Goal: Task Accomplishment & Management: Manage account settings

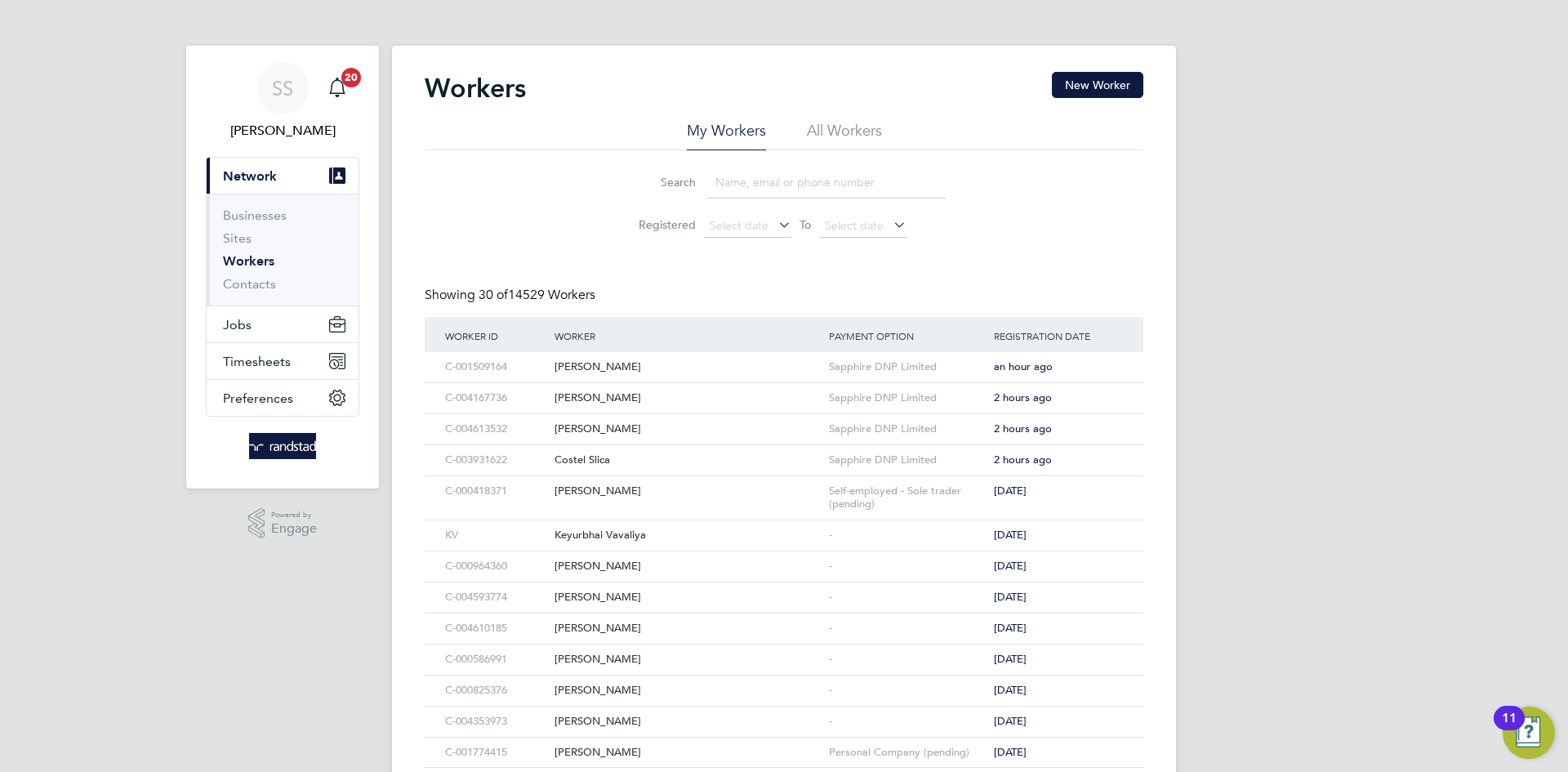
click at [591, 193] on div "Search Registered Select date To Select date" at bounding box center [784, 197] width 718 height 96
click at [266, 333] on button "Jobs" at bounding box center [282, 324] width 152 height 36
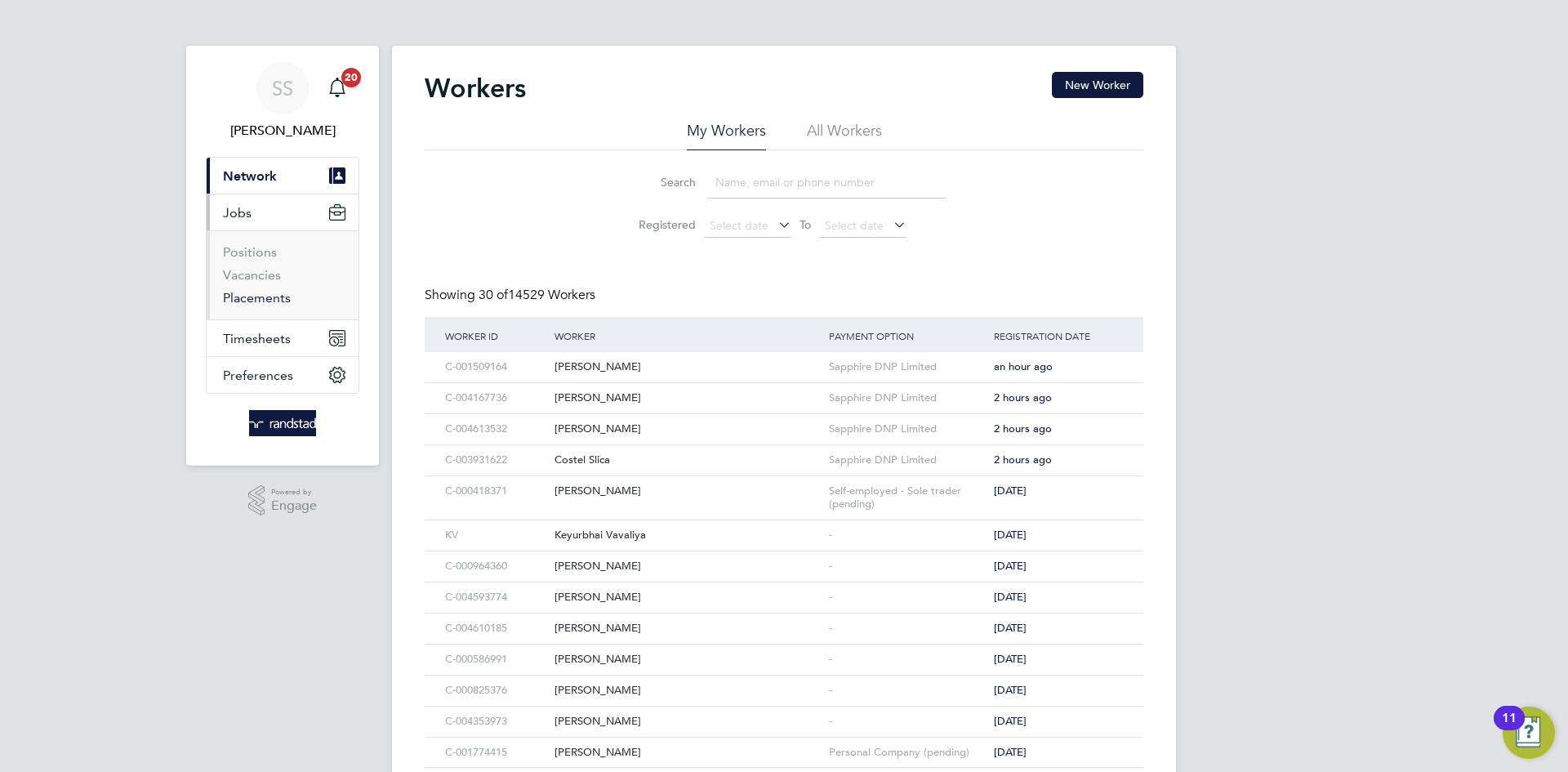
click at [281, 304] on link "Placements" at bounding box center [257, 297] width 68 height 15
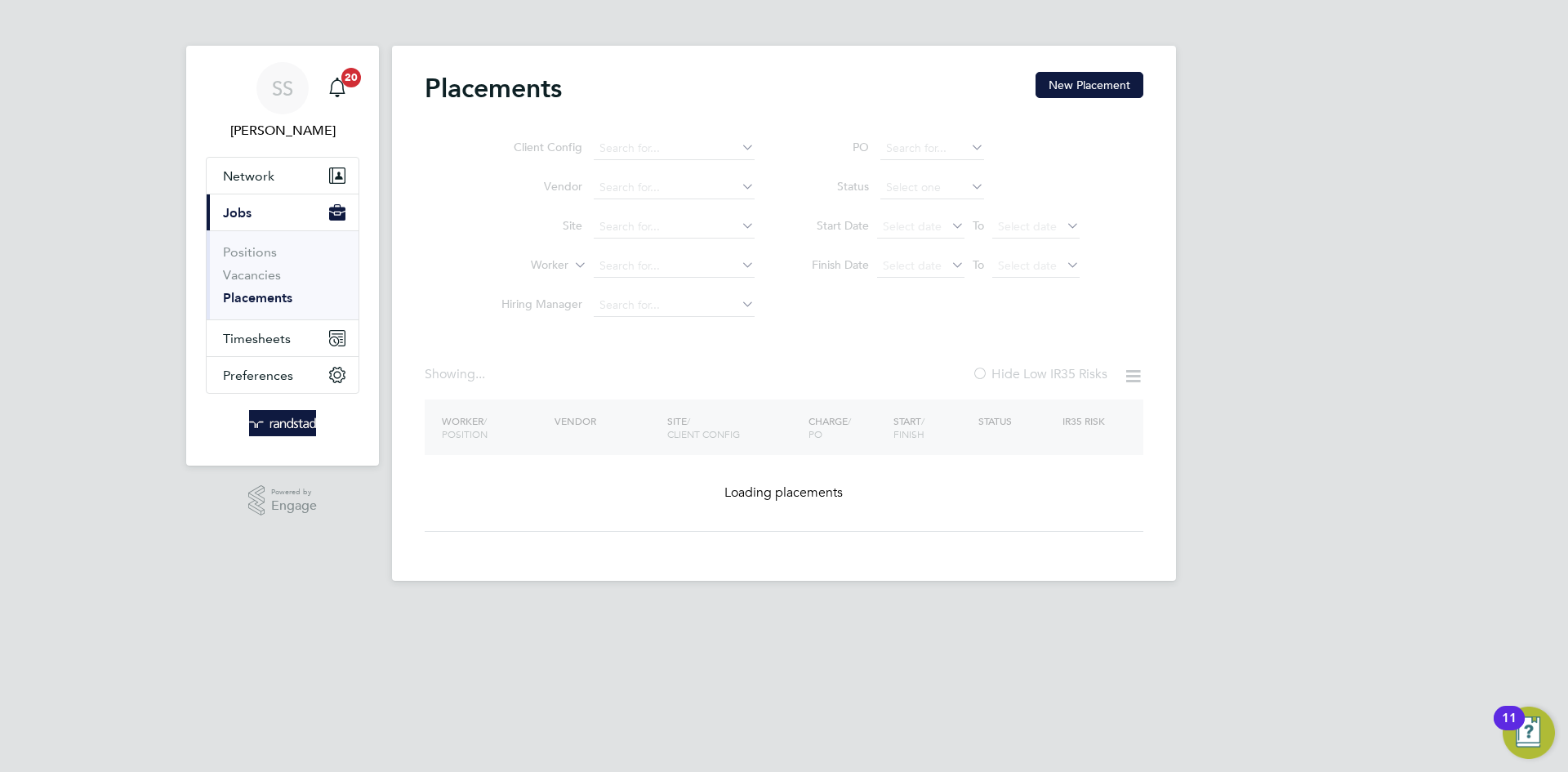
click at [663, 247] on ul "Client Config Vendor Site Worker Hiring Manager" at bounding box center [621, 226] width 307 height 196
click at [649, 268] on ul "Client Config Vendor Site Worker Hiring Manager" at bounding box center [621, 226] width 307 height 196
click at [648, 268] on ul "Client Config Vendor Site Worker Hiring Manager" at bounding box center [621, 226] width 307 height 196
click at [712, 228] on input at bounding box center [674, 226] width 161 height 23
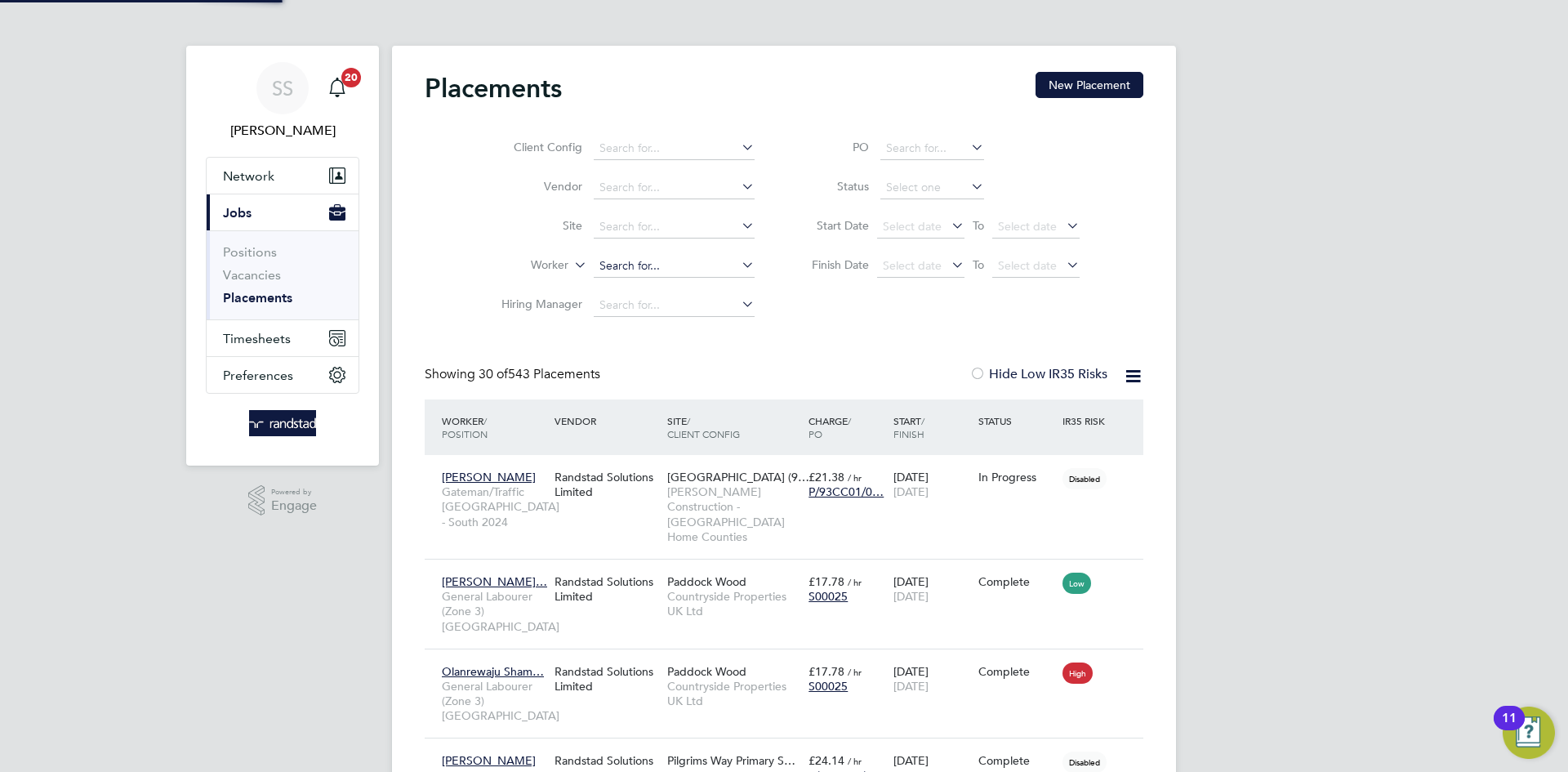
click at [618, 259] on input at bounding box center [674, 266] width 161 height 23
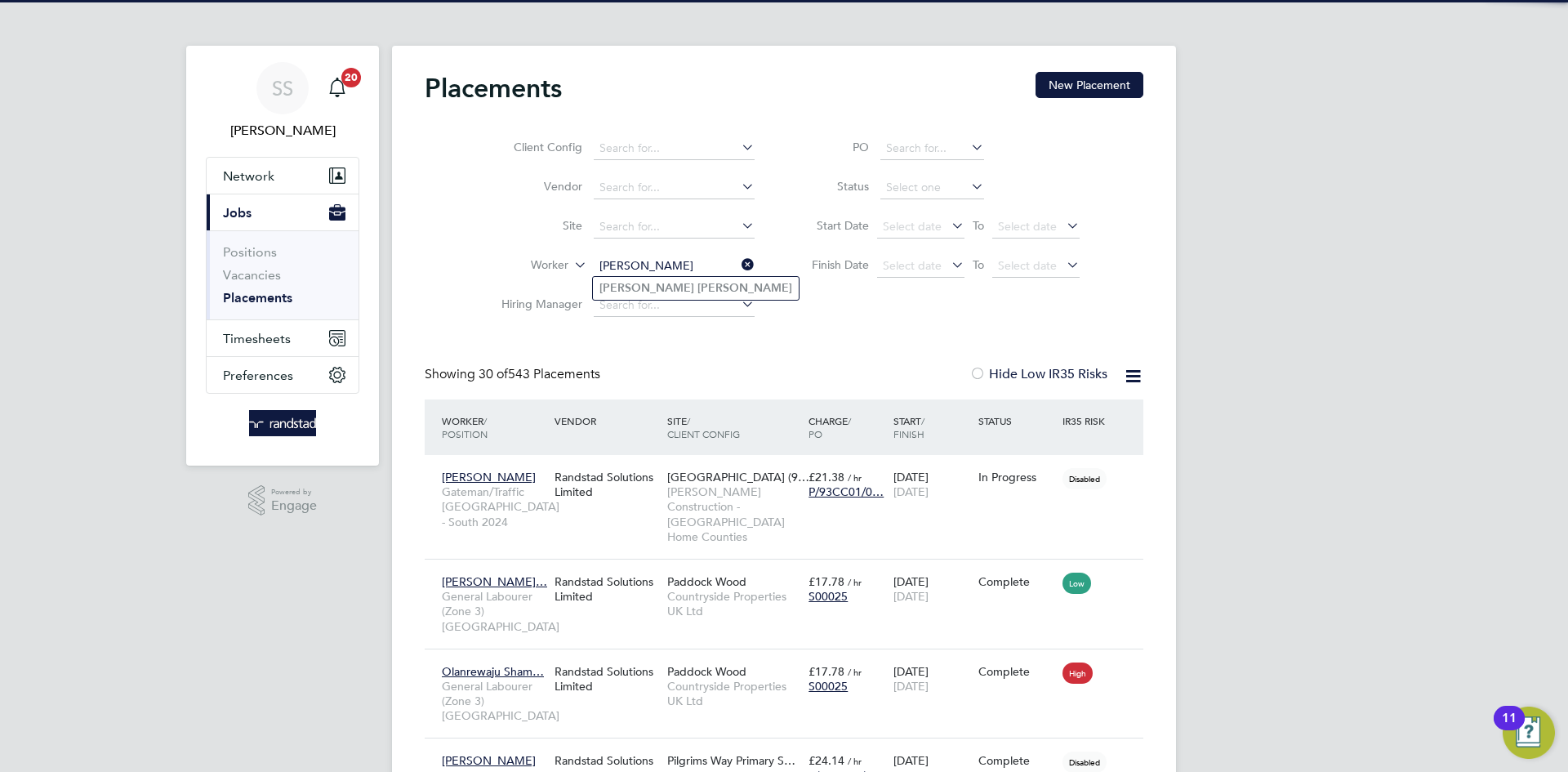
click at [705, 280] on li "[PERSON_NAME]" at bounding box center [695, 288] width 206 height 22
type input "[PERSON_NAME]"
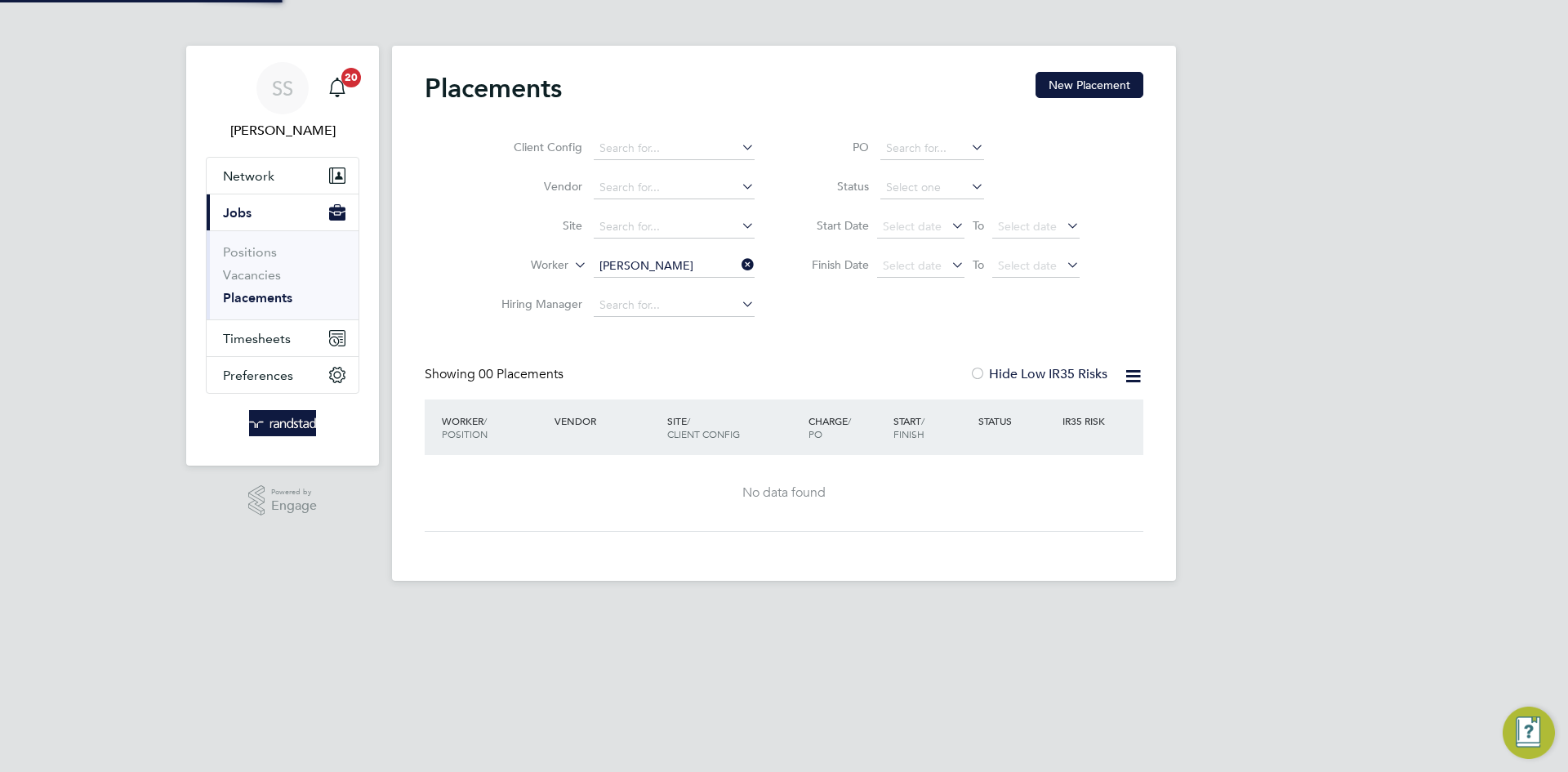
click at [1244, 378] on div "SS [PERSON_NAME] Notifications 20 Applications: Network Businesses Sites Worker…" at bounding box center [784, 303] width 1568 height 607
click at [258, 336] on span "Timesheets" at bounding box center [257, 338] width 68 height 15
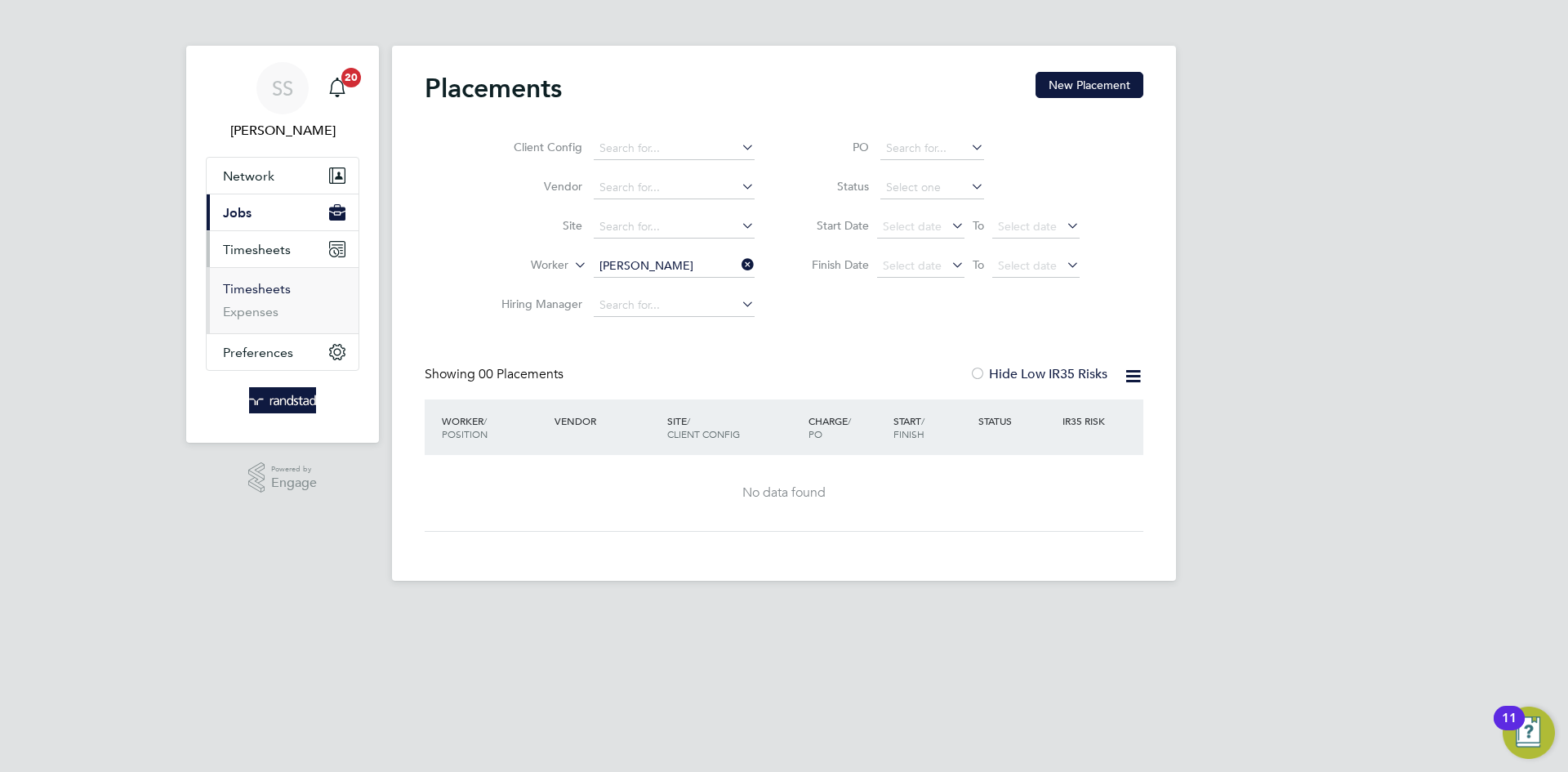
click at [280, 283] on link "Timesheets" at bounding box center [257, 289] width 68 height 15
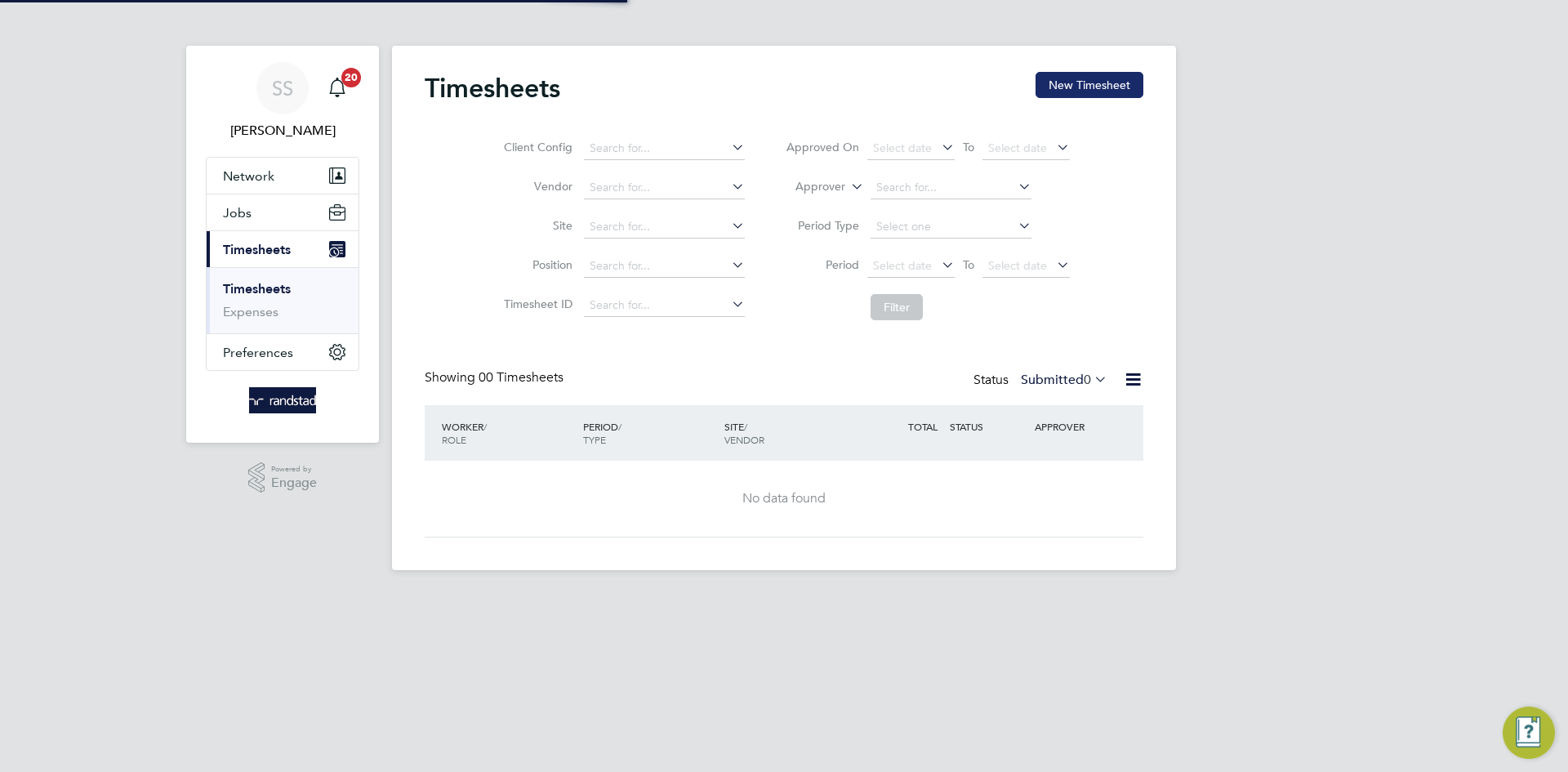
click at [1057, 94] on button "New Timesheet" at bounding box center [1089, 85] width 108 height 26
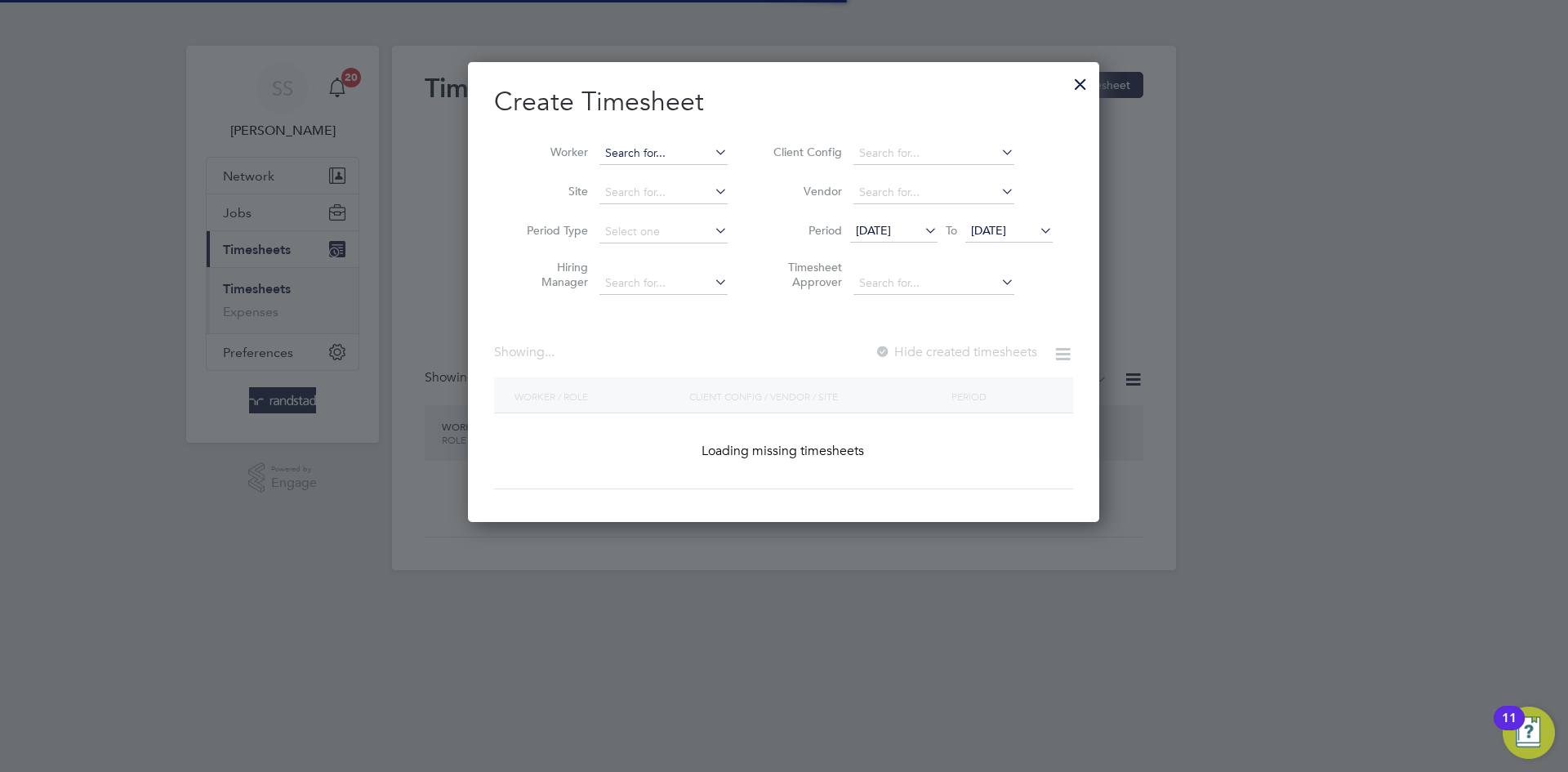
click at [651, 144] on input at bounding box center [663, 153] width 128 height 23
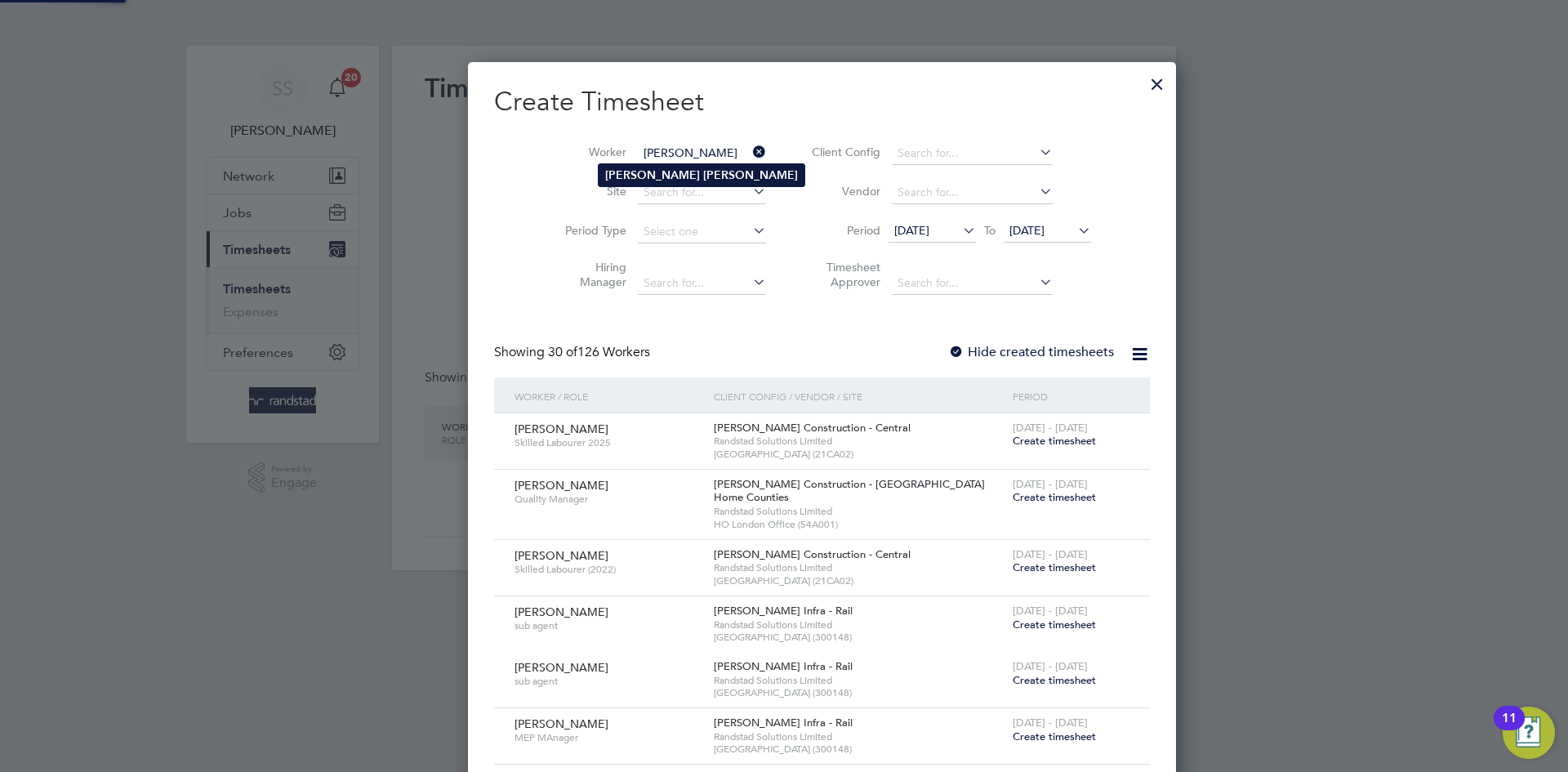
click at [705, 165] on li "[PERSON_NAME]" at bounding box center [701, 175] width 206 height 22
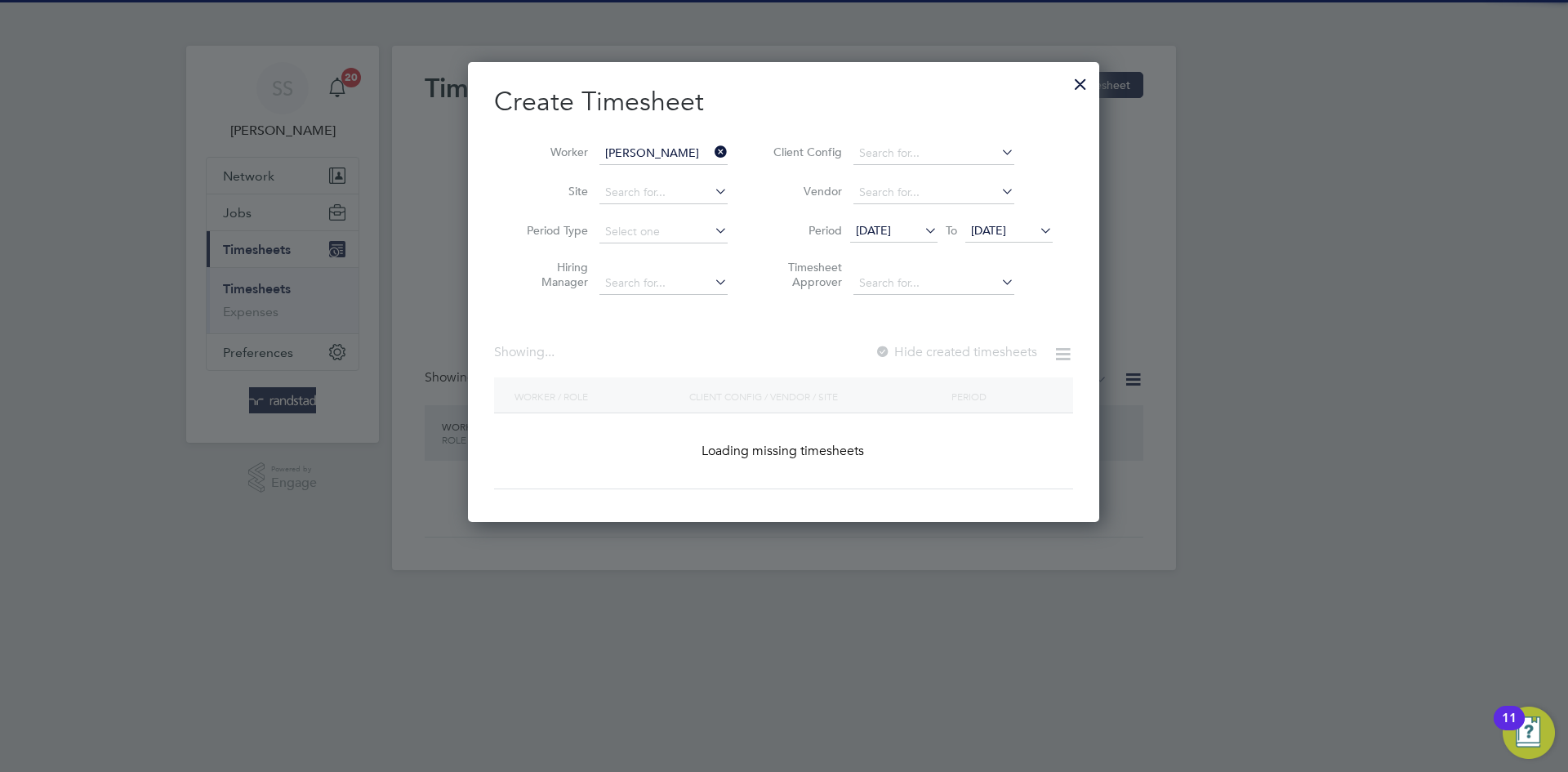
type input "[PERSON_NAME]"
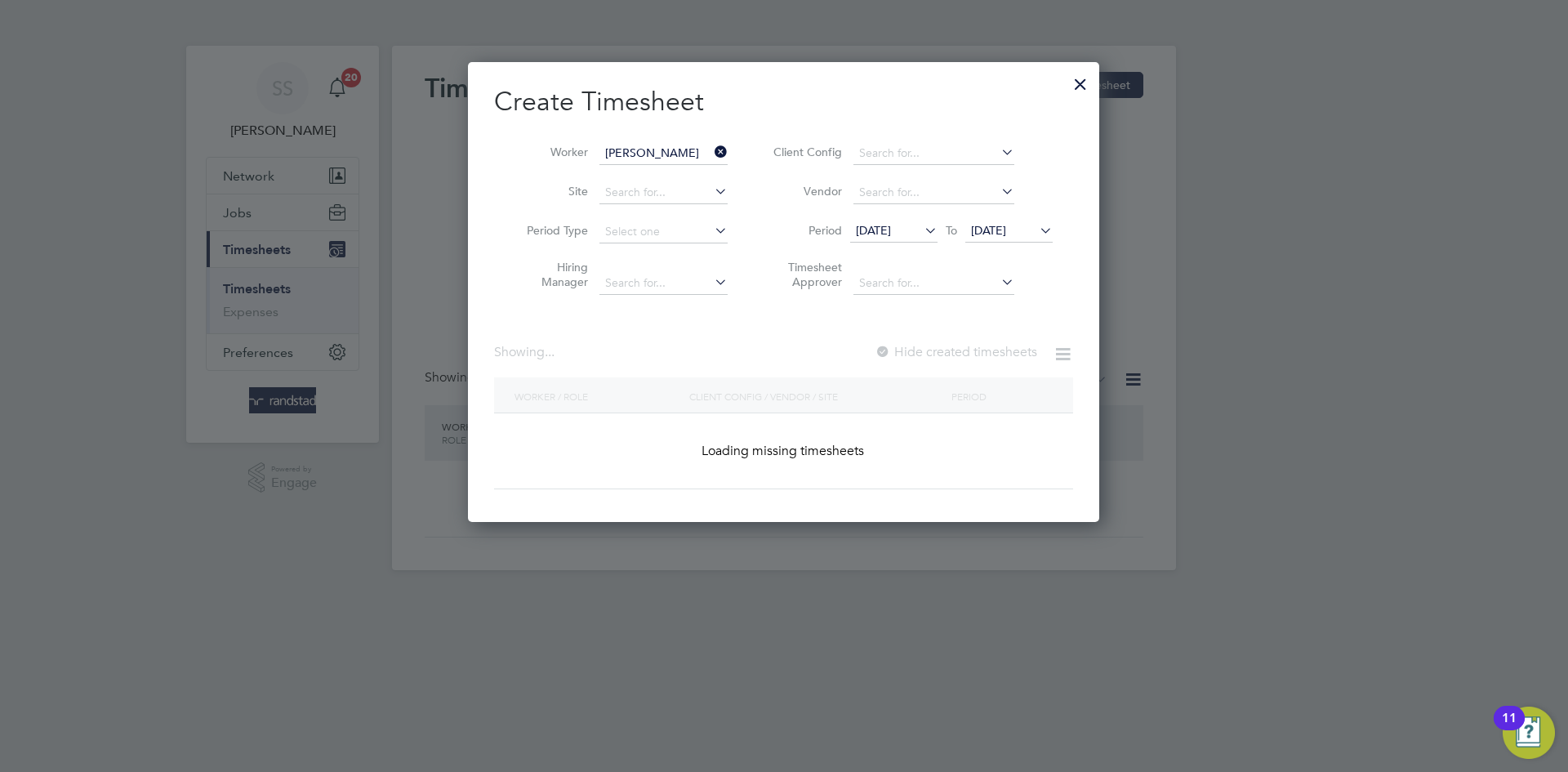
click at [776, 110] on h2 "Create Timesheet" at bounding box center [783, 102] width 579 height 34
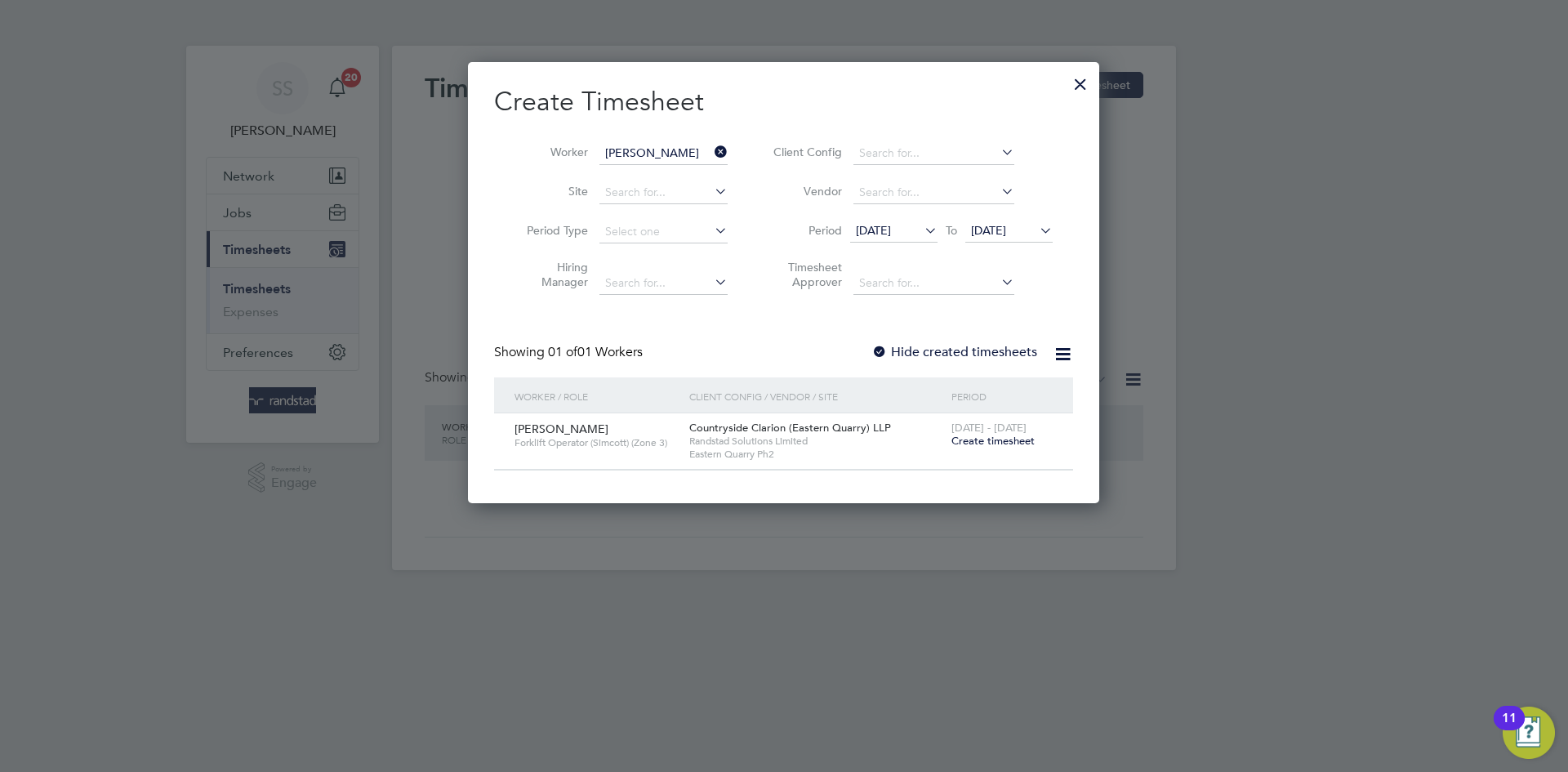
click at [996, 446] on span "Create timesheet" at bounding box center [993, 441] width 83 height 14
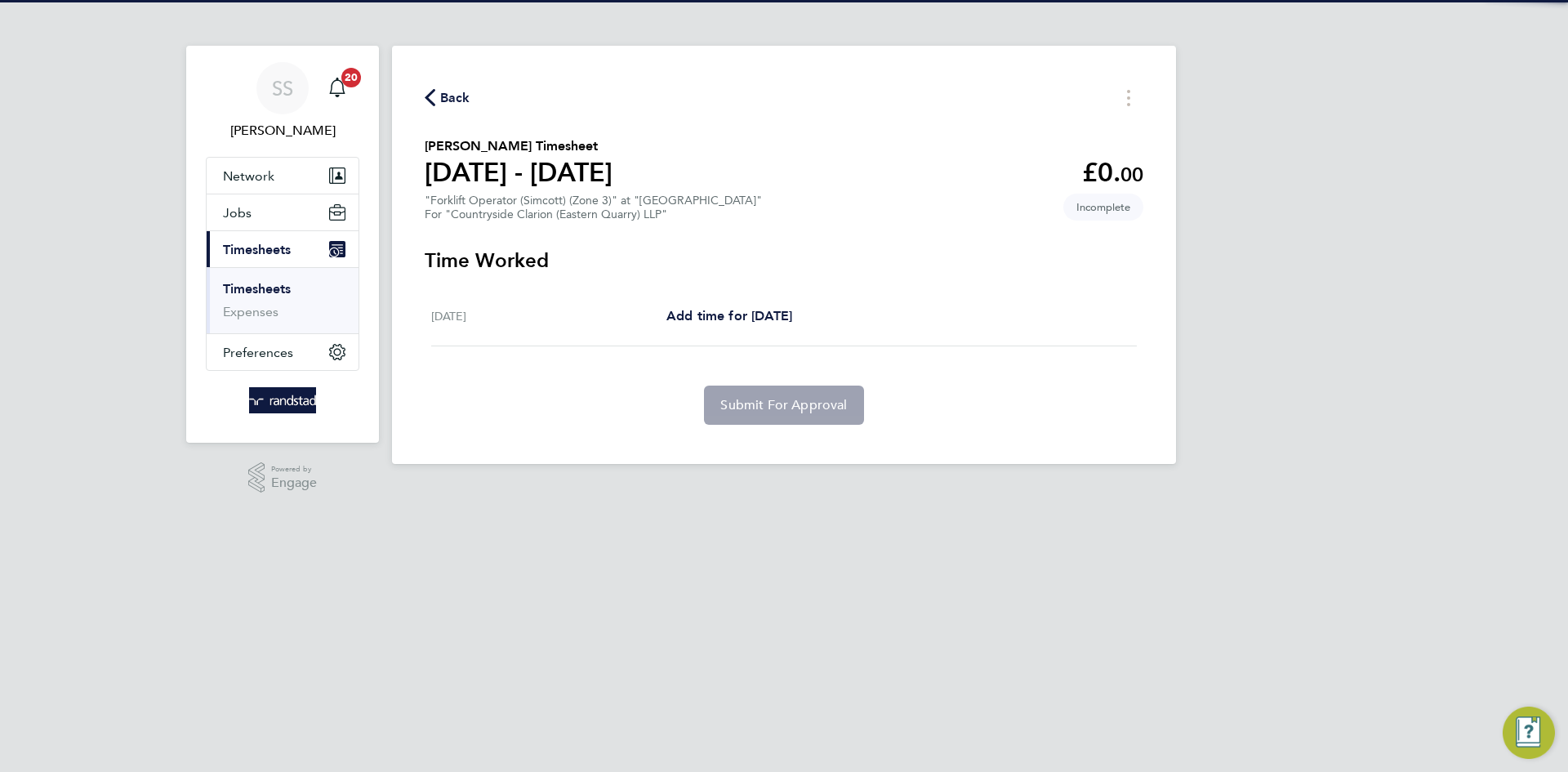
click at [912, 219] on section "[PERSON_NAME] Timesheet [DATE] - [DATE] £0. 00 "Forklift Operator (Simcott) (Zo…" at bounding box center [784, 179] width 718 height 85
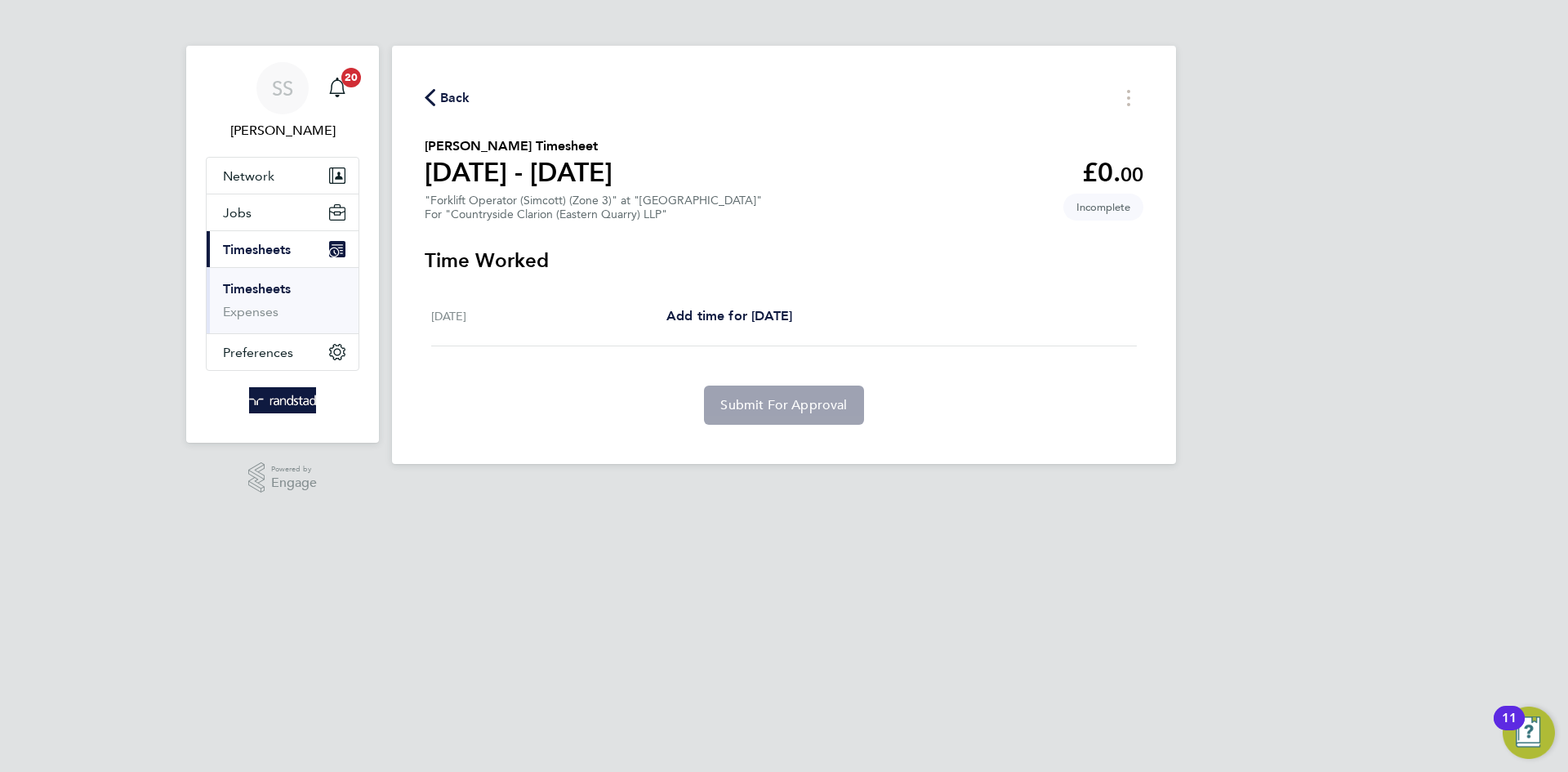
click at [468, 95] on span "Back" at bounding box center [456, 97] width 30 height 19
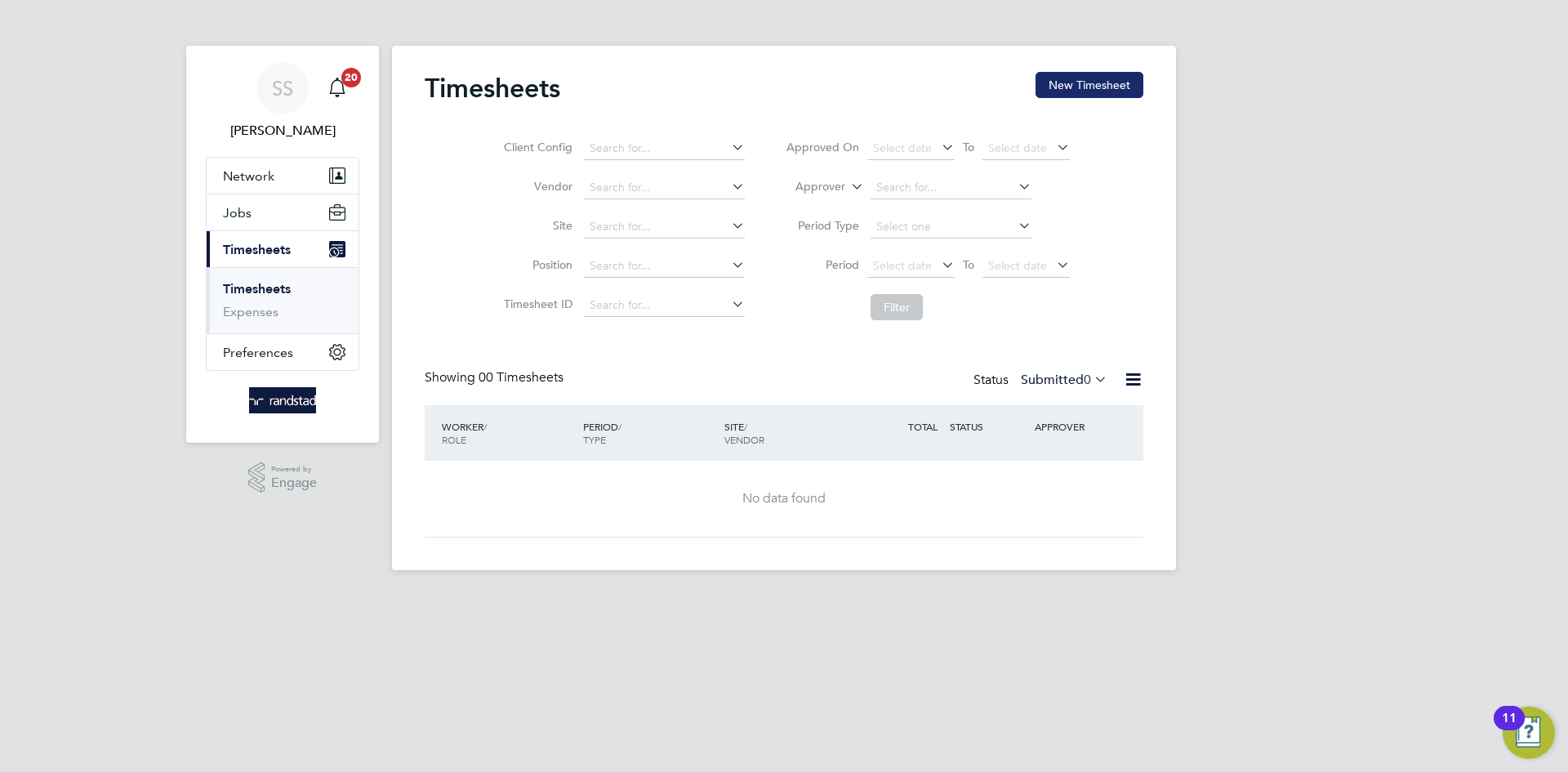
click at [1078, 72] on button "New Timesheet" at bounding box center [1089, 85] width 108 height 26
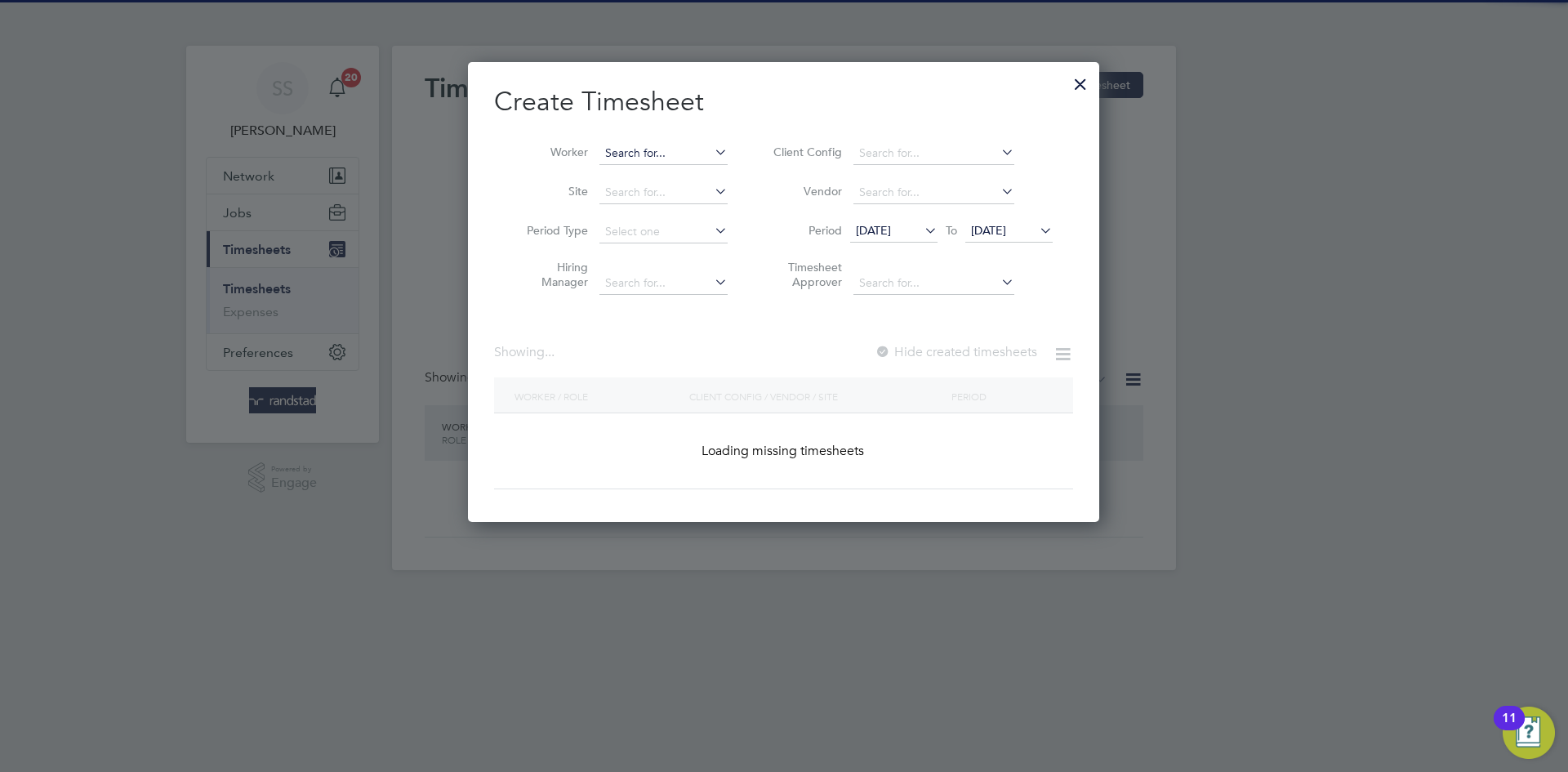
click at [653, 156] on input at bounding box center [663, 153] width 128 height 23
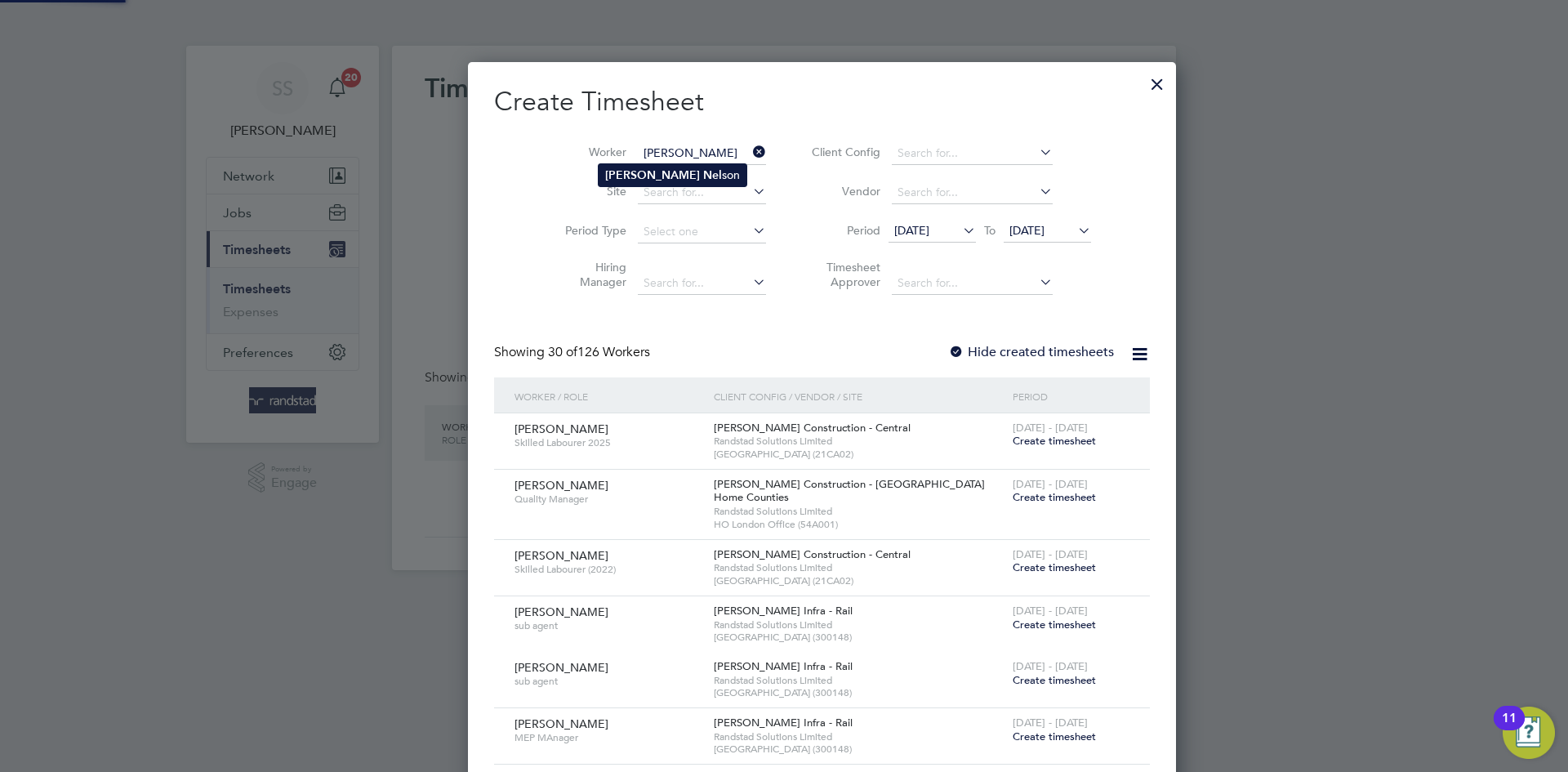
click at [657, 164] on li "[PERSON_NAME] son" at bounding box center [673, 175] width 147 height 22
type input "[PERSON_NAME]"
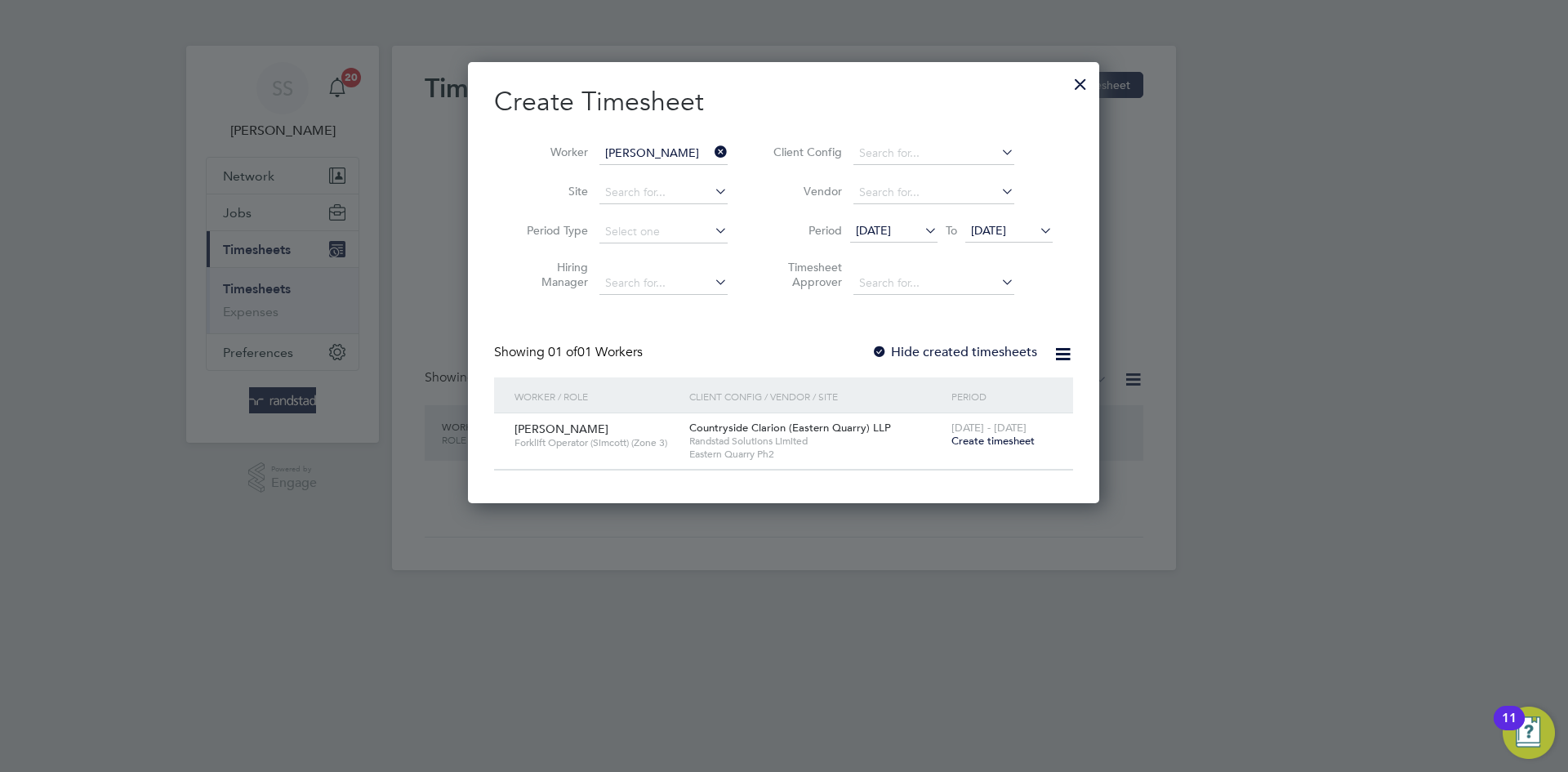
click at [804, 102] on h2 "Create Timesheet" at bounding box center [783, 102] width 579 height 34
drag, startPoint x: 828, startPoint y: 437, endPoint x: 831, endPoint y: 427, distance: 10.4
click at [827, 436] on span "Randstad Solutions Limited" at bounding box center [817, 441] width 254 height 13
drag, startPoint x: 834, startPoint y: 422, endPoint x: 1012, endPoint y: 427, distance: 178.1
click at [839, 421] on span "Countryside Clarion (Eastern Quarry) LLP" at bounding box center [790, 427] width 202 height 14
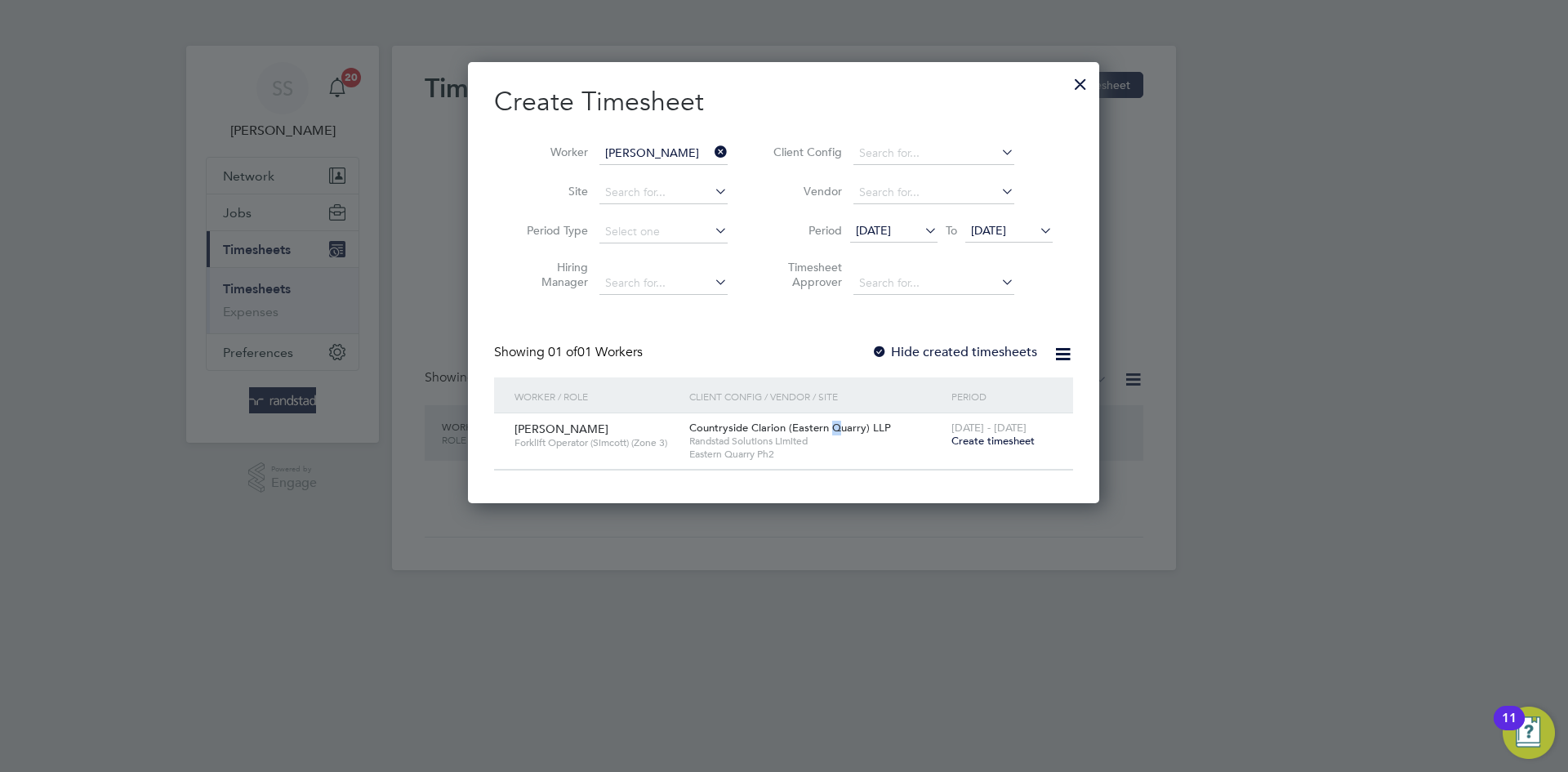
click at [1011, 440] on span "Create timesheet" at bounding box center [993, 441] width 83 height 14
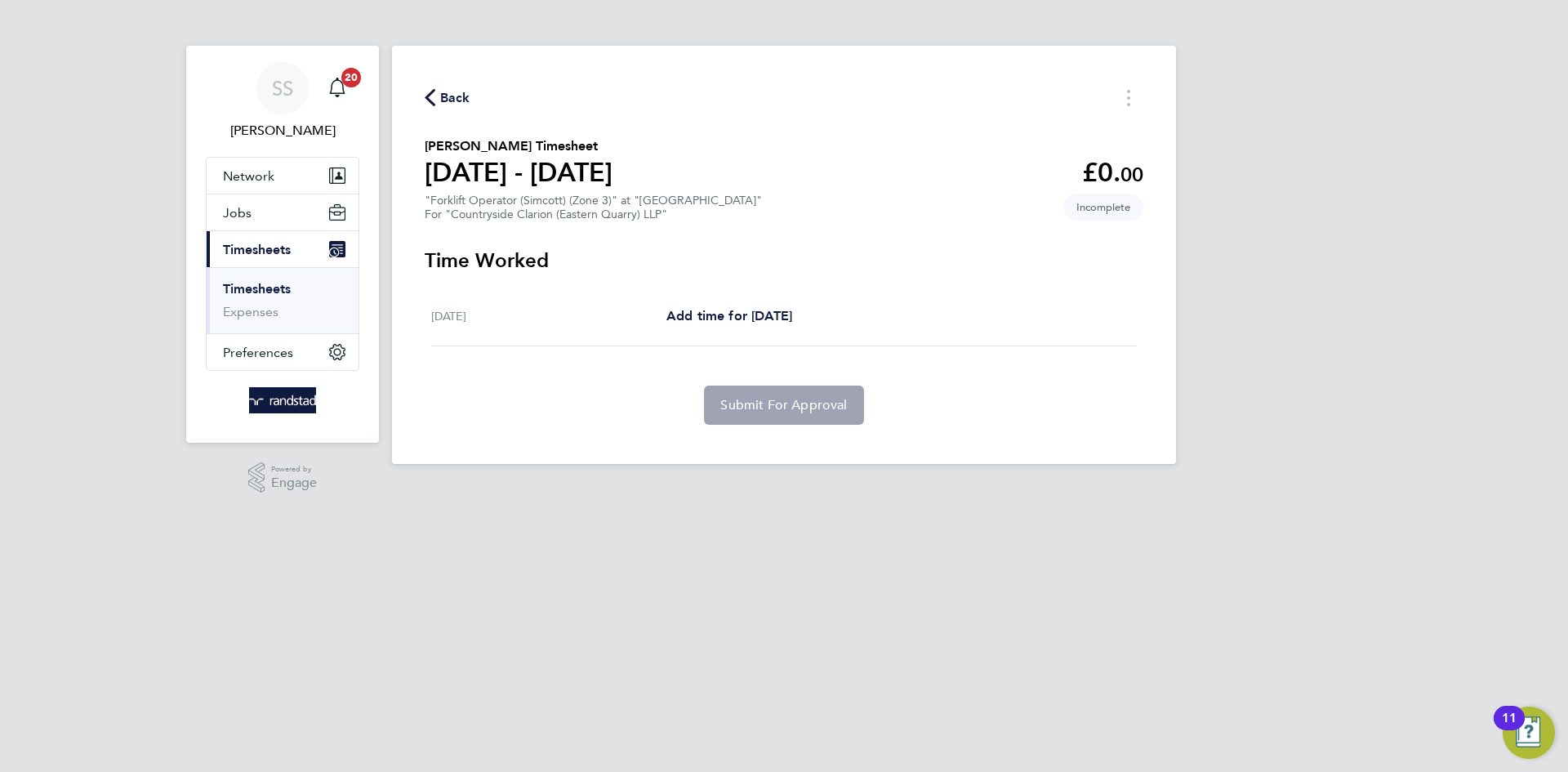
click at [546, 219] on div "For "Countryside Clarion (Eastern Quarry) LLP"" at bounding box center [593, 214] width 337 height 14
click at [670, 182] on section "[PERSON_NAME] Timesheet [DATE] - [DATE] £0. 00 "Forklift Operator (Simcott) (Zo…" at bounding box center [784, 179] width 718 height 85
click at [1100, 208] on span "Incomplete" at bounding box center [1103, 207] width 80 height 27
click at [1103, 205] on span "Incomplete" at bounding box center [1103, 207] width 80 height 27
click at [1127, 97] on icon "Timesheets Menu" at bounding box center [1128, 97] width 3 height 16
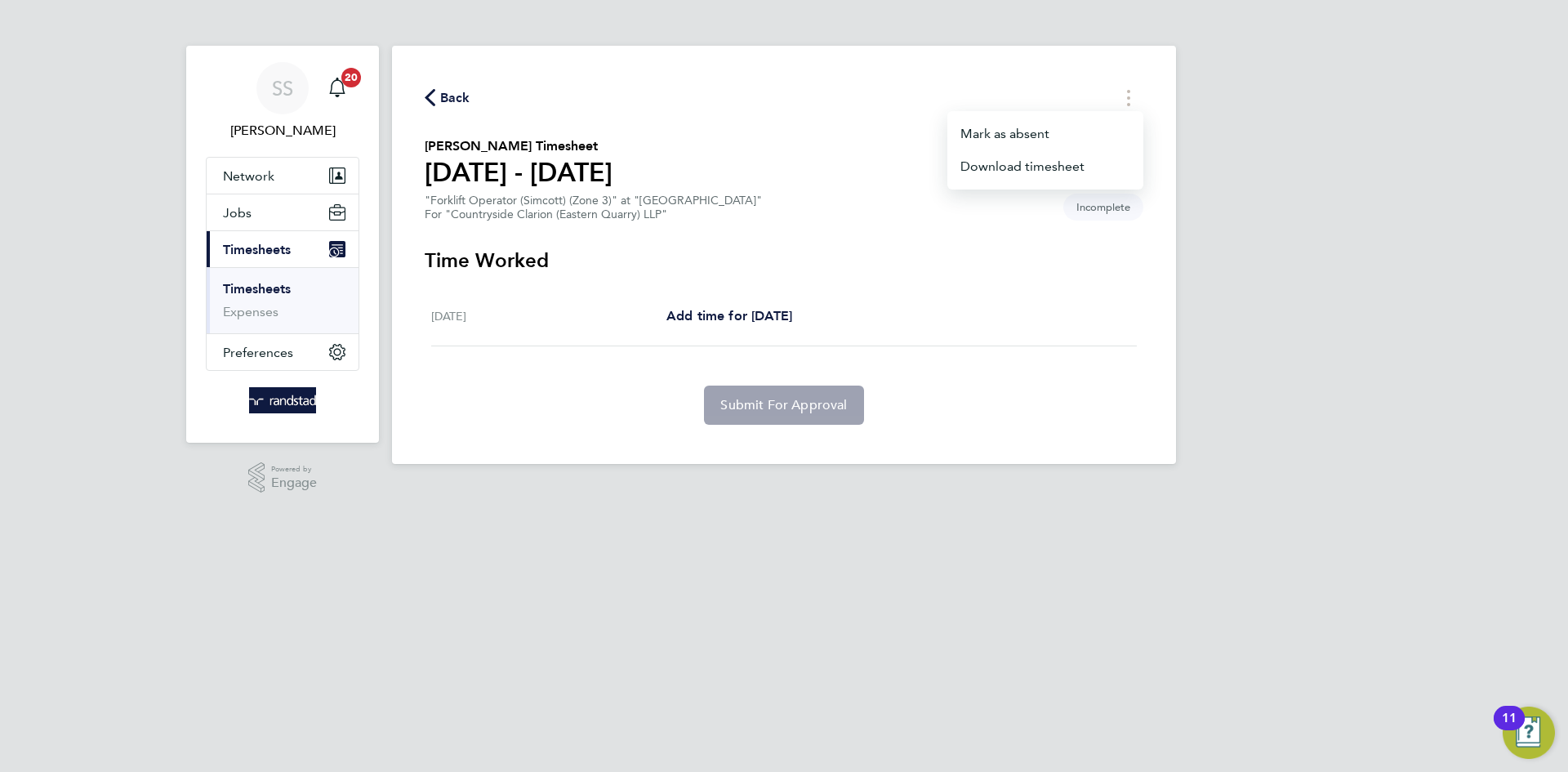
drag, startPoint x: 1094, startPoint y: 283, endPoint x: 939, endPoint y: 282, distance: 155.0
click at [1090, 284] on section "Time Worked [DATE] Add time for [DATE] Add time for [DATE] Submit For Approval" at bounding box center [784, 336] width 718 height 177
click at [745, 224] on div "Back [PERSON_NAME] Timesheet [DATE] - [DATE] £0. 00 "Forklift Operator (Simcott…" at bounding box center [784, 255] width 784 height 419
click at [568, 276] on section "Time Worked [DATE] Add time for [DATE] Add time for [DATE] Submit For Approval" at bounding box center [784, 336] width 718 height 177
drag, startPoint x: 434, startPoint y: 223, endPoint x: 507, endPoint y: 249, distance: 77.5
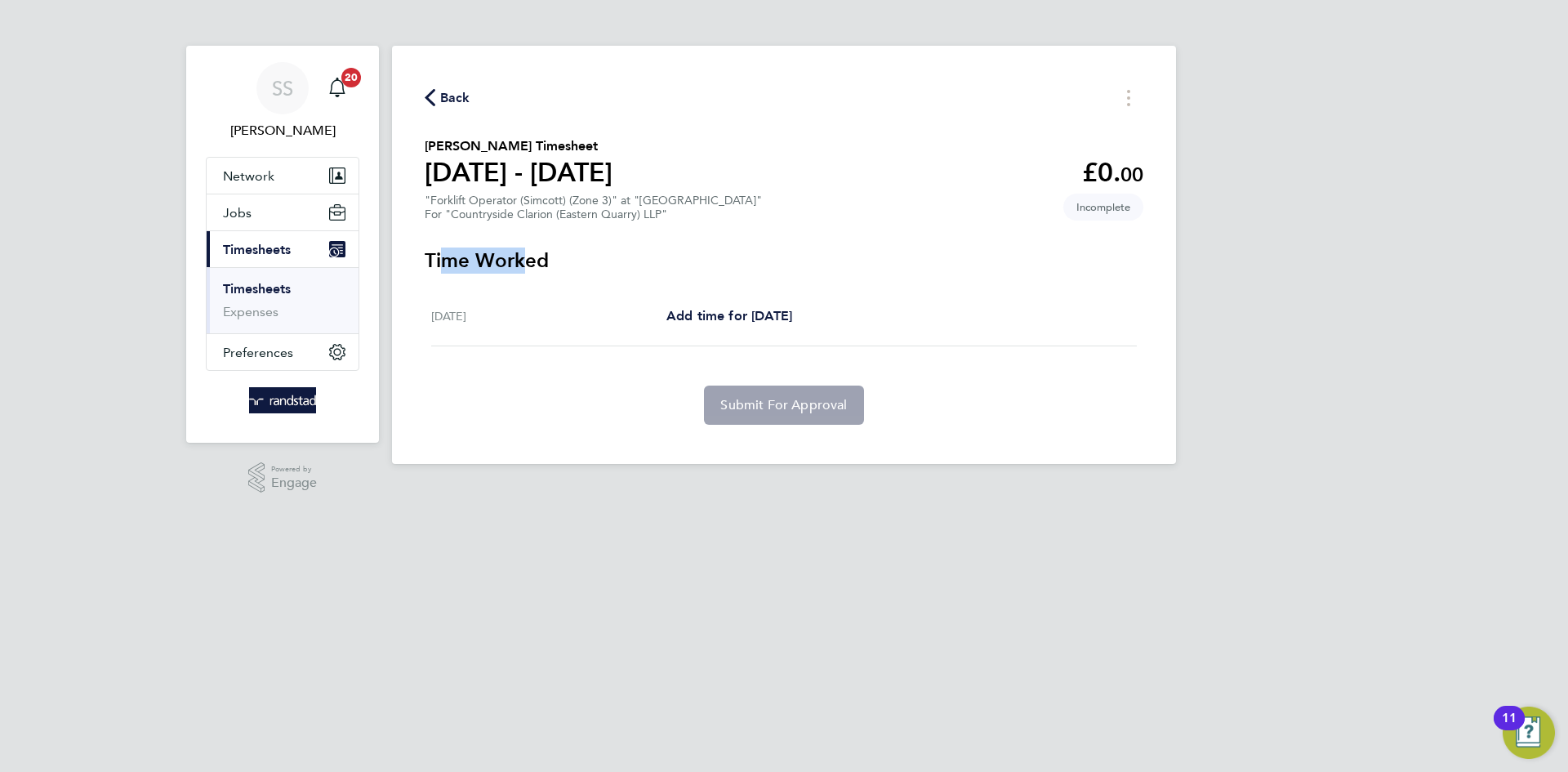
click at [510, 252] on div "Back [PERSON_NAME] Timesheet [DATE] - [DATE] £0. 00 "Forklift Operator (Simcott…" at bounding box center [784, 255] width 784 height 419
click at [448, 82] on div "Back [PERSON_NAME] Timesheet [DATE] - [DATE] £0. 00 "Forklift Operator (Simcott…" at bounding box center [784, 255] width 784 height 419
click at [446, 88] on span "Back" at bounding box center [456, 97] width 30 height 19
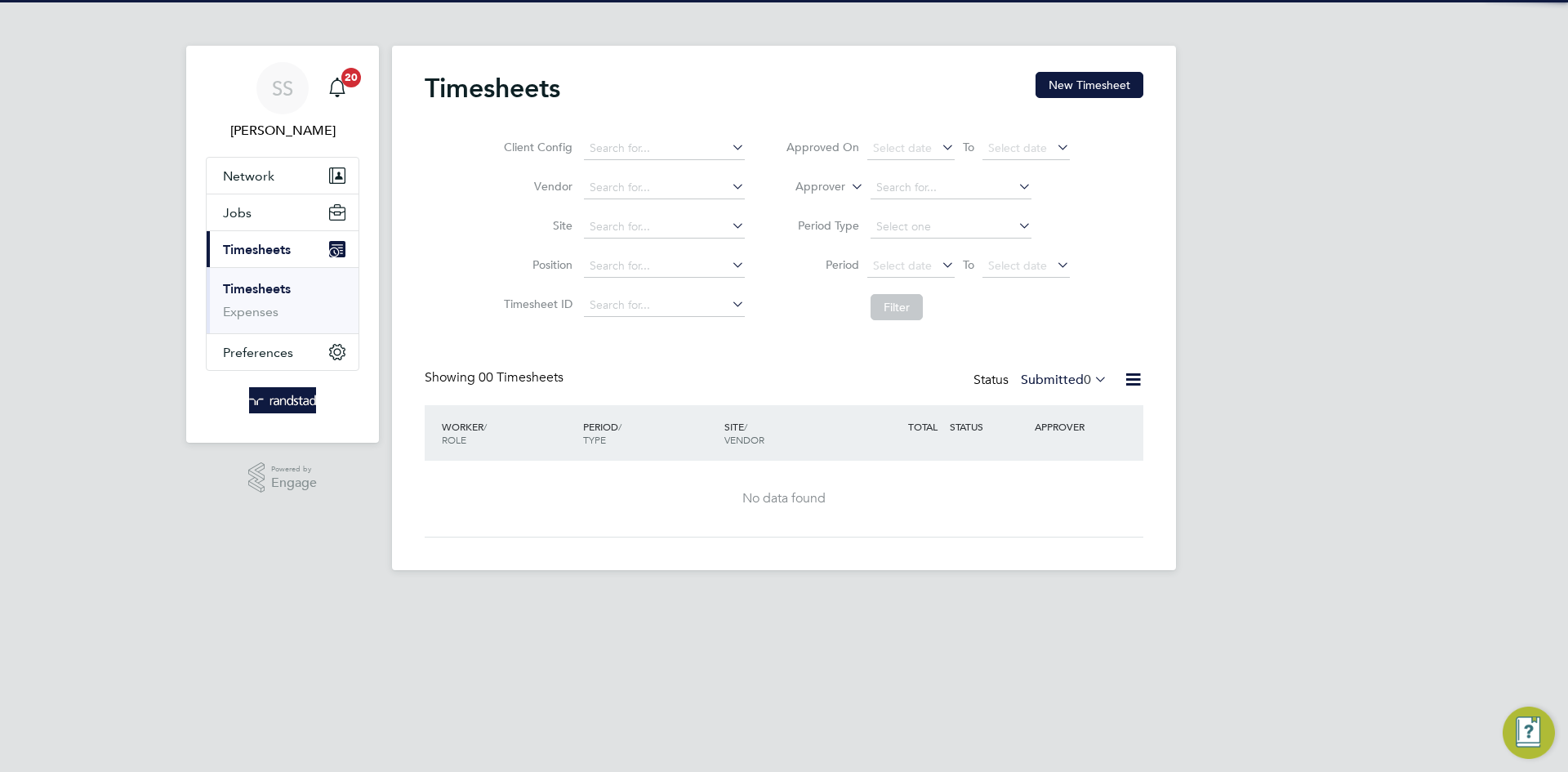
click at [704, 47] on div "Timesheets New Timesheet Client Config Vendor Site Position Timesheet ID Approv…" at bounding box center [784, 308] width 784 height 525
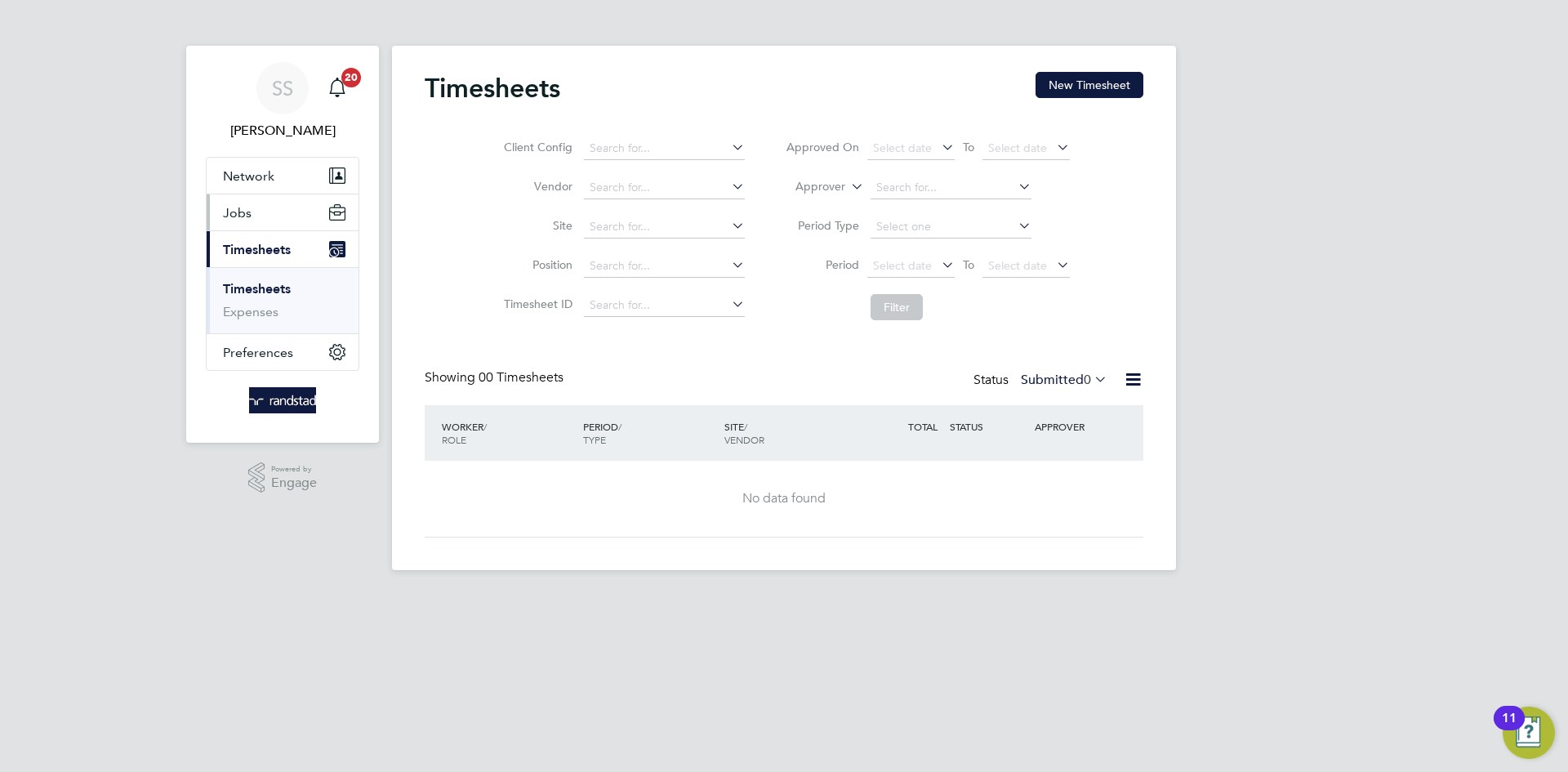
click at [250, 213] on span "Jobs" at bounding box center [237, 213] width 29 height 15
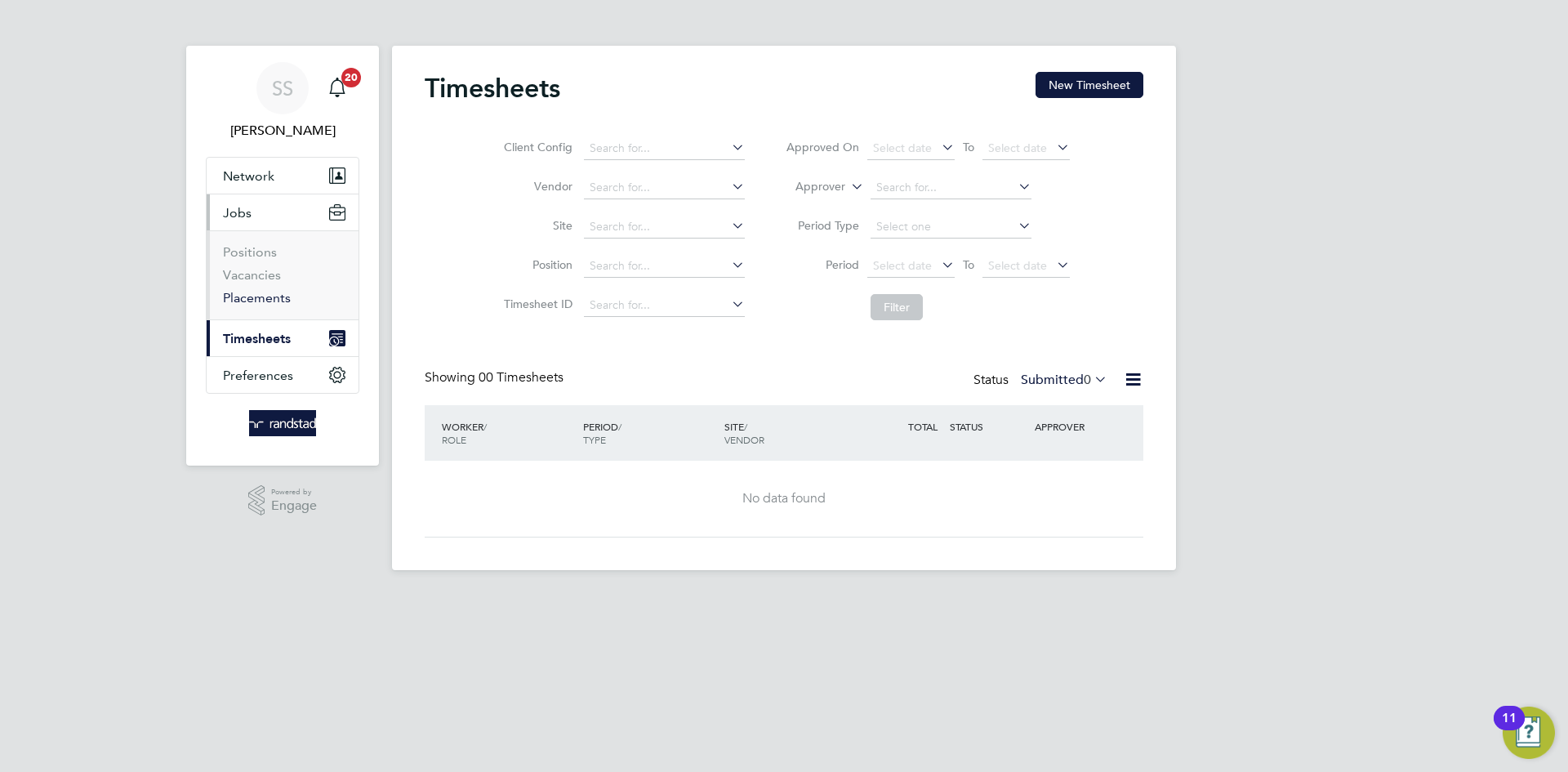
click at [280, 300] on link "Placements" at bounding box center [257, 297] width 68 height 15
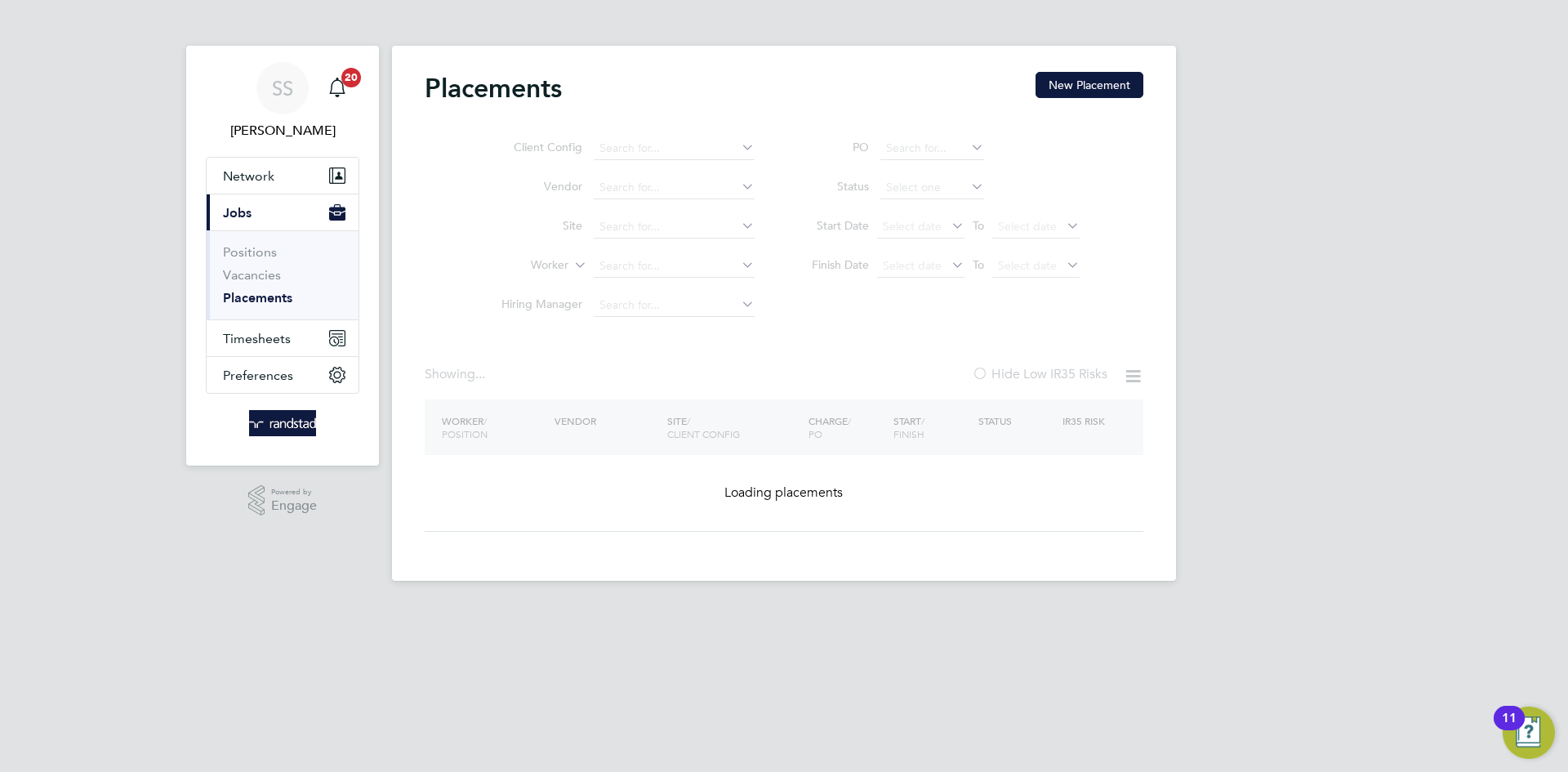
click at [623, 225] on ul "Client Config Vendor Site Worker Hiring Manager" at bounding box center [621, 226] width 307 height 196
click at [612, 255] on ul "Client Config Vendor Site Worker Hiring Manager" at bounding box center [621, 226] width 307 height 196
click at [616, 262] on ul "Client Config Vendor Site Worker Hiring Manager" at bounding box center [621, 226] width 307 height 196
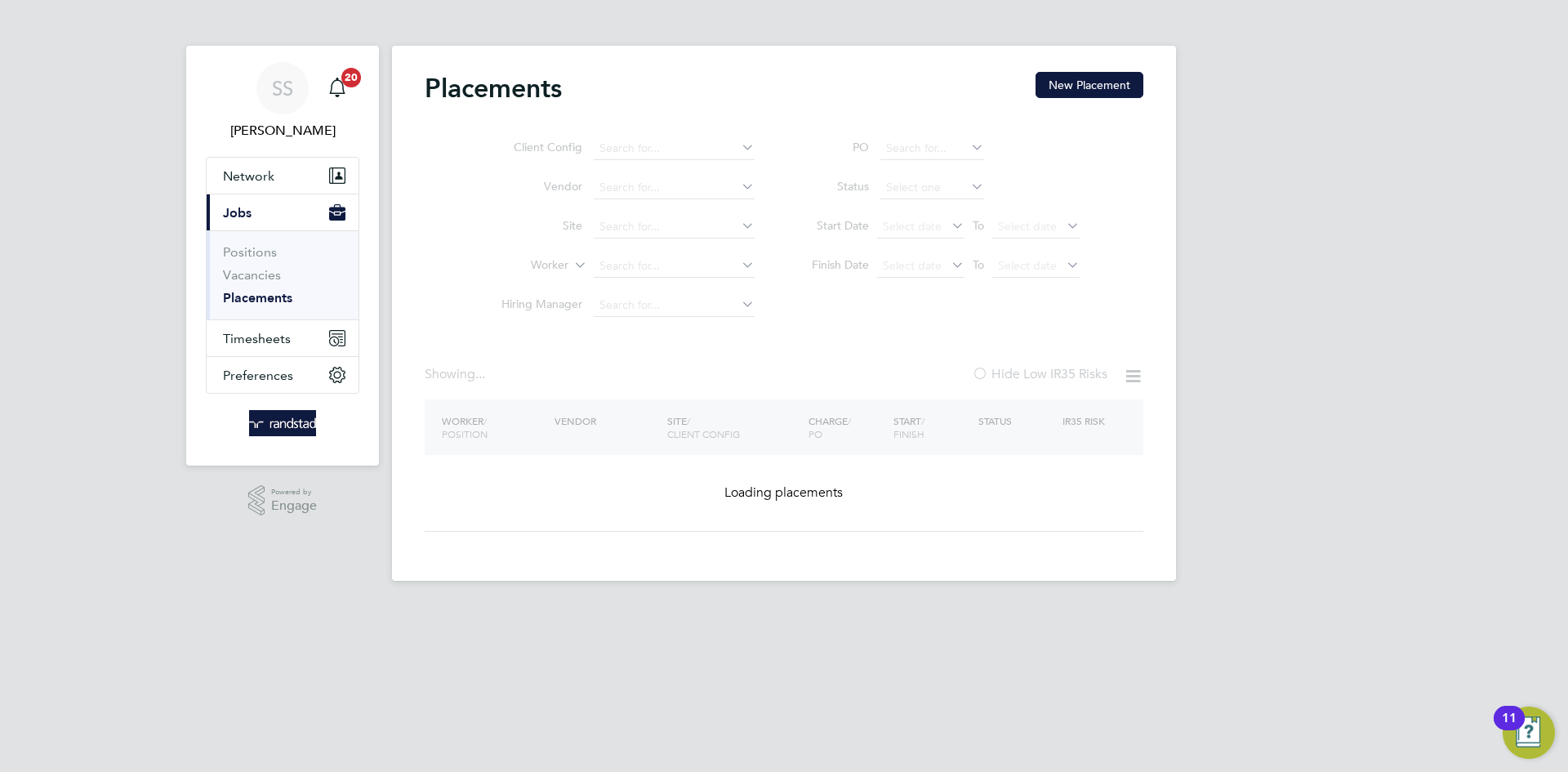
click at [649, 263] on ul "Client Config Vendor Site Worker Hiring Manager" at bounding box center [621, 226] width 307 height 196
click at [675, 258] on ul "Client Config Vendor Site Worker Hiring Manager" at bounding box center [621, 226] width 307 height 196
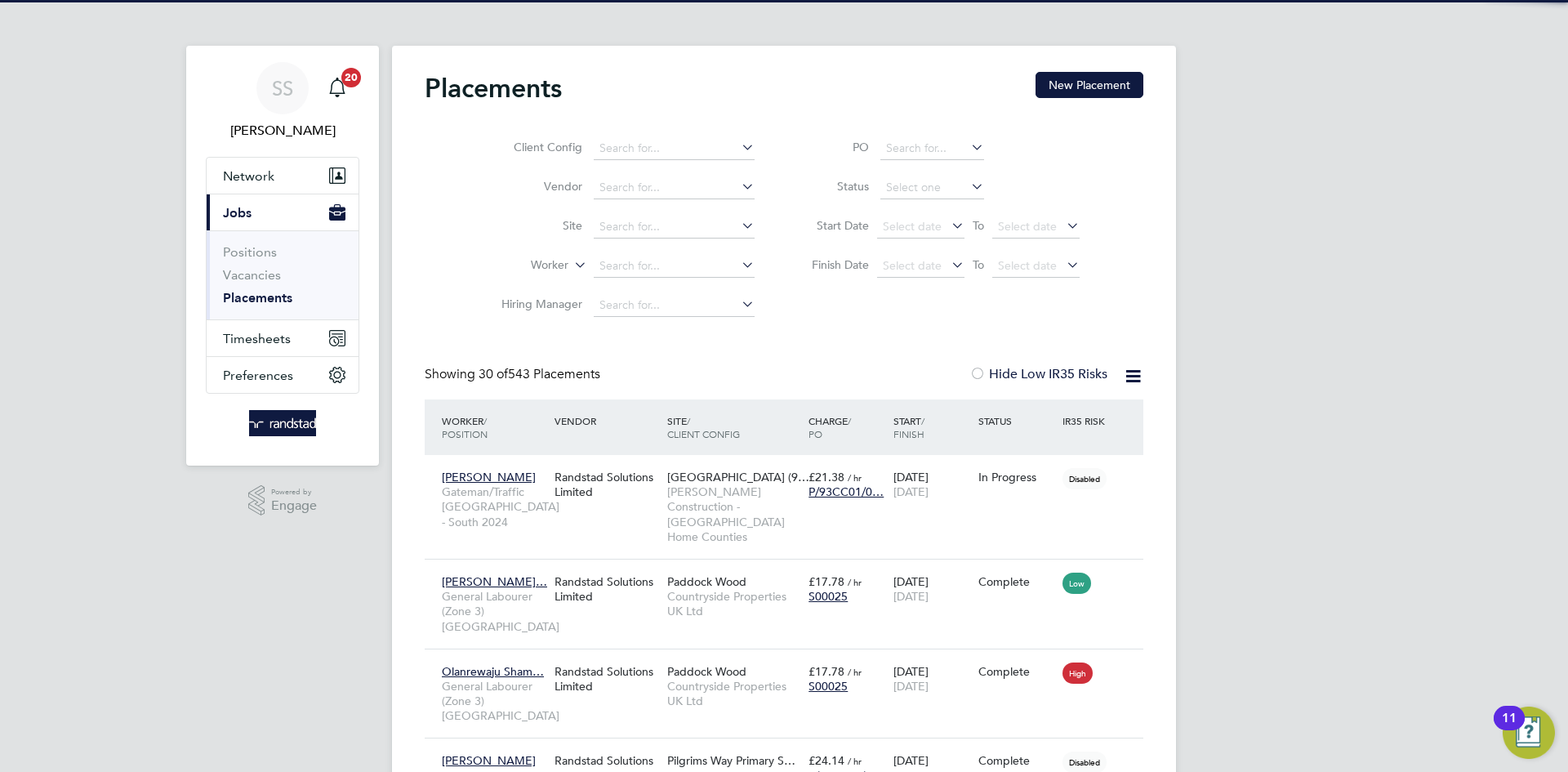
scroll to position [61, 142]
click at [668, 260] on input at bounding box center [674, 266] width 161 height 23
click at [684, 279] on li "[PERSON_NAME] lson" at bounding box center [674, 288] width 163 height 22
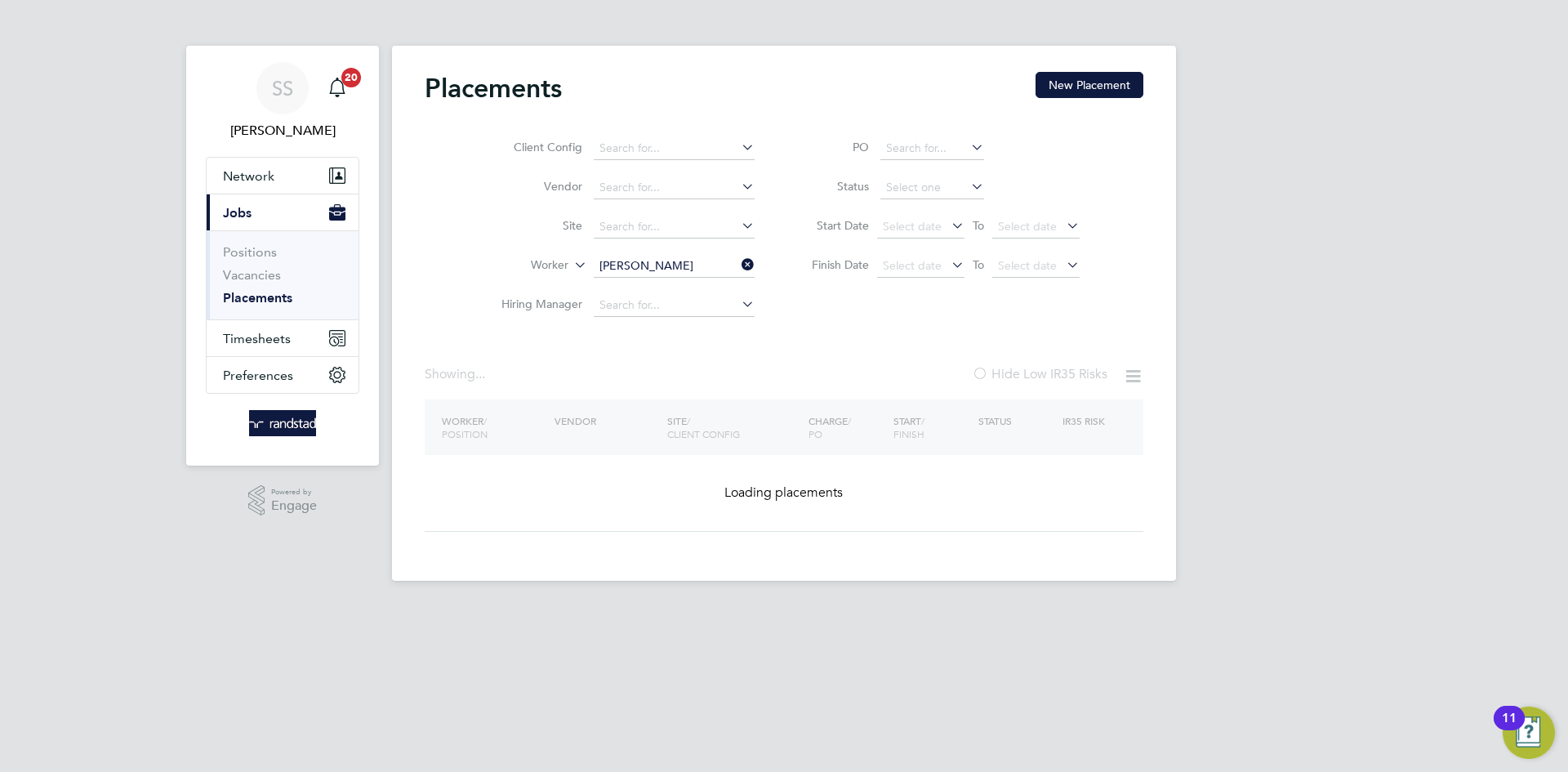
type input "[PERSON_NAME]"
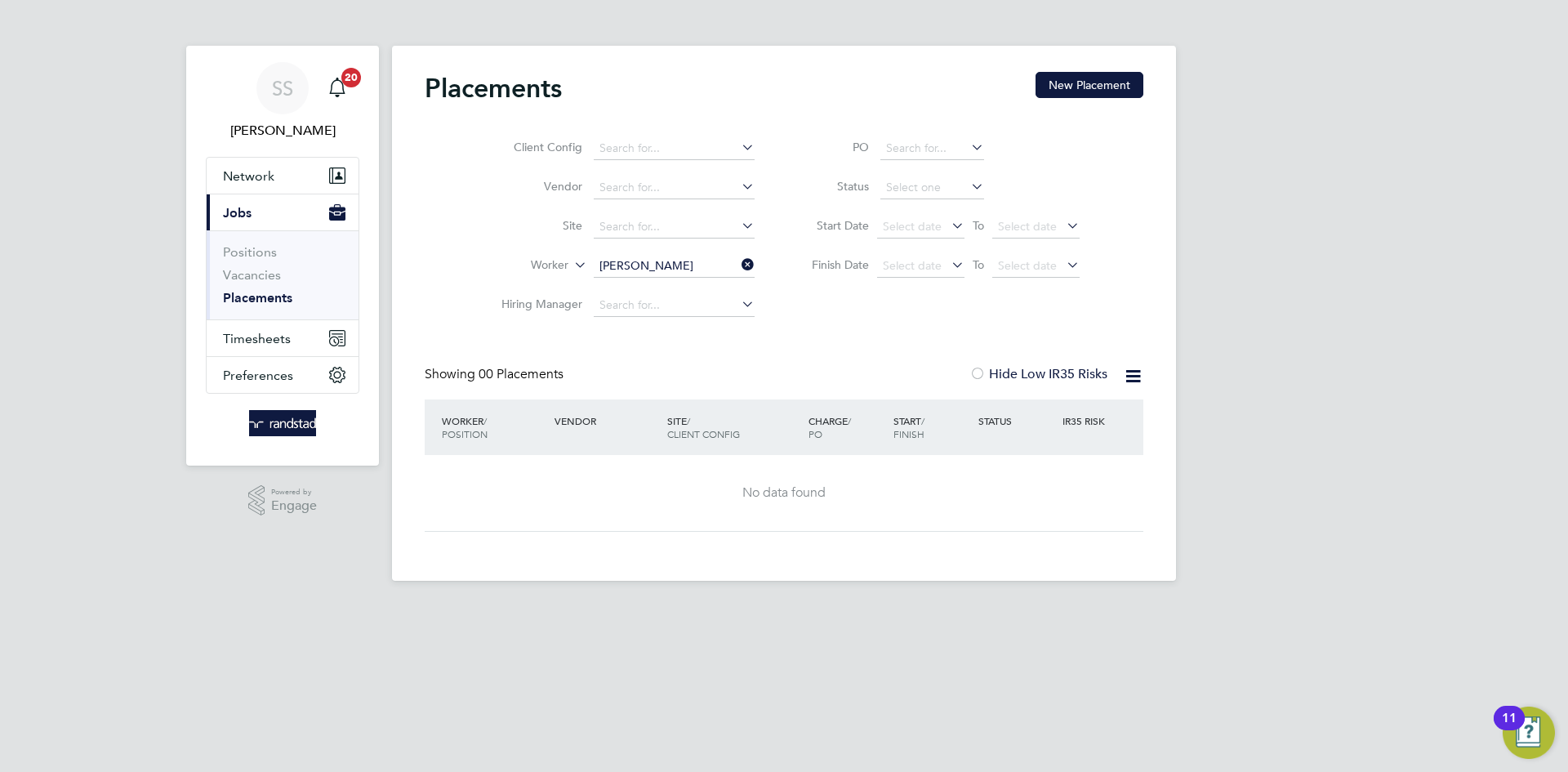
click at [965, 321] on div "Client Config Vendor Site Worker [PERSON_NAME] Hiring Manager PO Status Start D…" at bounding box center [784, 223] width 718 height 204
click at [900, 323] on div "Client Config Vendor Site Worker [PERSON_NAME] Hiring Manager PO Status Start D…" at bounding box center [784, 223] width 718 height 204
click at [852, 325] on div "Placements New Placement Client Config Vendor Site Worker [PERSON_NAME] Hiring …" at bounding box center [784, 302] width 718 height 460
click at [242, 272] on link "Vacancies" at bounding box center [252, 275] width 58 height 15
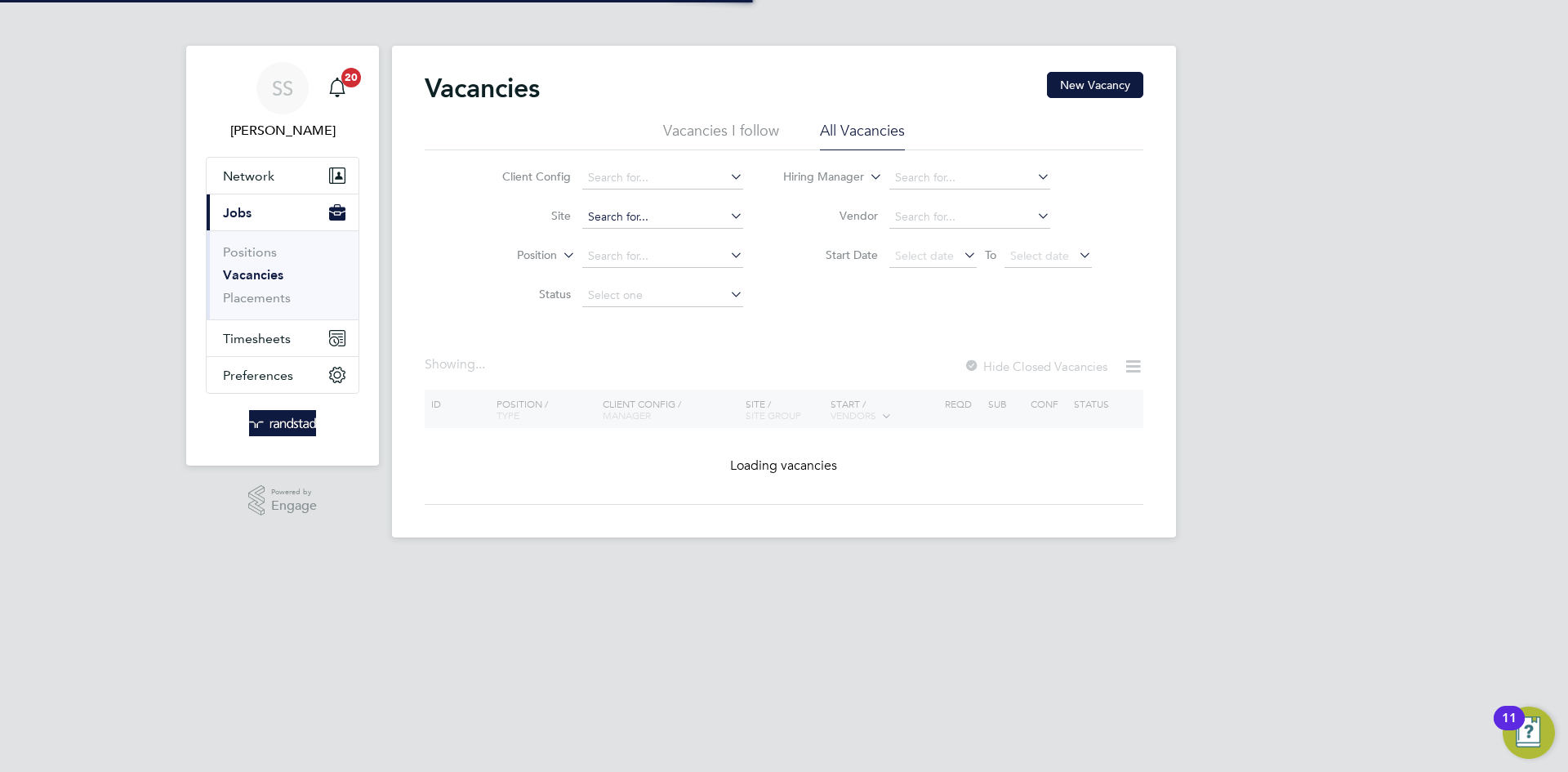
click at [639, 219] on input at bounding box center [662, 217] width 161 height 23
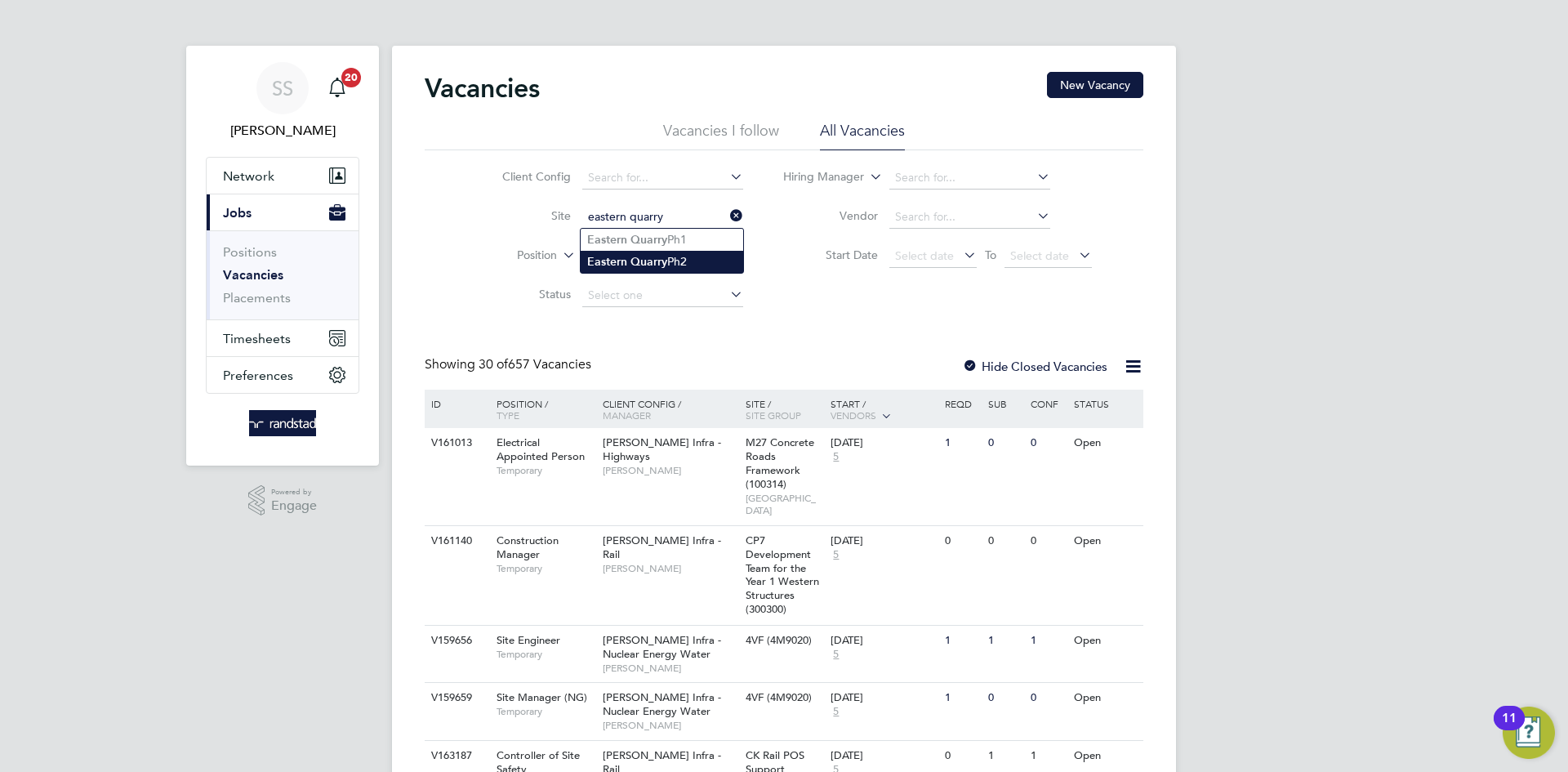
click at [693, 251] on li "Eastern Quarry Ph2" at bounding box center [662, 262] width 163 height 22
type input "Eastern Quarry Ph2"
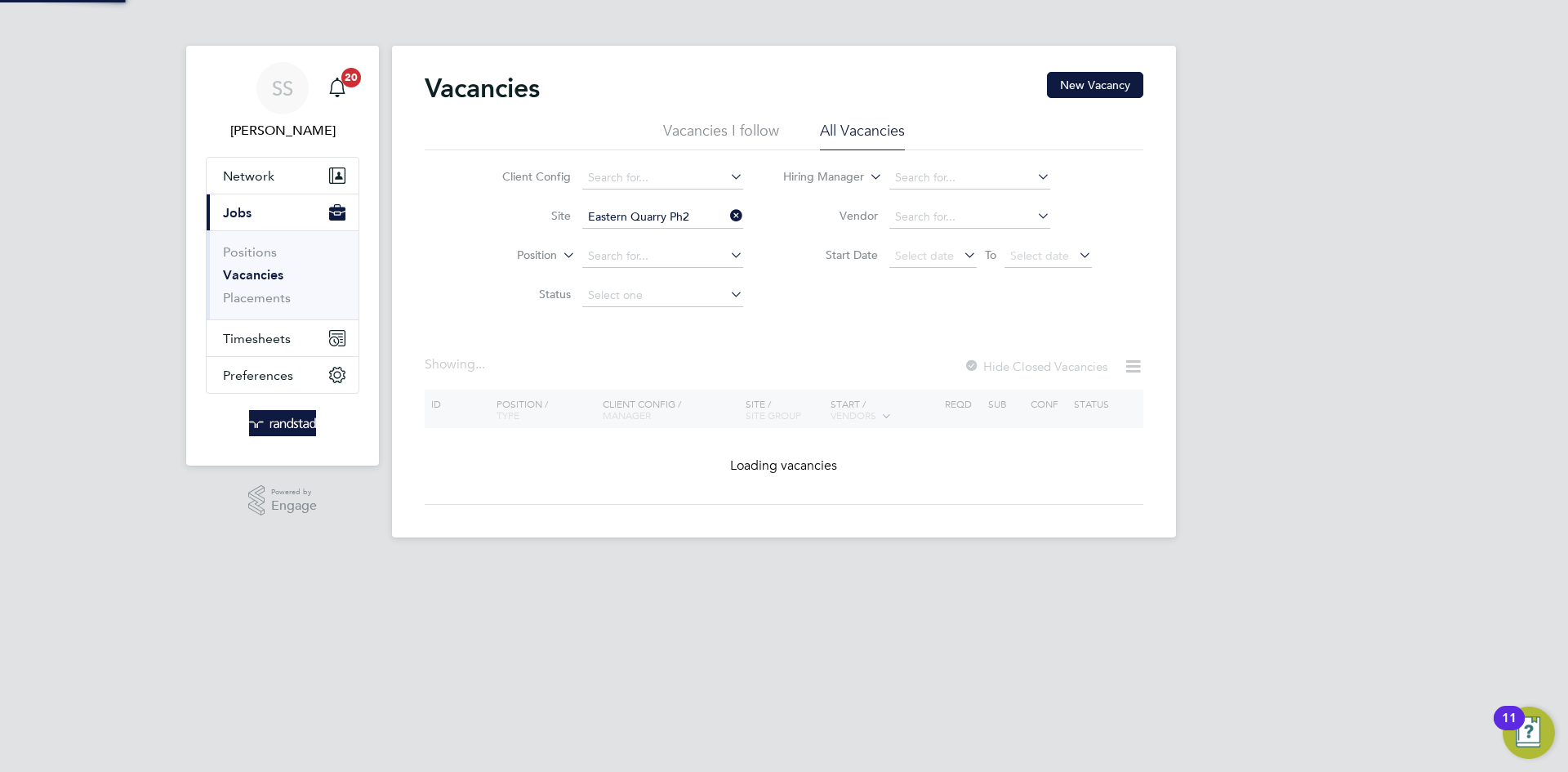
click at [1196, 252] on div "SS [PERSON_NAME] Notifications 20 Applications: Network Businesses Sites Worker…" at bounding box center [784, 281] width 1568 height 564
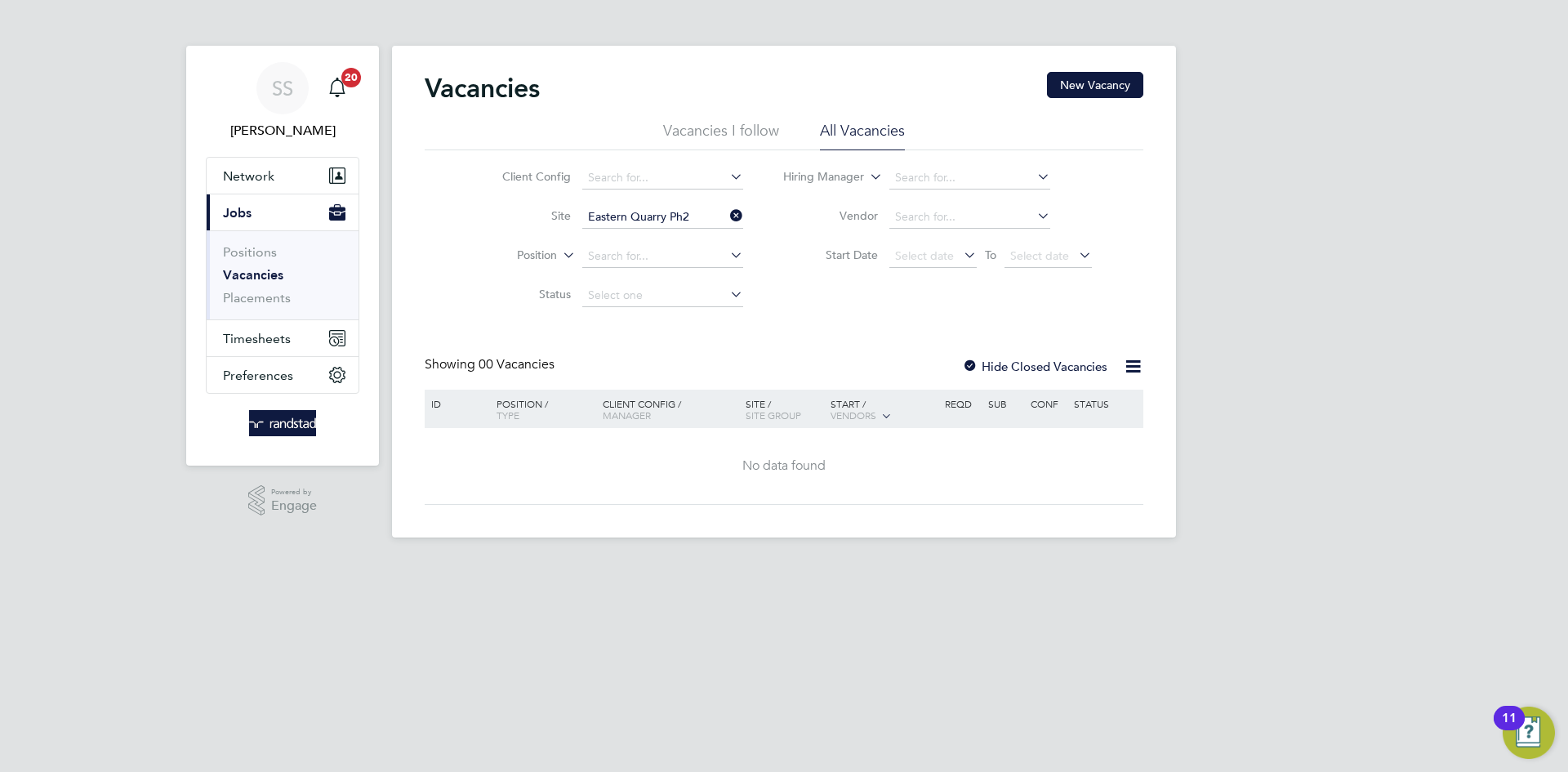
click at [668, 211] on input "Eastern Quarry Ph2" at bounding box center [662, 217] width 161 height 23
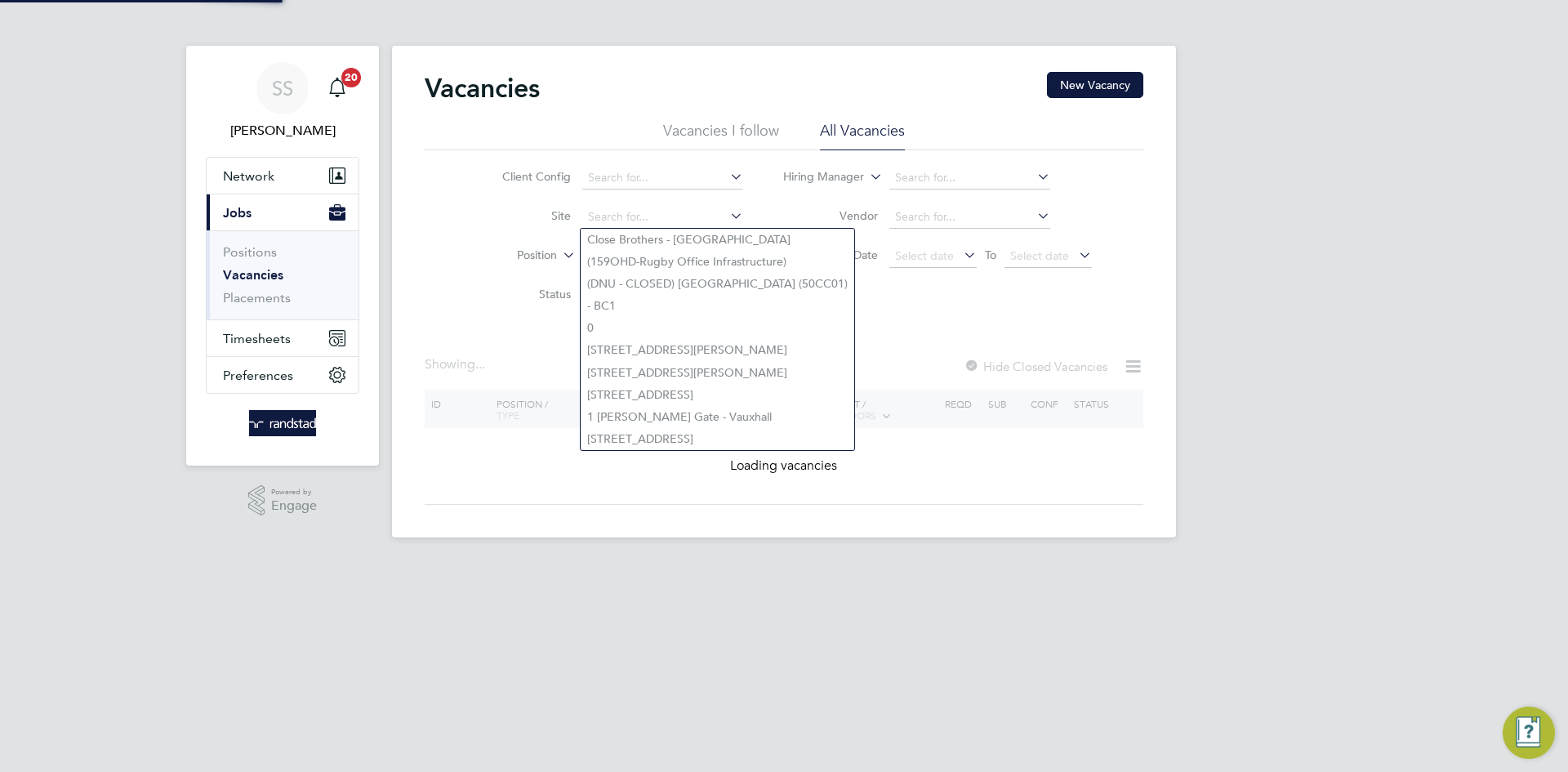
click at [1263, 204] on div "SS [PERSON_NAME] Notifications 20 Applications: Network Businesses Sites Worker…" at bounding box center [784, 281] width 1568 height 564
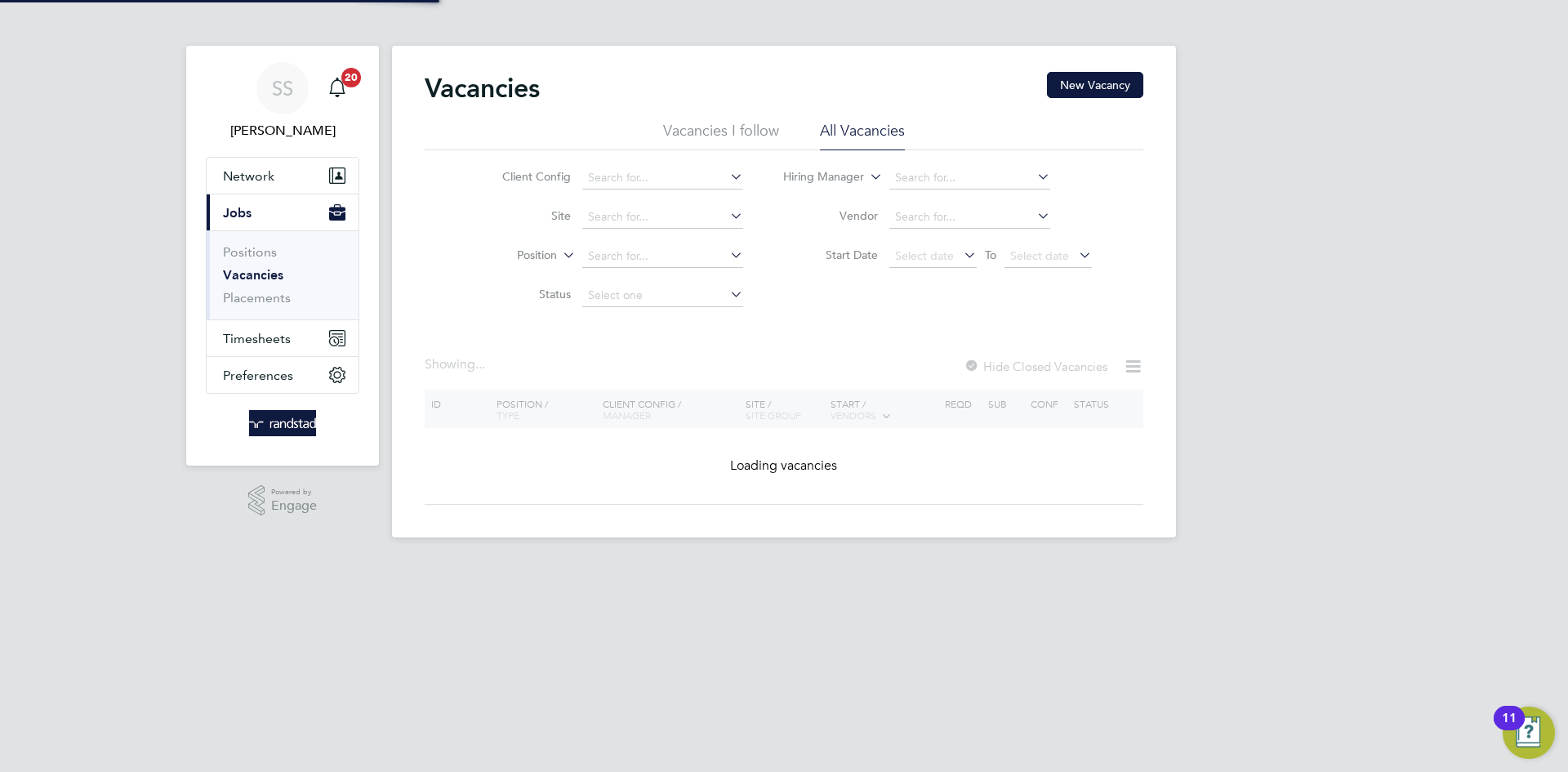
click at [1283, 257] on div "SS [PERSON_NAME] Notifications 20 Applications: Network Businesses Sites Worker…" at bounding box center [784, 281] width 1568 height 564
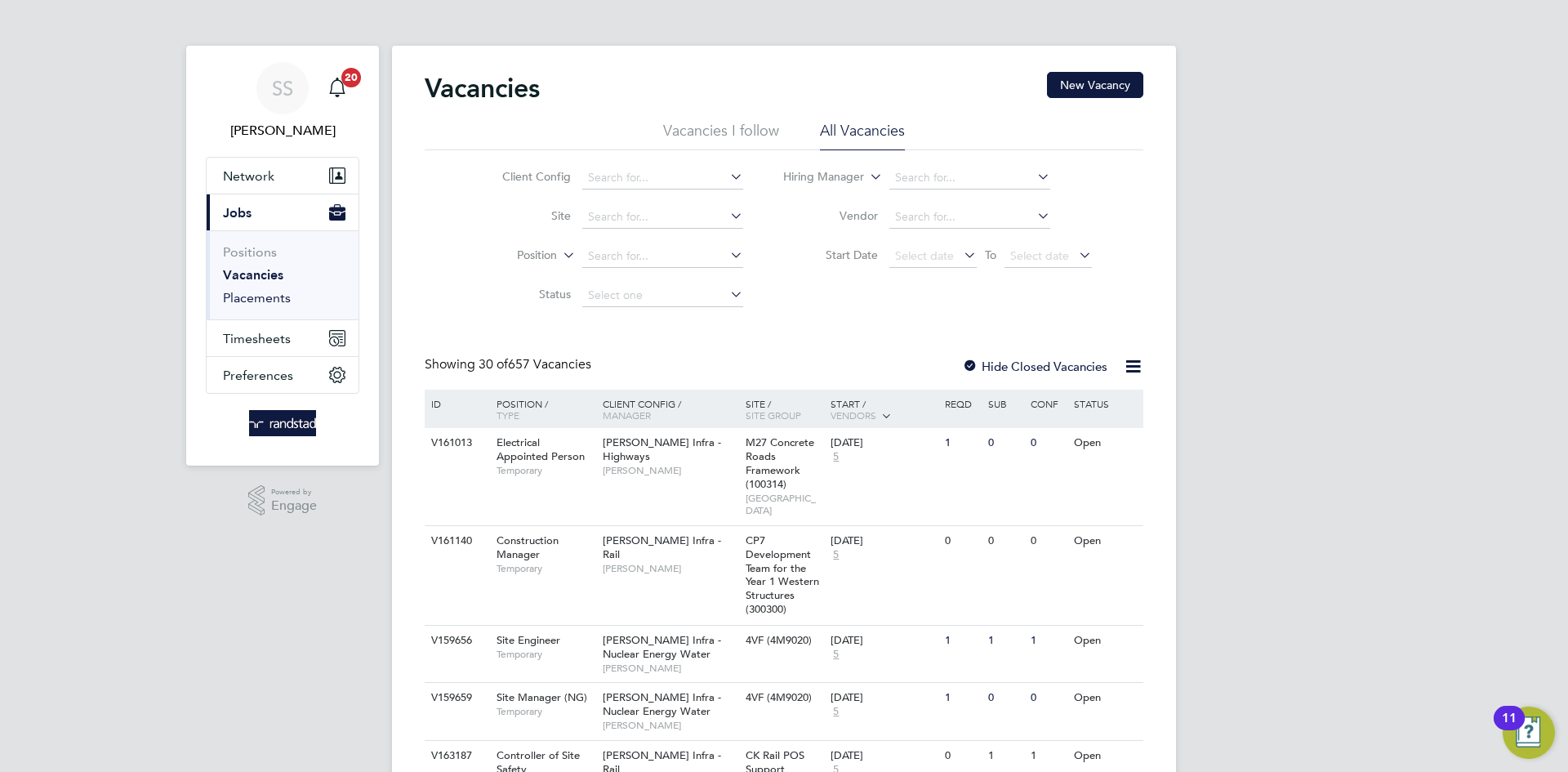
click at [240, 292] on link "Placements" at bounding box center [257, 297] width 68 height 15
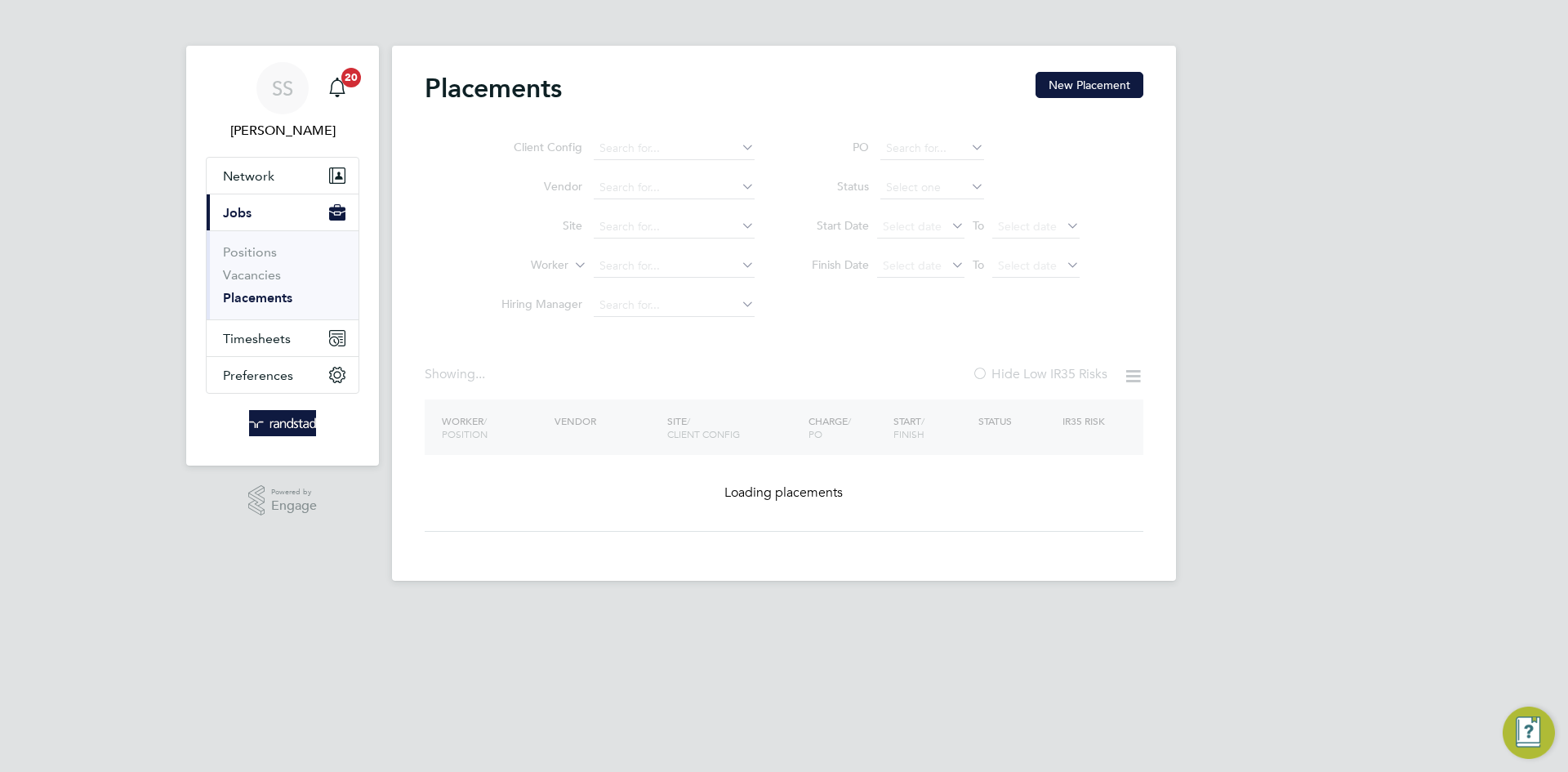
click at [662, 233] on ul "Client Config Vendor Site Worker Hiring Manager" at bounding box center [621, 226] width 307 height 196
click at [668, 226] on ul "Client Config Vendor Site Worker Hiring Manager" at bounding box center [621, 226] width 307 height 196
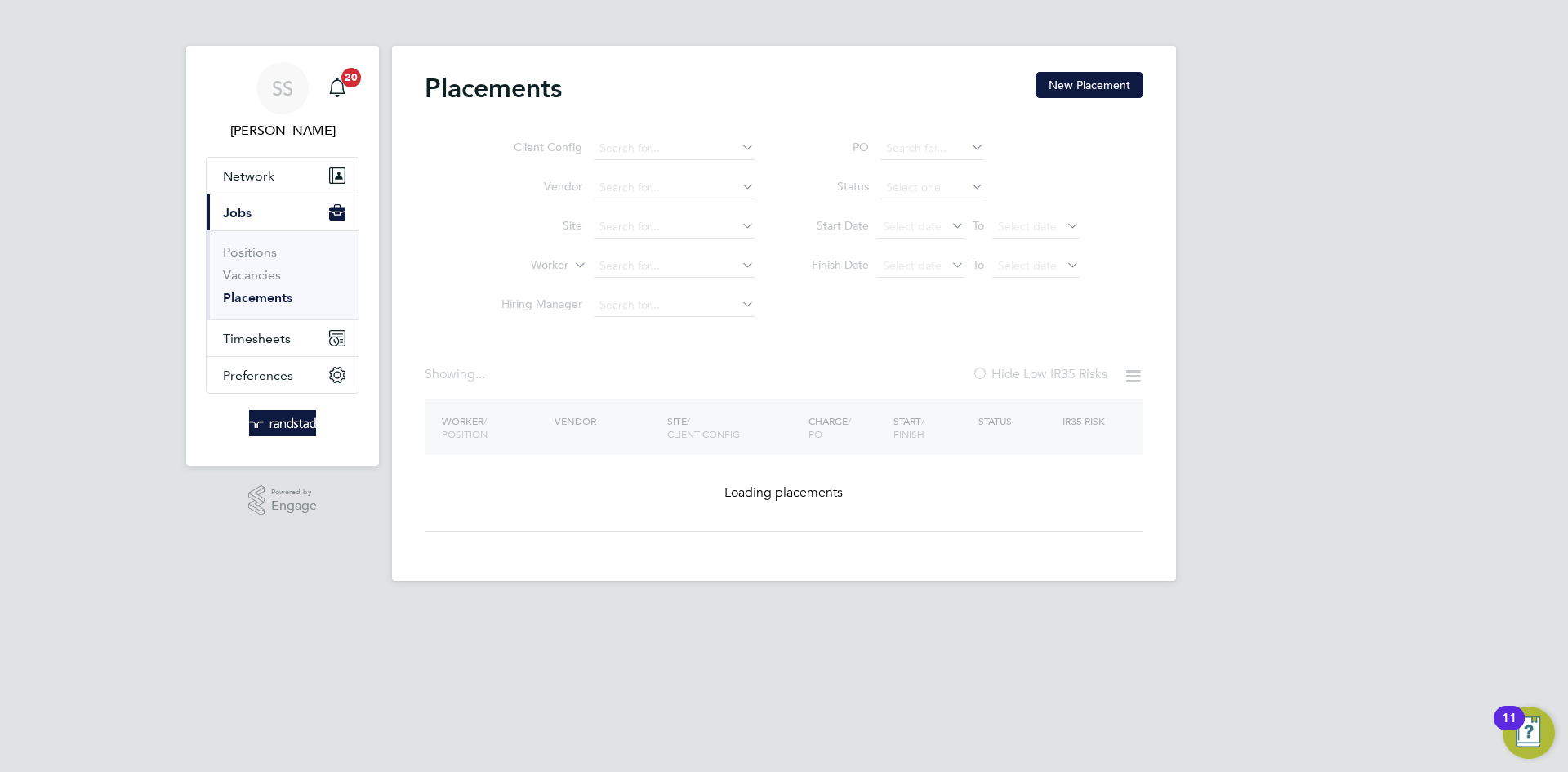
click at [668, 226] on ul "Client Config Vendor Site Worker Hiring Manager" at bounding box center [621, 226] width 307 height 196
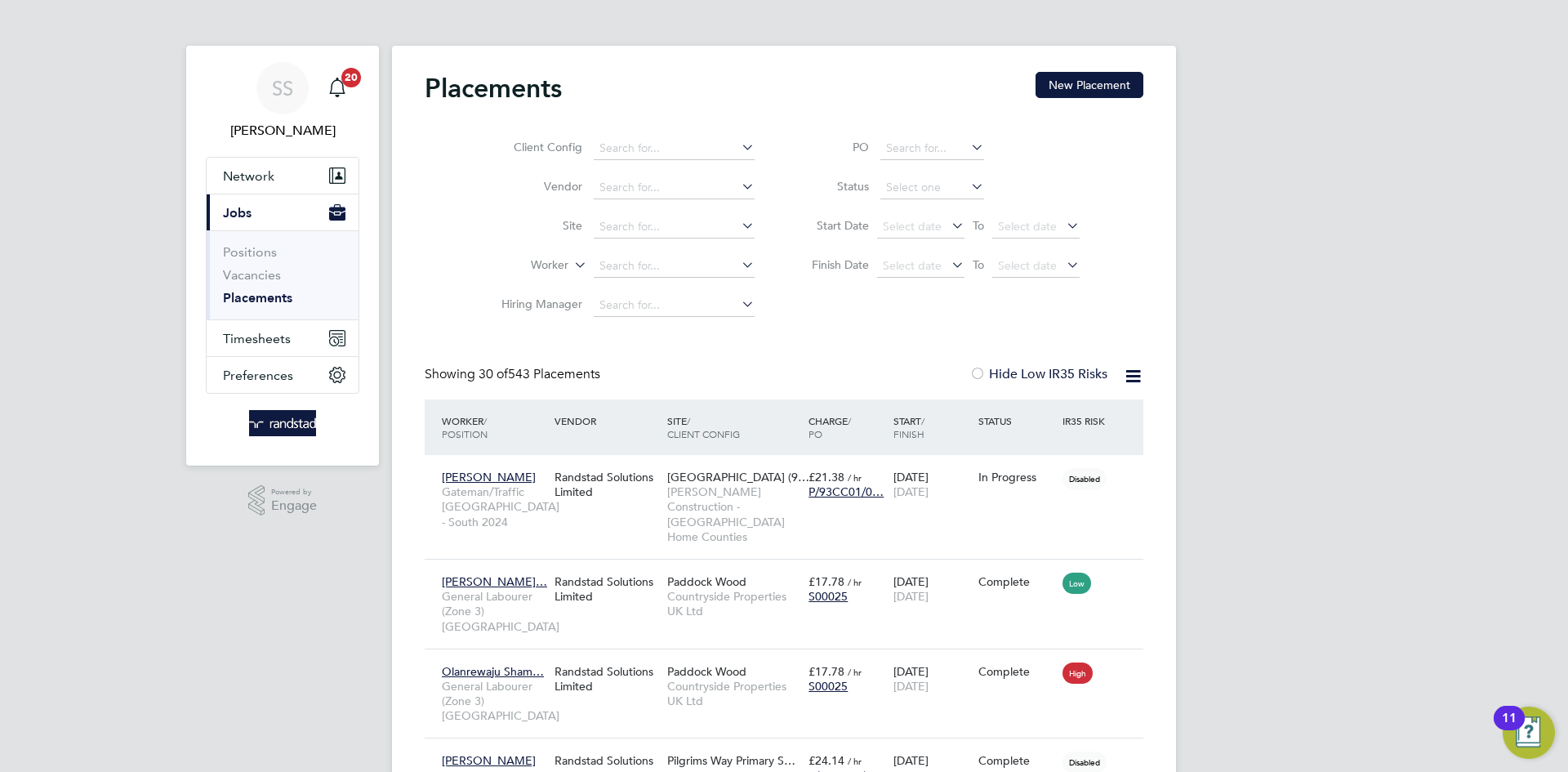
click at [668, 226] on input at bounding box center [674, 226] width 161 height 23
drag, startPoint x: 696, startPoint y: 242, endPoint x: 1297, endPoint y: 239, distance: 601.0
click at [697, 242] on li "Eastern Qua rry Ph1" at bounding box center [674, 249] width 163 height 22
type input "Eastern Quarry Ph1"
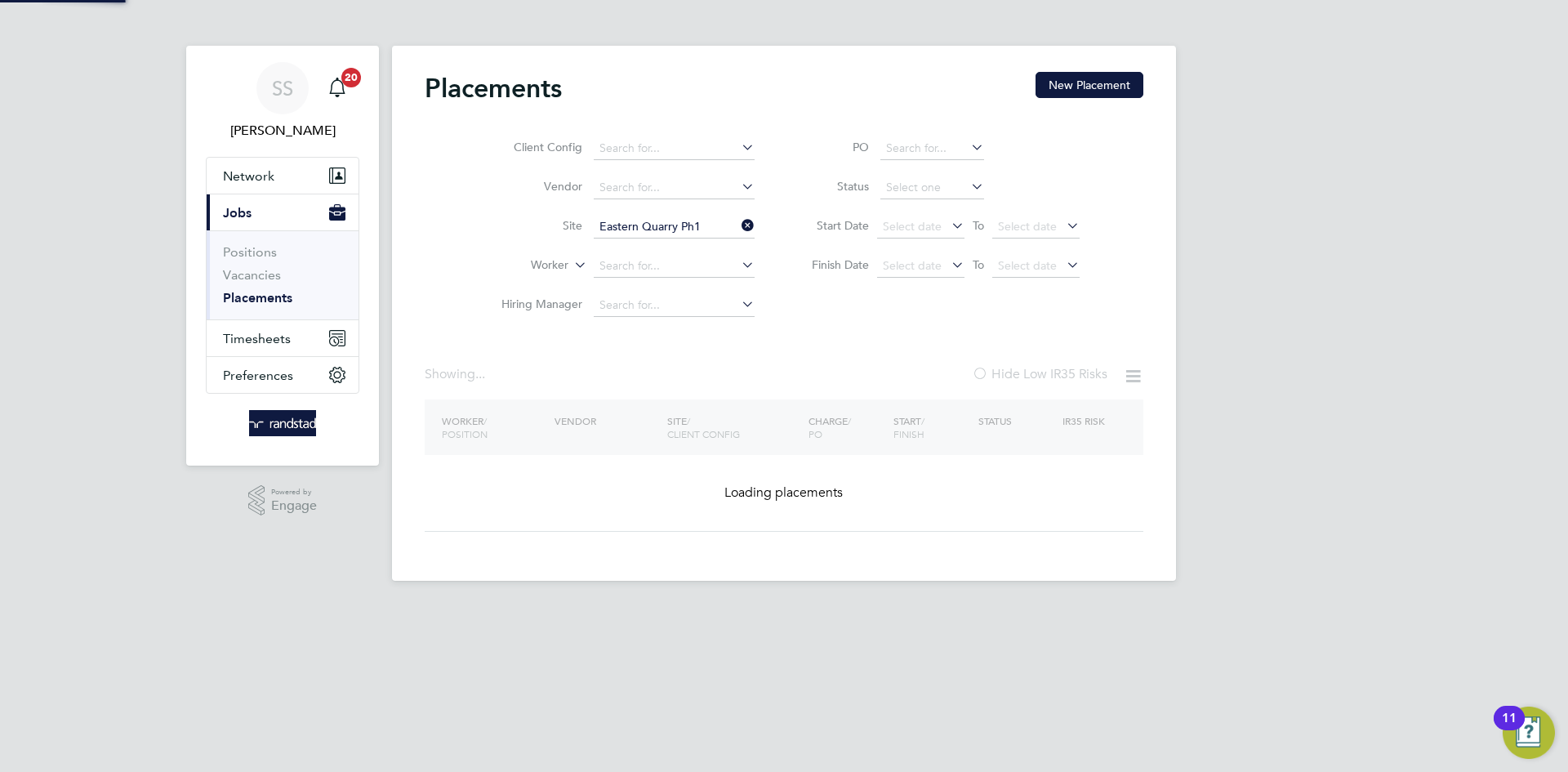
click at [1299, 238] on div "SS [PERSON_NAME] Notifications 20 Applications: Network Businesses Sites Worker…" at bounding box center [784, 303] width 1568 height 607
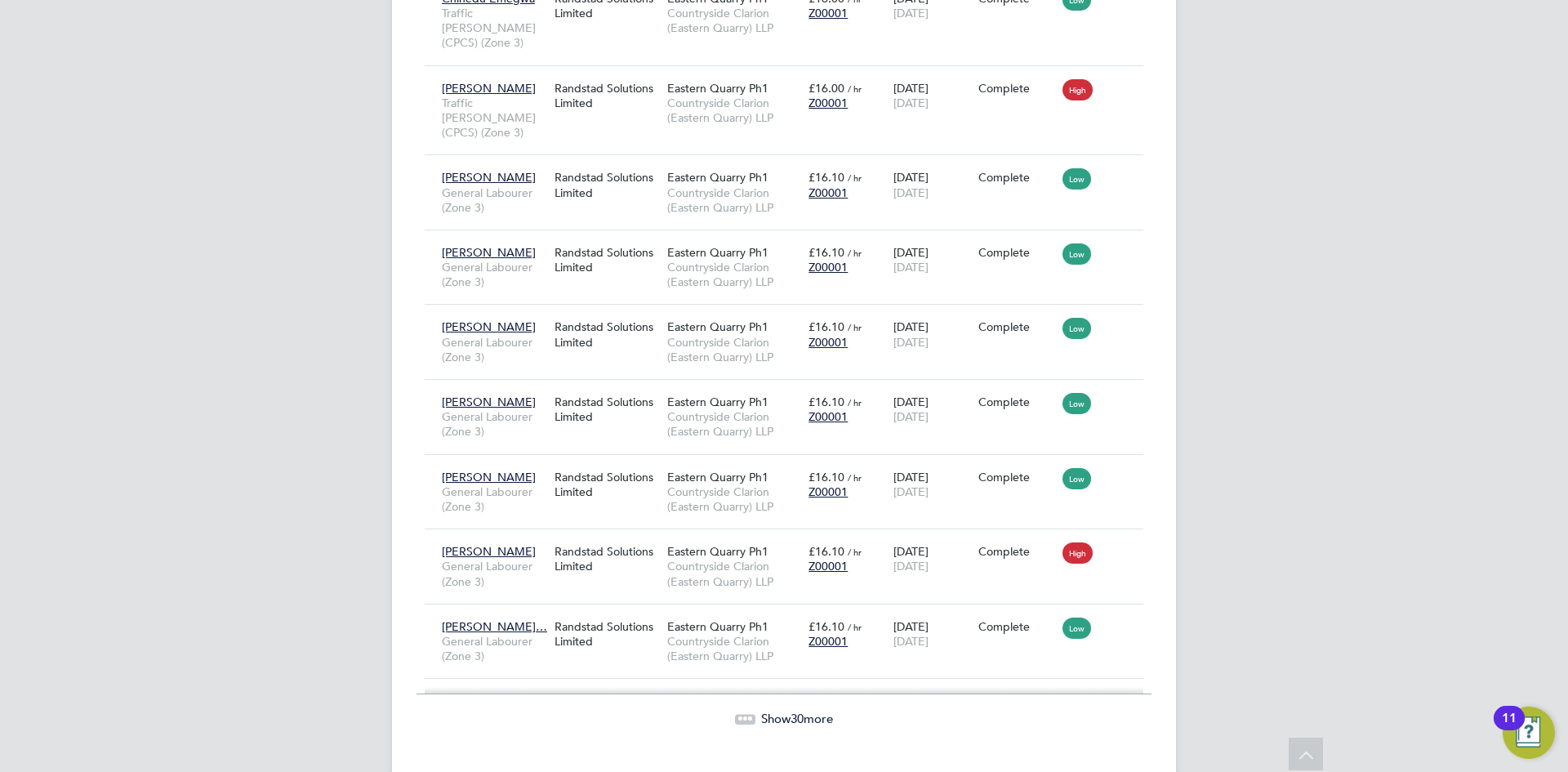
click at [790, 711] on span "30" at bounding box center [796, 719] width 13 height 15
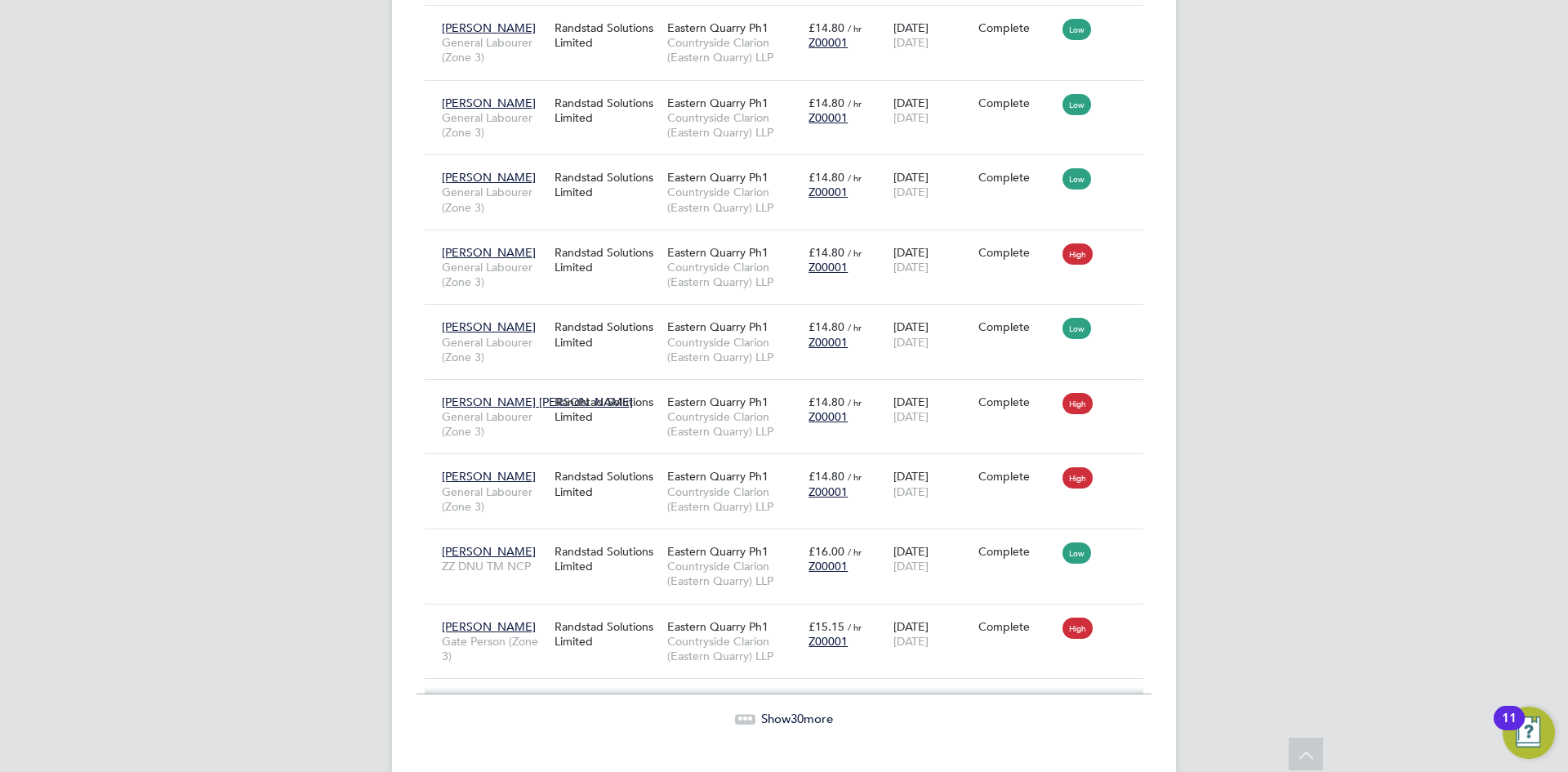
click at [796, 687] on div "Show 30 more" at bounding box center [784, 707] width 735 height 40
click at [775, 711] on span "Show 30 more" at bounding box center [796, 719] width 72 height 15
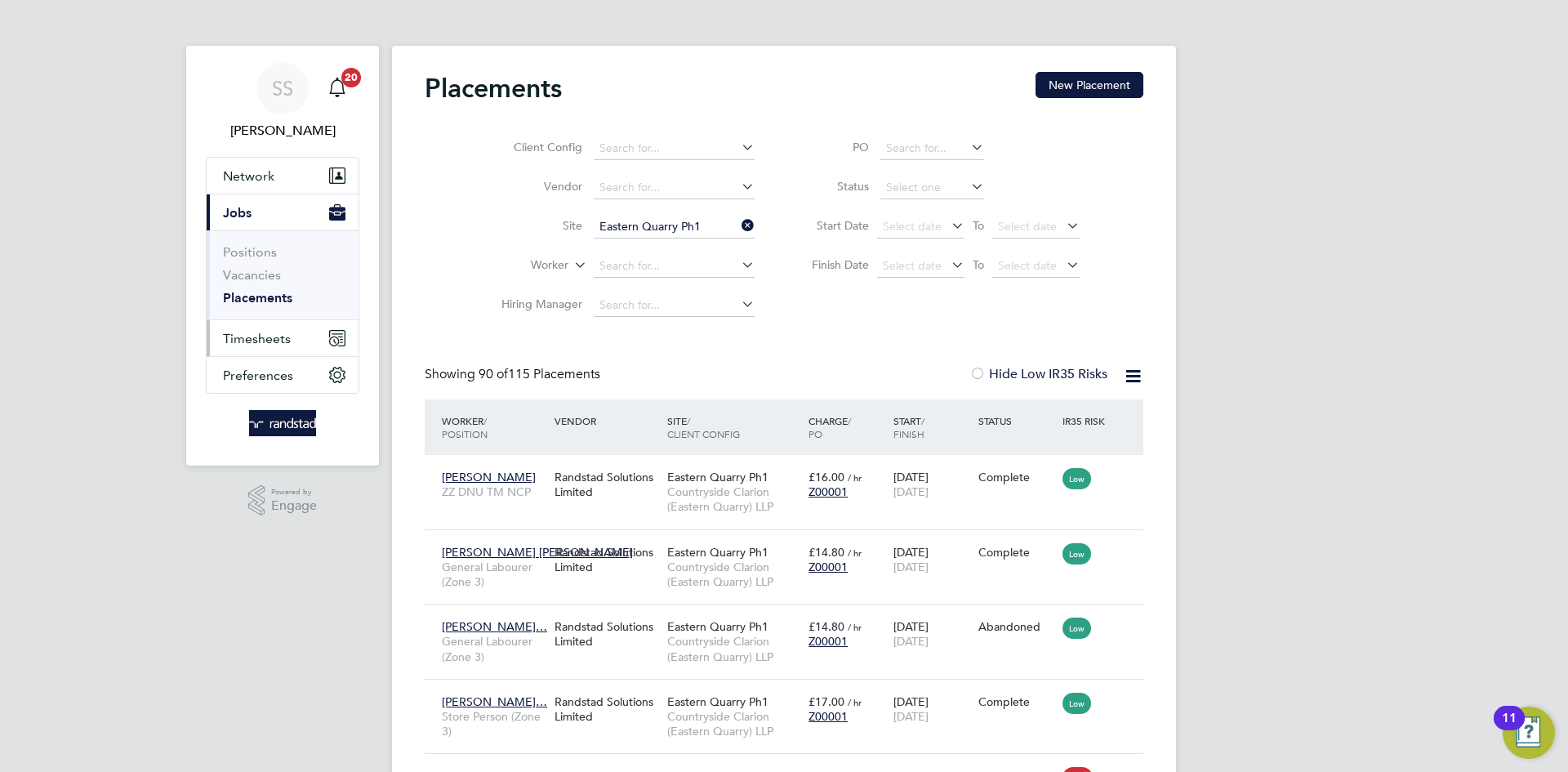
click at [278, 327] on button "Timesheets" at bounding box center [282, 338] width 152 height 36
click at [242, 326] on button "Timesheets" at bounding box center [282, 338] width 152 height 36
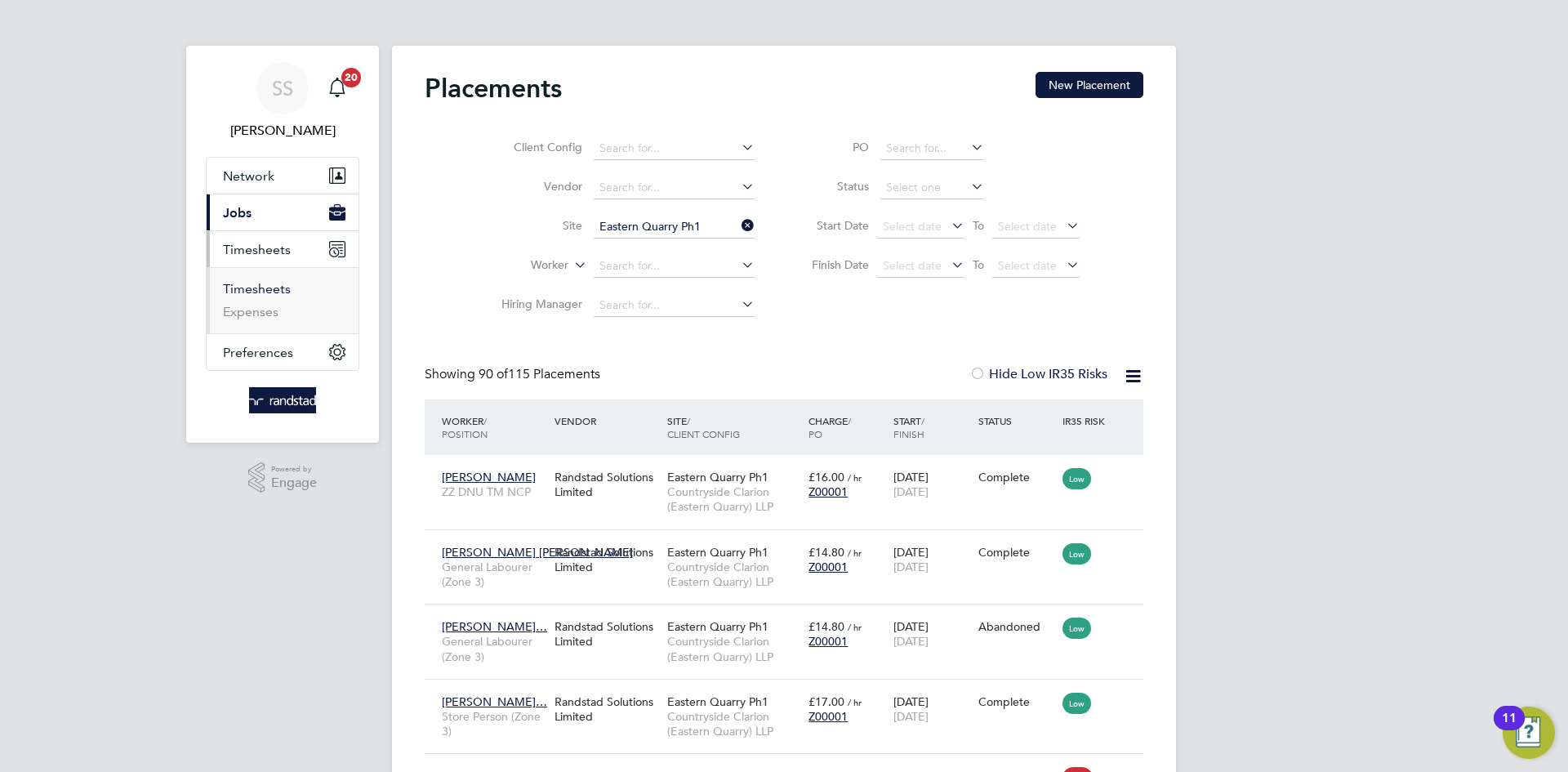
click at [282, 287] on link "Timesheets" at bounding box center [257, 289] width 68 height 15
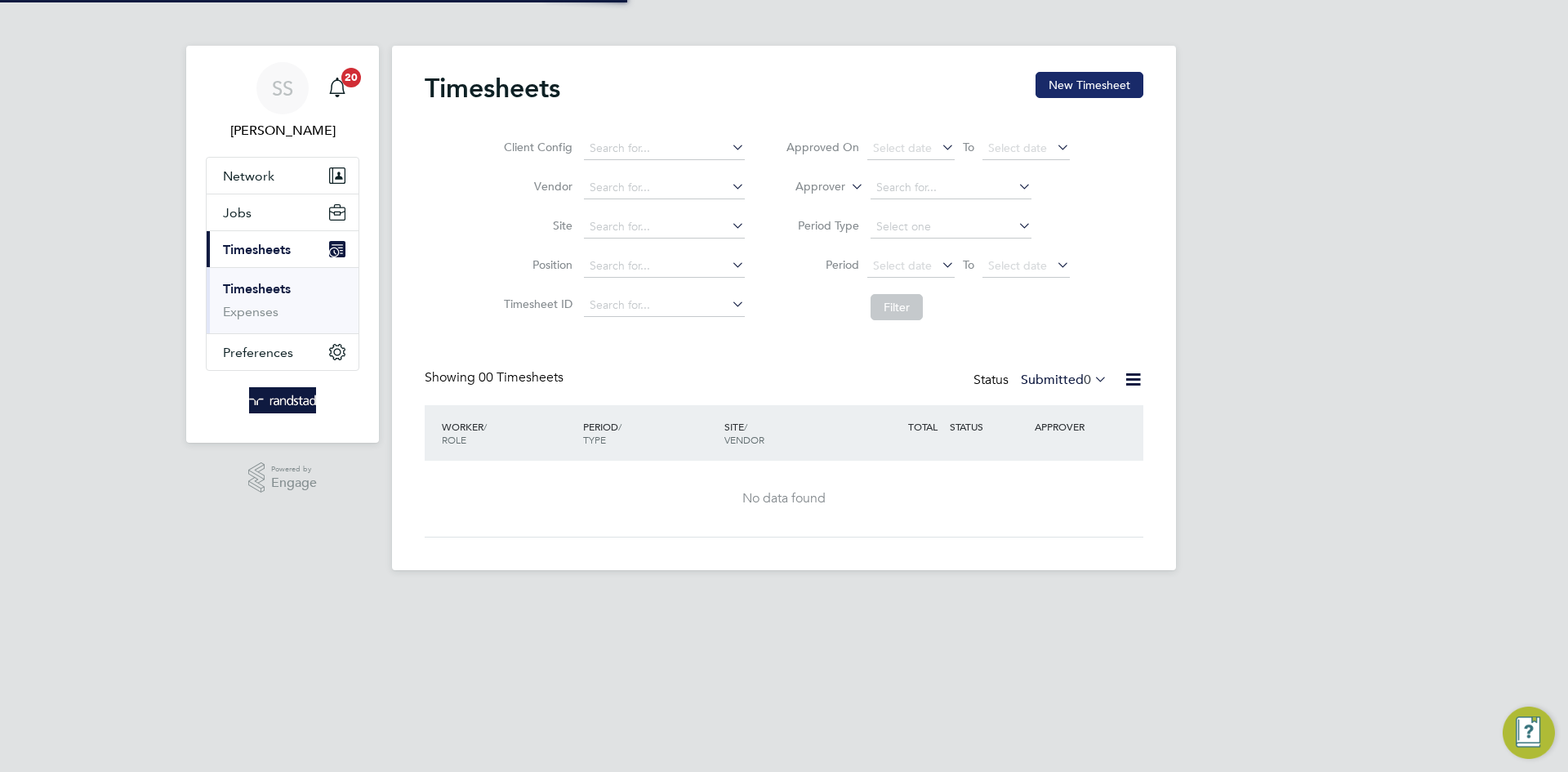
click at [1089, 91] on button "New Timesheet" at bounding box center [1089, 85] width 108 height 26
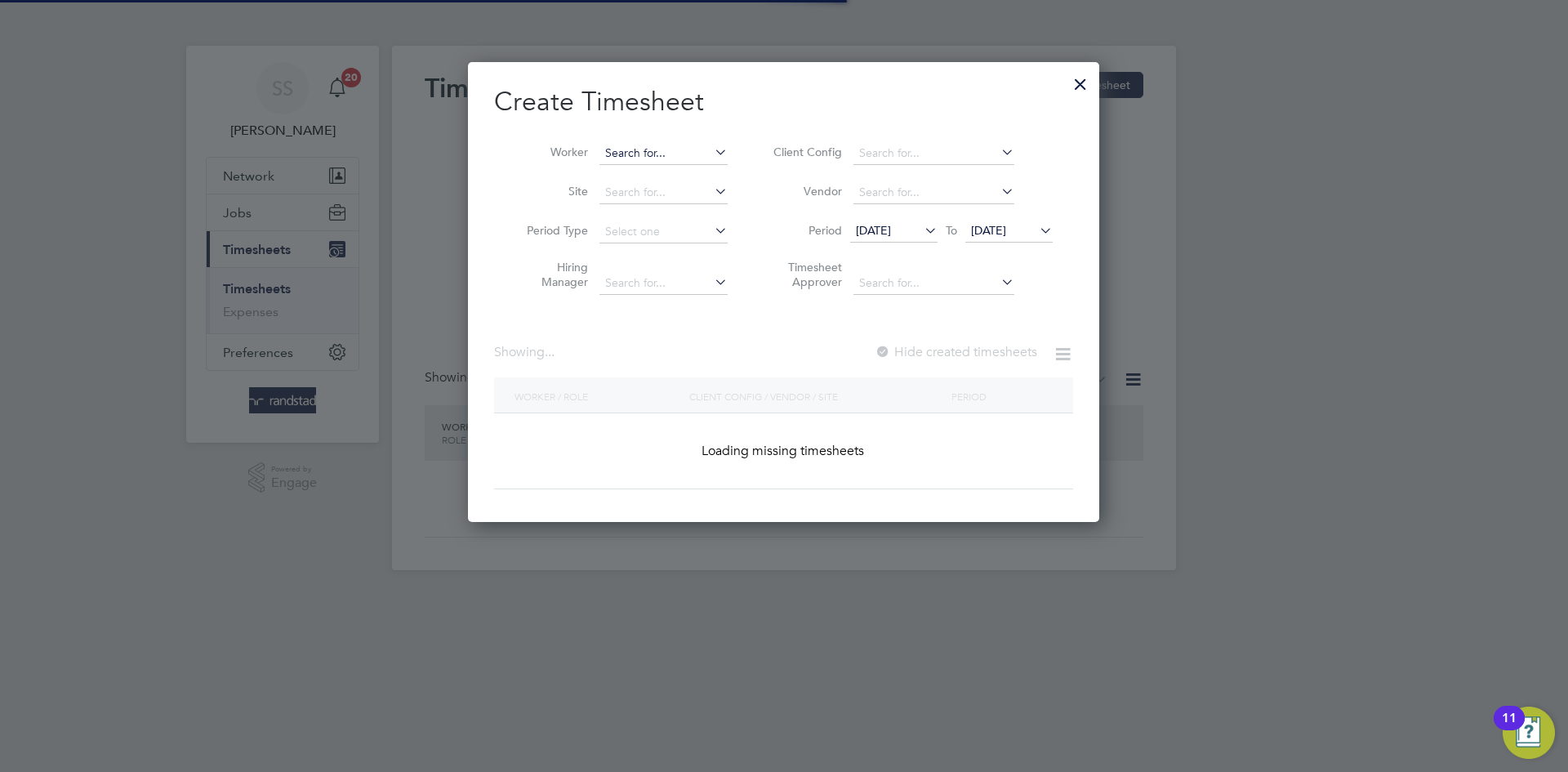
click at [684, 151] on input at bounding box center [663, 153] width 128 height 23
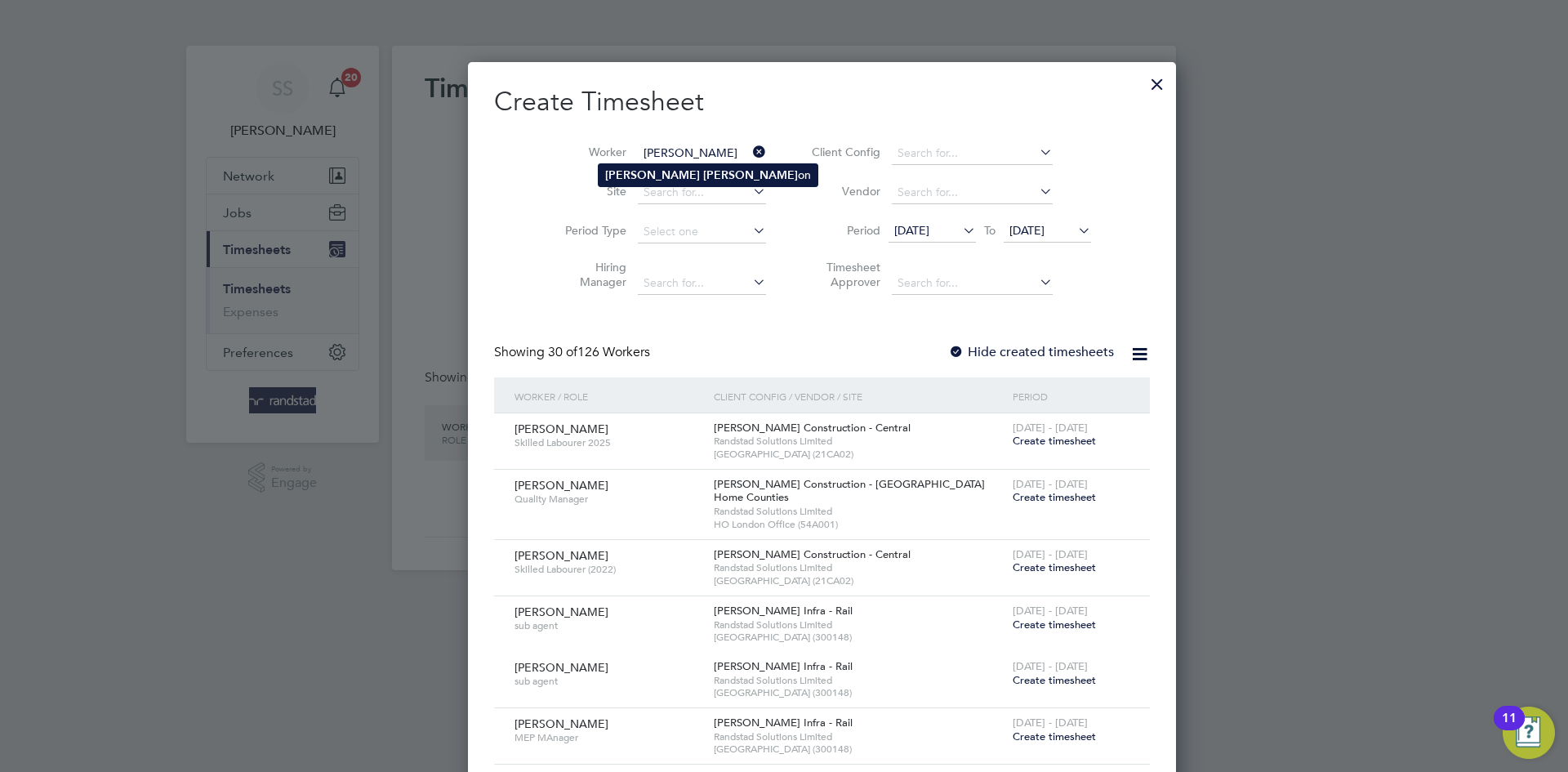
click at [679, 172] on li "[PERSON_NAME] on" at bounding box center [708, 175] width 219 height 22
type input "[PERSON_NAME]"
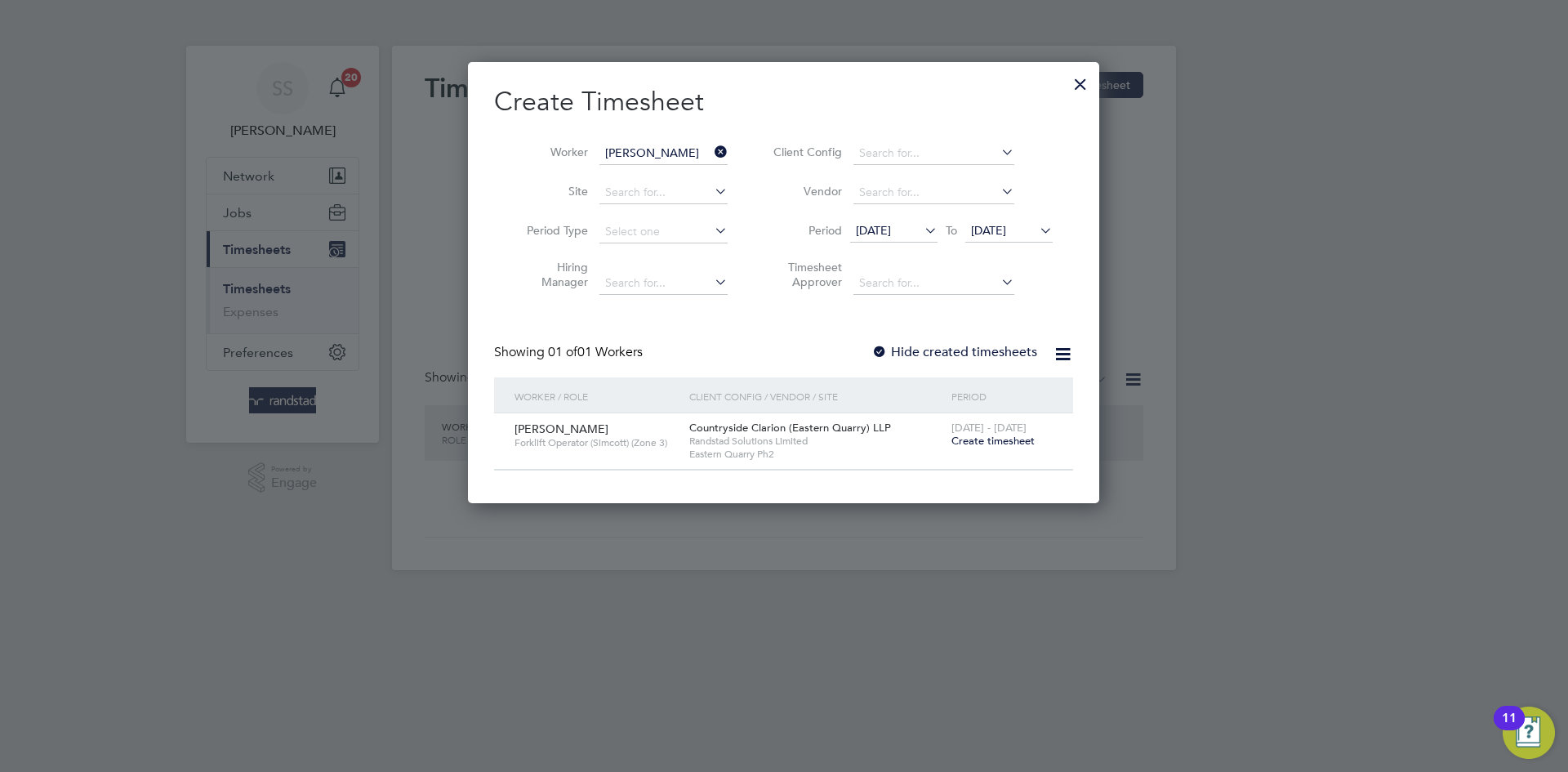
click at [776, 114] on h2 "Create Timesheet" at bounding box center [783, 102] width 579 height 34
click at [972, 438] on span "Create timesheet" at bounding box center [993, 441] width 83 height 14
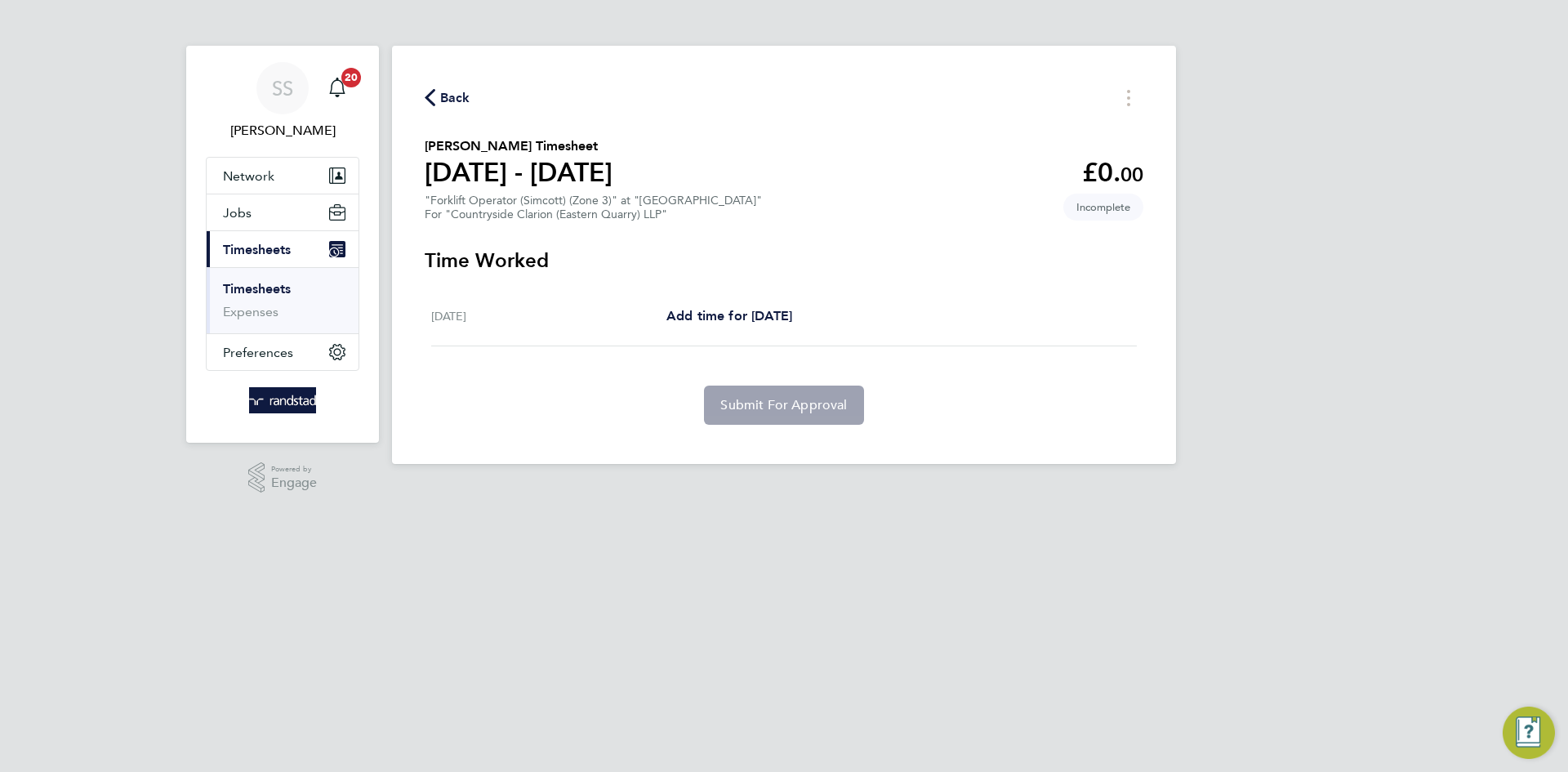
click at [878, 153] on section "[PERSON_NAME] Timesheet [DATE] - [DATE] £0. 00 "Forklift Operator (Simcott) (Zo…" at bounding box center [784, 179] width 718 height 85
click at [677, 209] on div "For "Countryside Clarion (Eastern Quarry) LLP"" at bounding box center [593, 214] width 337 height 14
click at [810, 203] on section "[PERSON_NAME] Timesheet [DATE] - [DATE] £0. 00 "Forklift Operator (Simcott) (Zo…" at bounding box center [784, 179] width 718 height 85
click at [668, 192] on section "[PERSON_NAME] Timesheet [DATE] - [DATE] £0. 00 "Forklift Operator (Simcott) (Zo…" at bounding box center [784, 179] width 718 height 85
click at [463, 89] on span "Back" at bounding box center [456, 97] width 30 height 19
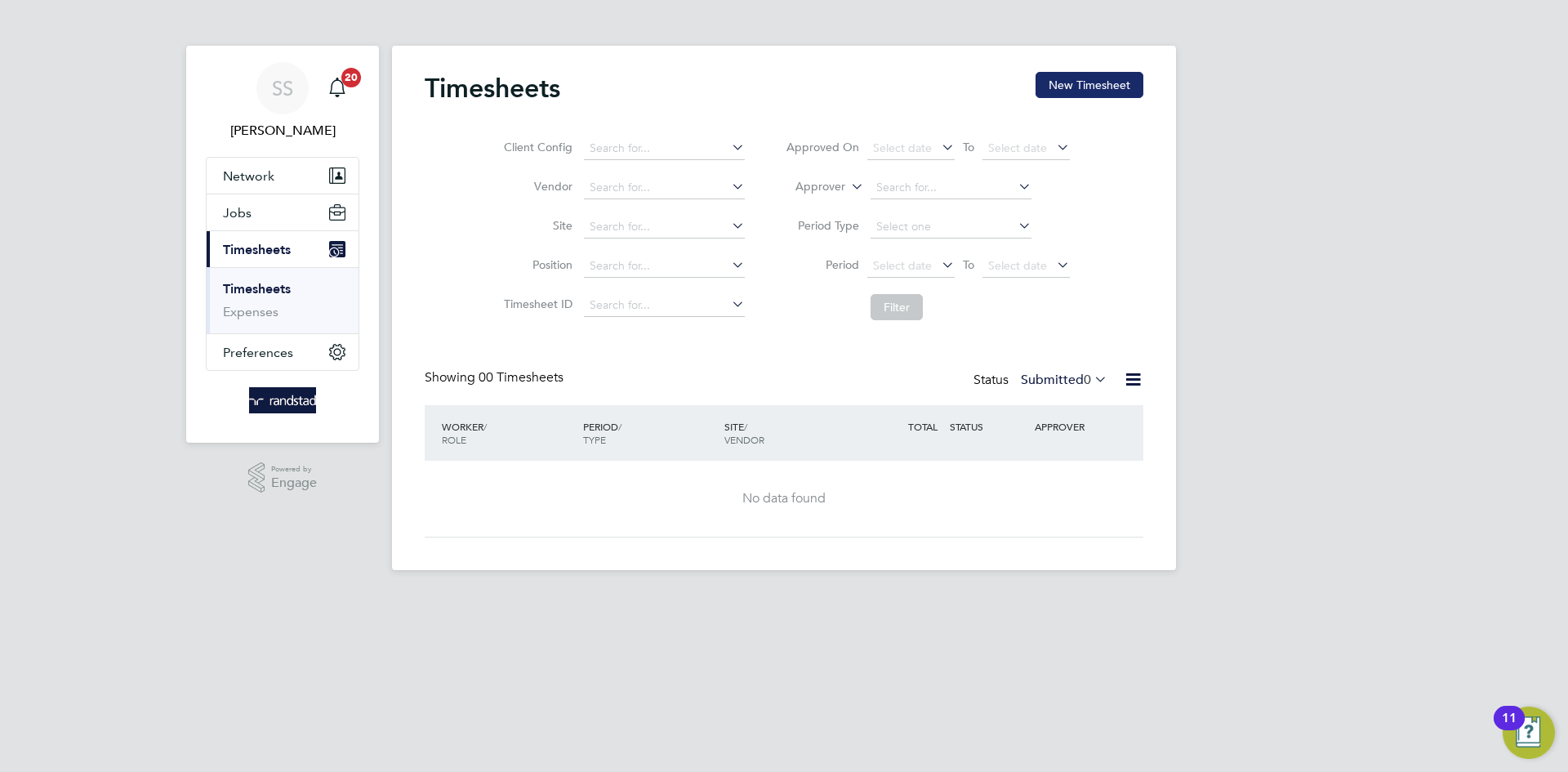
click at [1117, 94] on button "New Timesheet" at bounding box center [1089, 85] width 108 height 26
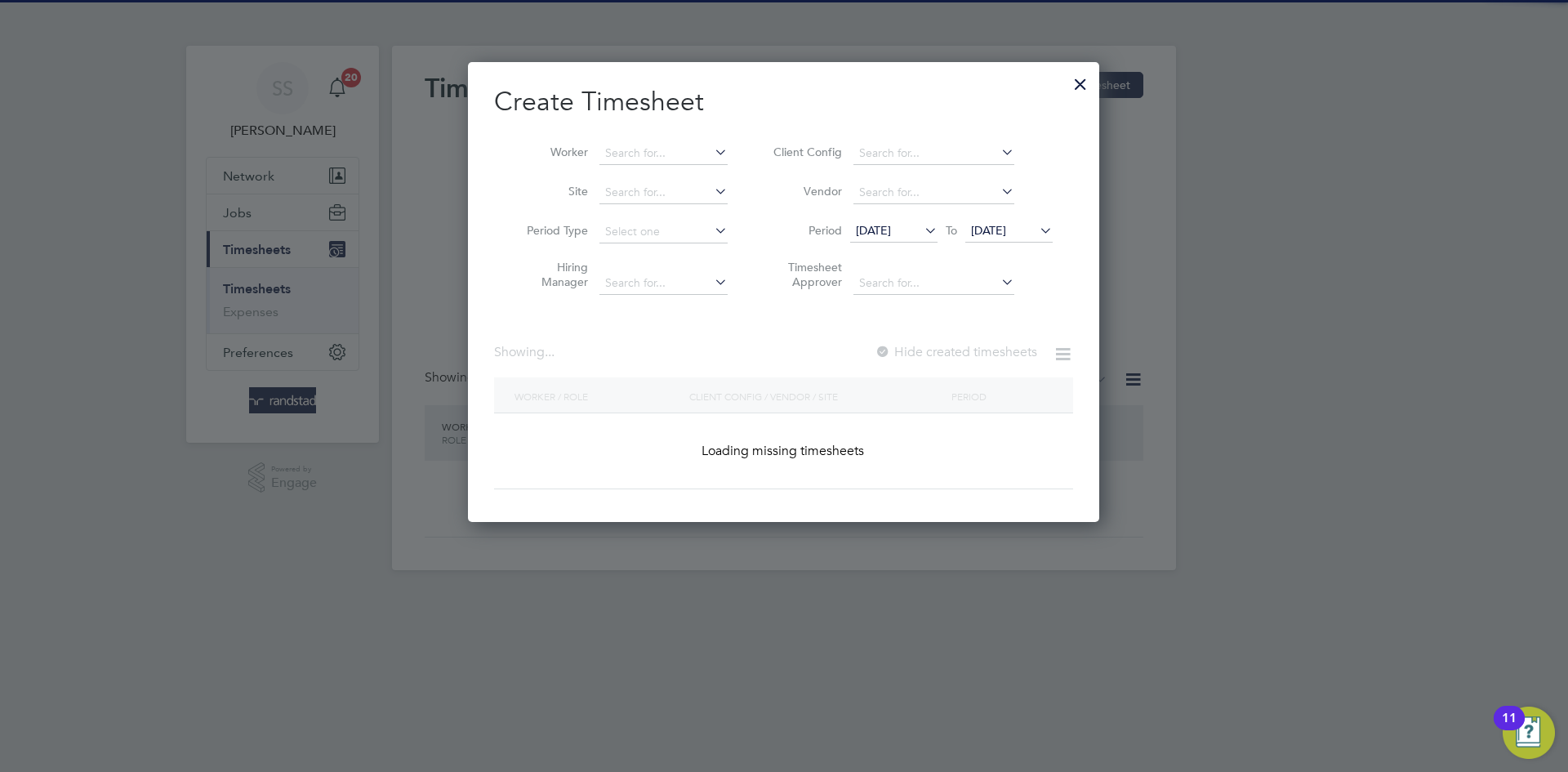
click at [668, 138] on li "Worker" at bounding box center [621, 153] width 254 height 39
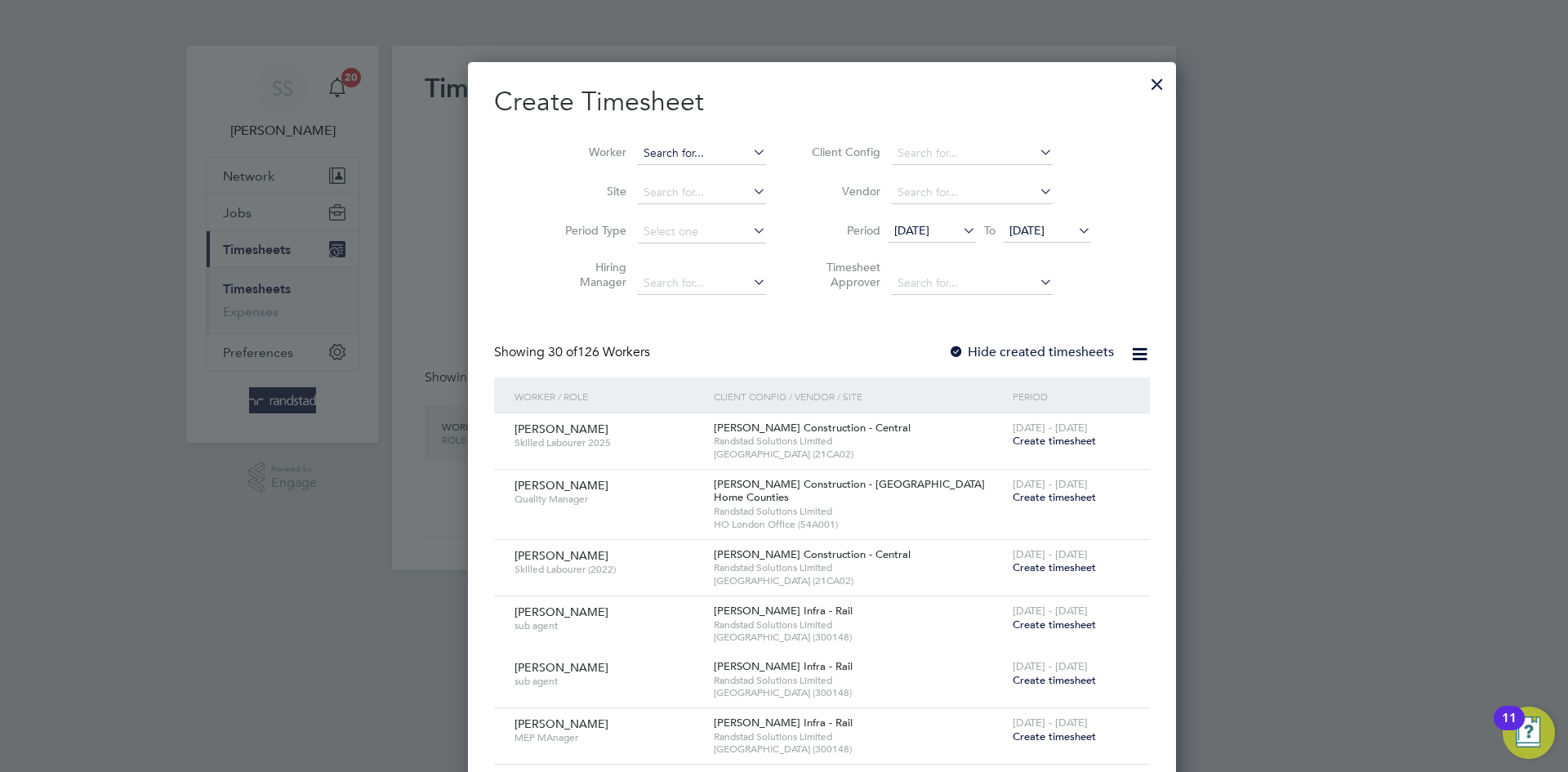
click at [669, 147] on input at bounding box center [701, 153] width 128 height 23
click at [674, 194] on li "Monsuru Mayegun" at bounding box center [675, 197] width 153 height 22
type input "Monsuru Mayegun"
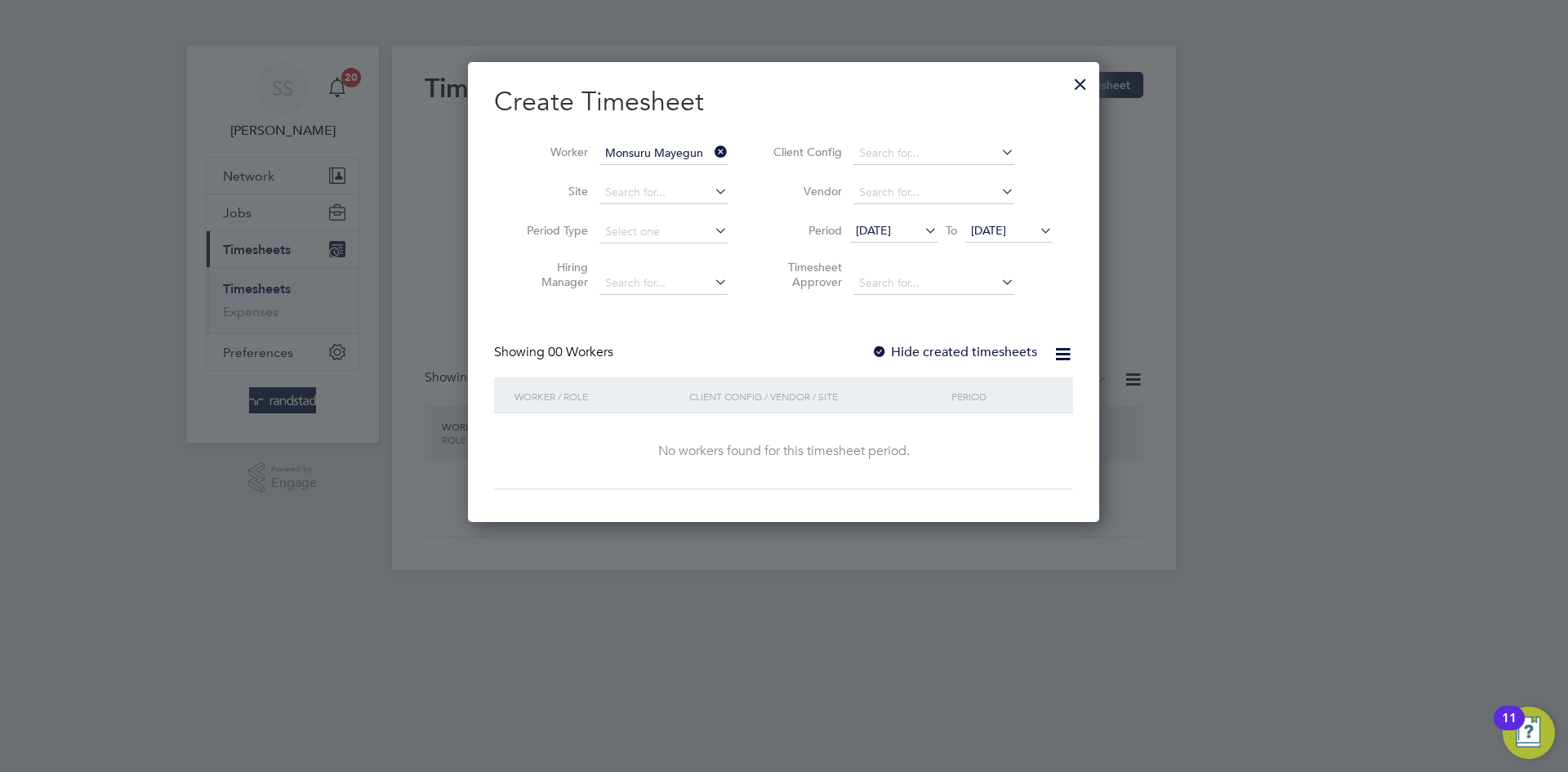
click at [804, 109] on h2 "Create Timesheet" at bounding box center [783, 102] width 579 height 34
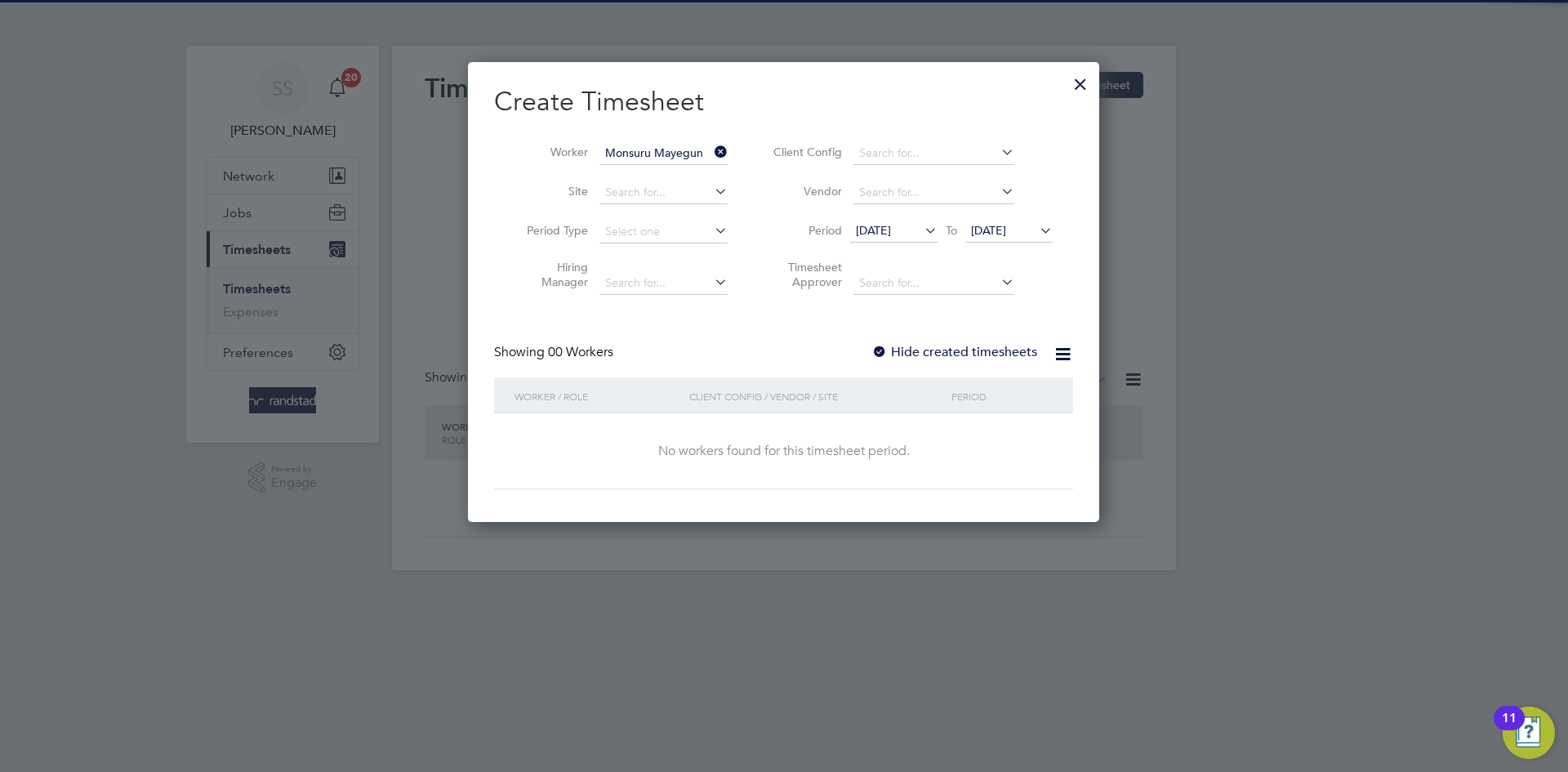
click at [976, 338] on div "Create Timesheet Worker Monsuru Mayegun Site Period Type Hiring Manager Client …" at bounding box center [783, 286] width 579 height 404
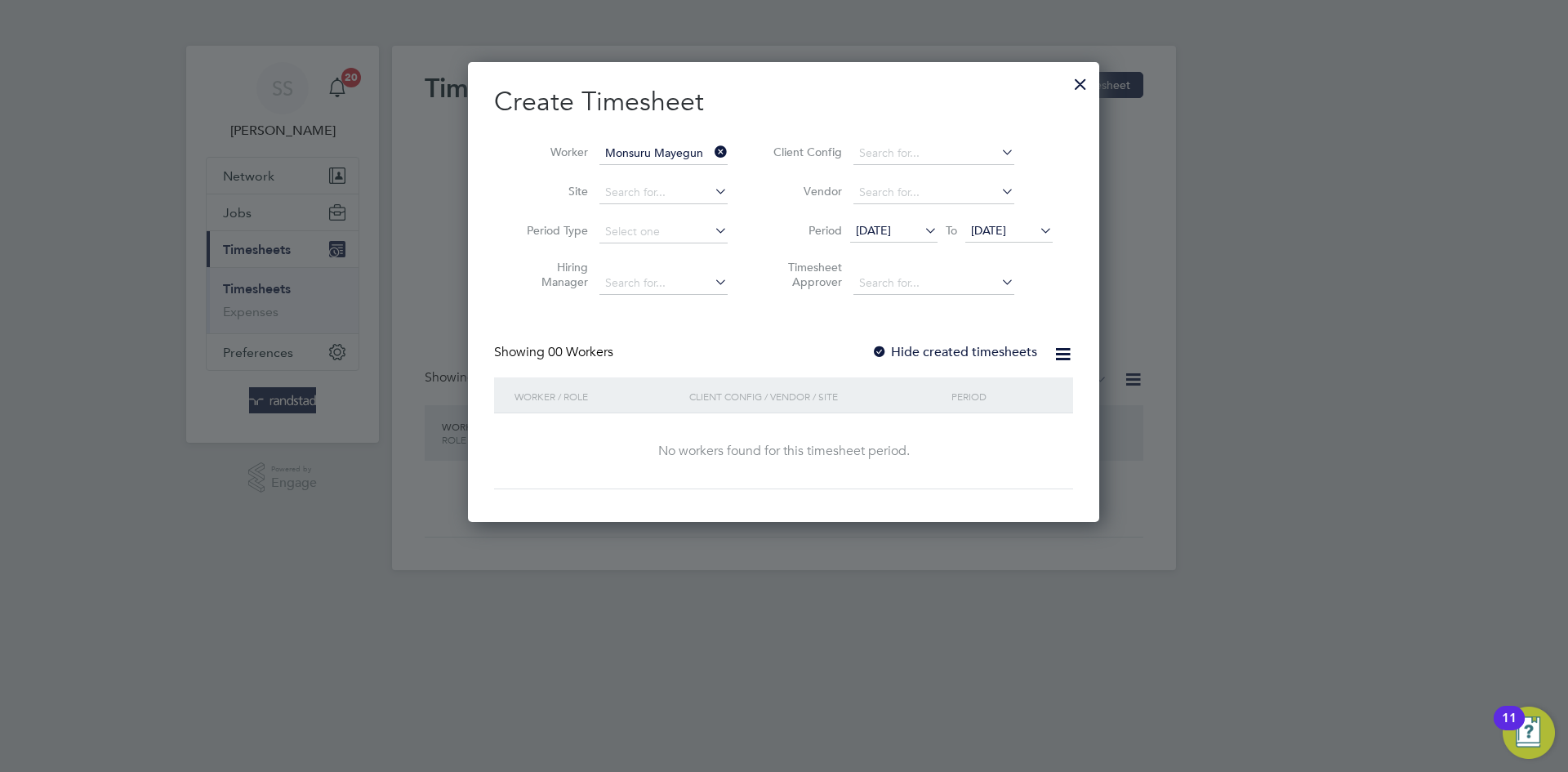
click at [984, 348] on label "Hide created timesheets" at bounding box center [955, 352] width 166 height 16
click at [1035, 237] on span "[DATE]" at bounding box center [1008, 231] width 87 height 22
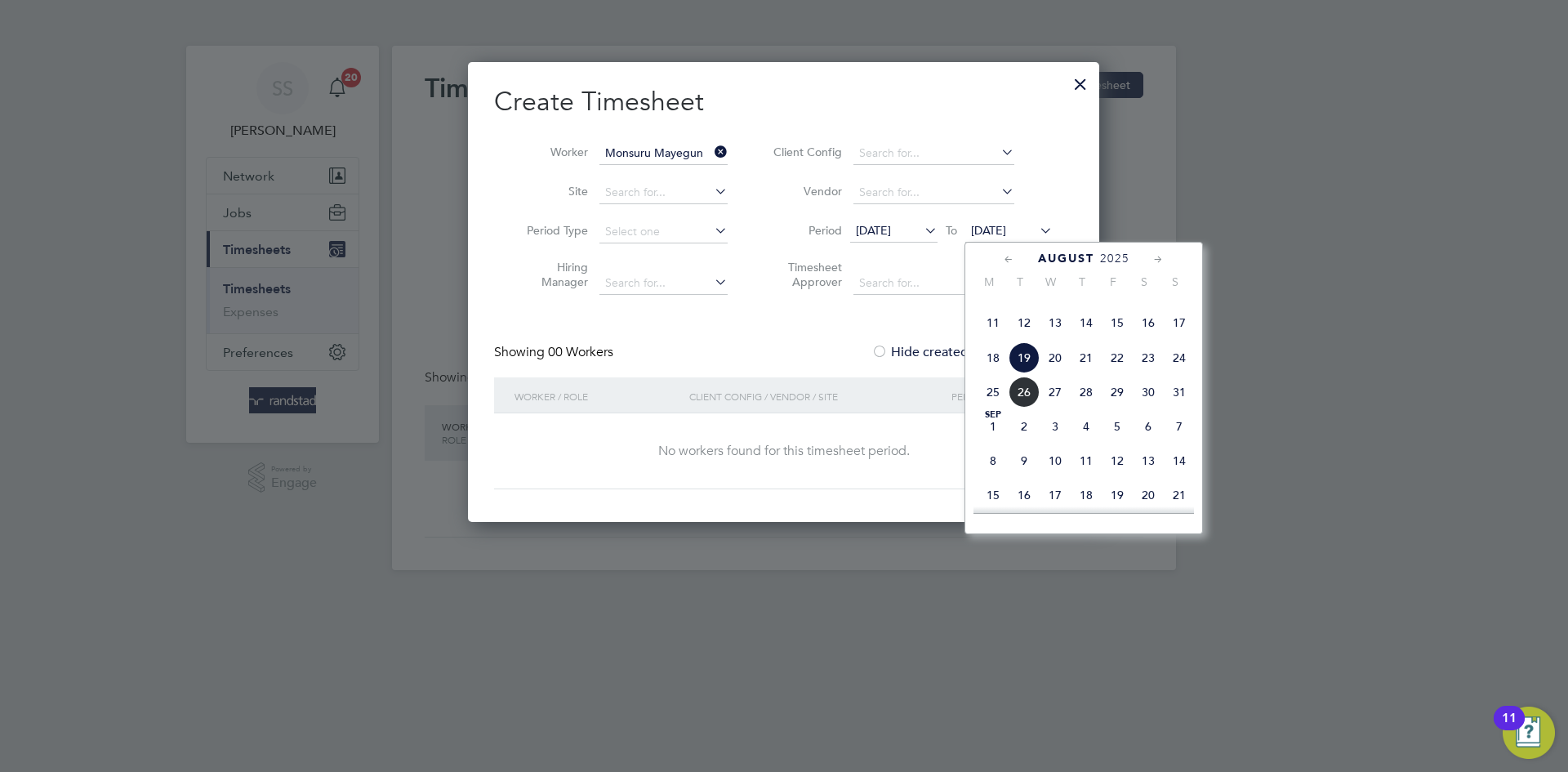
click at [1096, 442] on span "4" at bounding box center [1086, 426] width 31 height 31
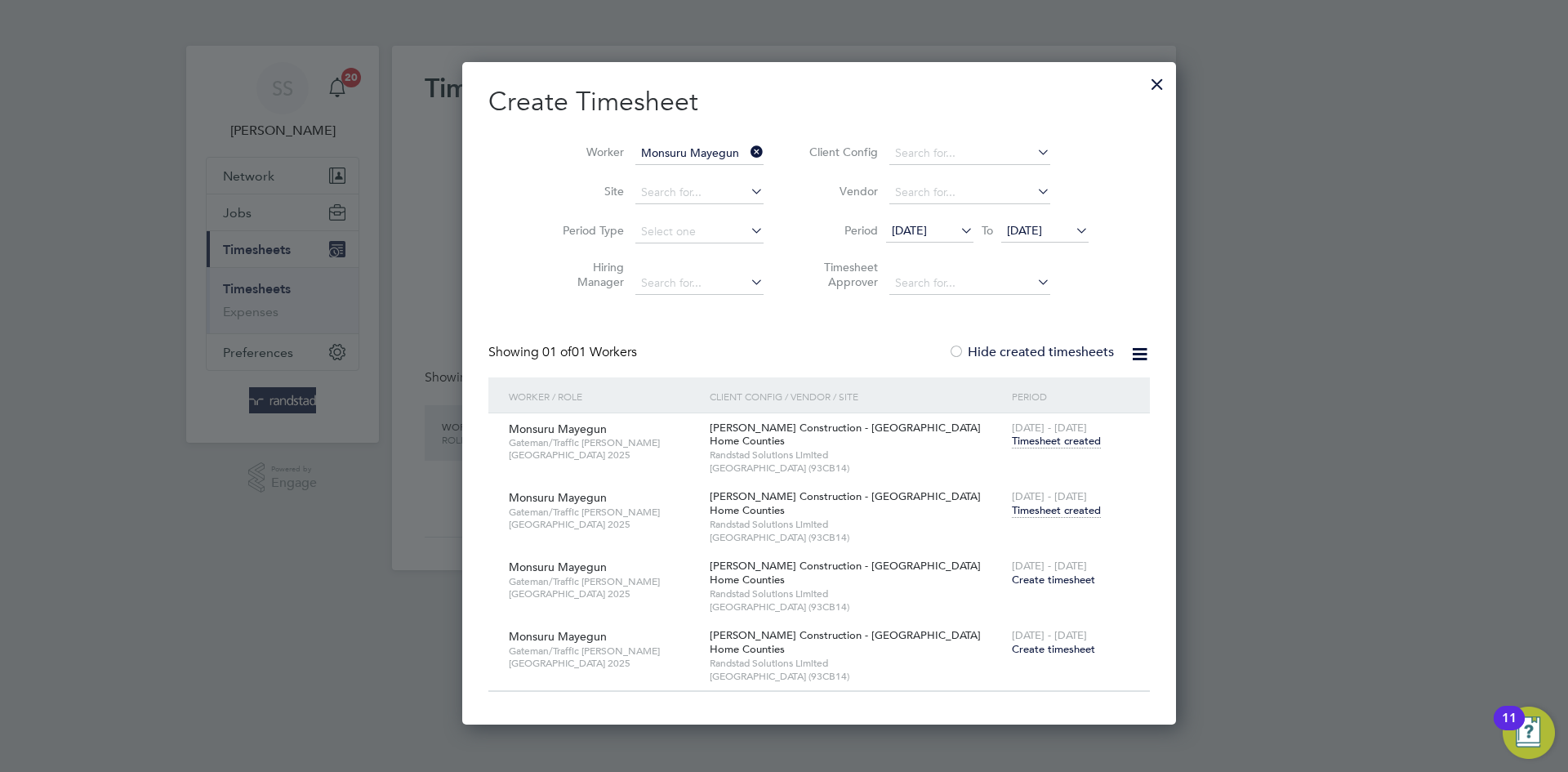
click at [1011, 514] on span "Timesheet created" at bounding box center [1055, 510] width 89 height 14
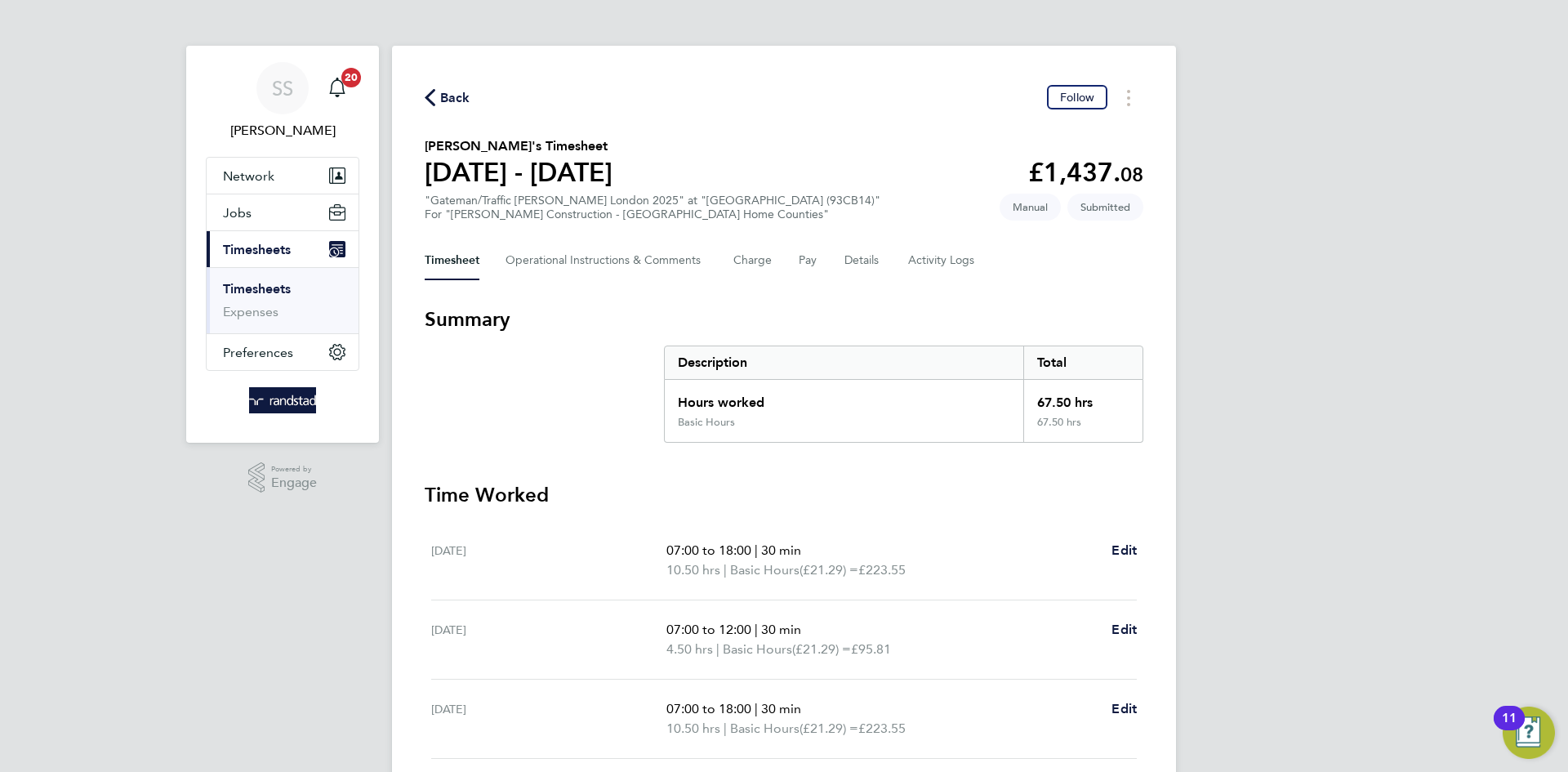
click at [897, 148] on section "[PERSON_NAME]'s Timesheet [DATE] - [DATE] £1,437. 08 "Gateman/Traffic [PERSON_N…" at bounding box center [784, 179] width 718 height 85
click at [884, 251] on div "Timesheet Operational Instructions & Comments Charge Pay Details Activity Logs" at bounding box center [784, 260] width 718 height 39
click at [875, 258] on button "Details" at bounding box center [863, 260] width 37 height 39
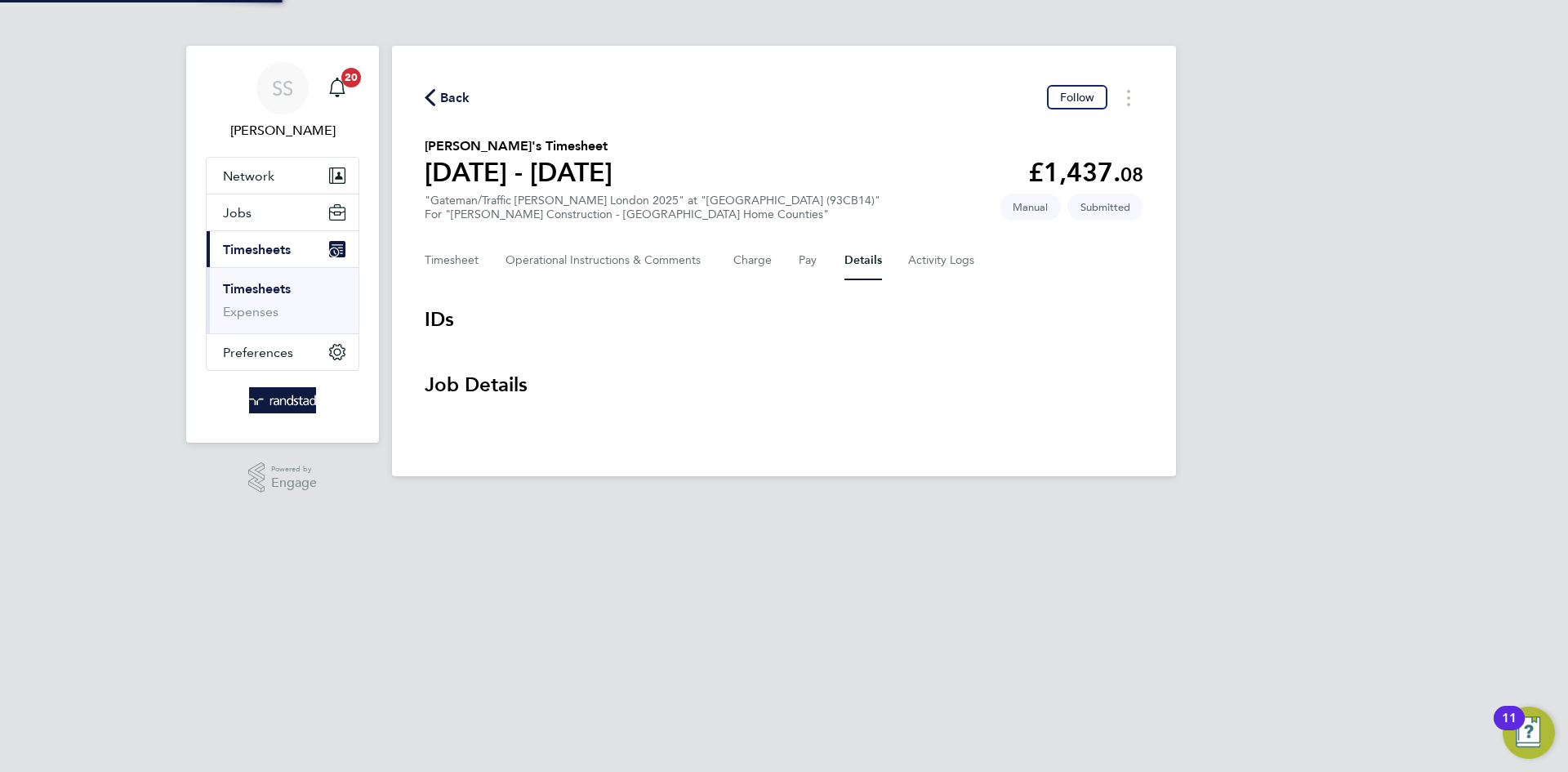
click at [889, 112] on div "Back Follow [PERSON_NAME]'s Timesheet [DATE] - [DATE] £1,437. 08 "Gateman/Traff…" at bounding box center [784, 261] width 784 height 430
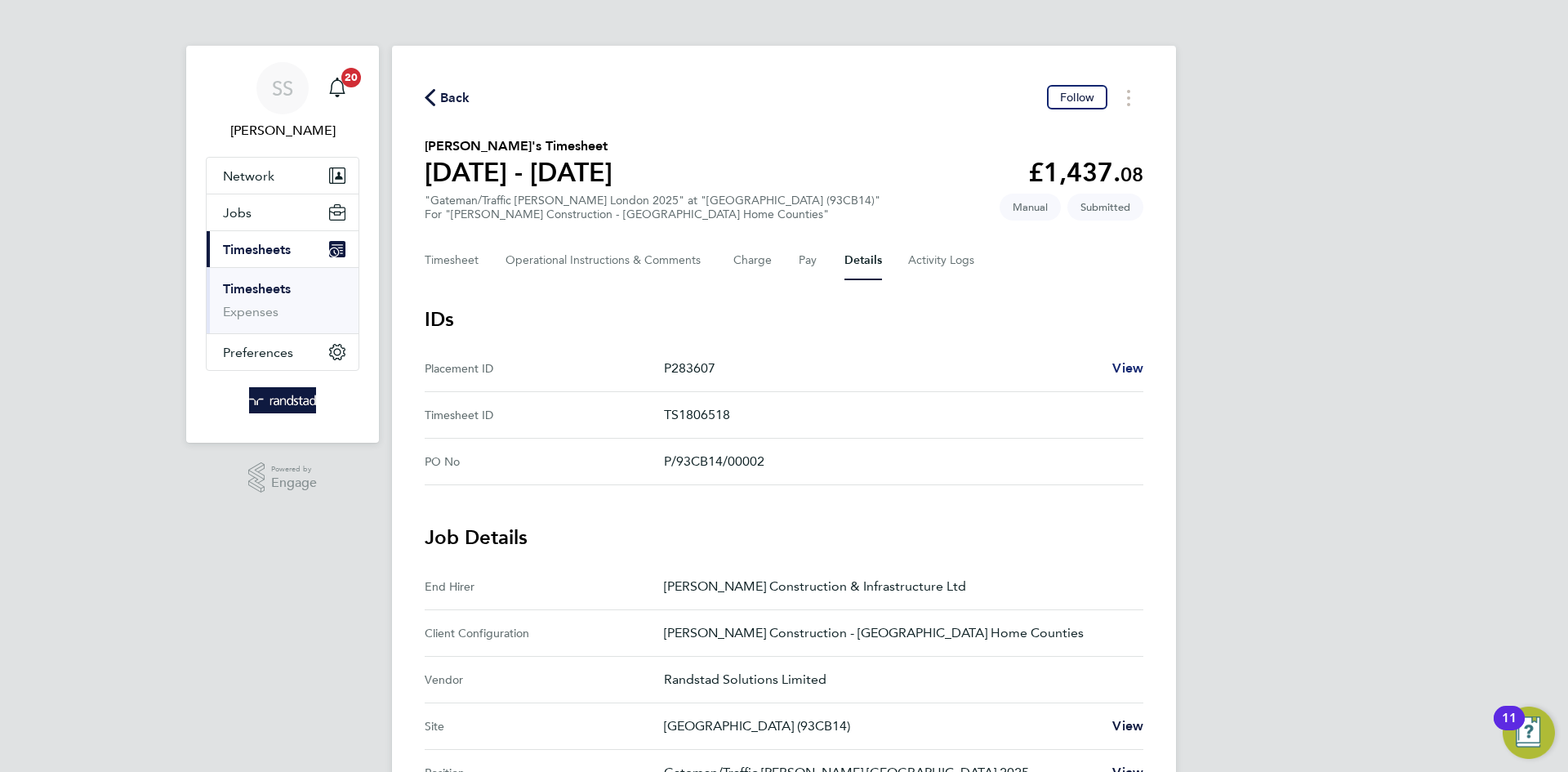
click at [1129, 366] on span "View" at bounding box center [1128, 368] width 31 height 15
click at [897, 92] on div "Back Follow" at bounding box center [784, 97] width 718 height 25
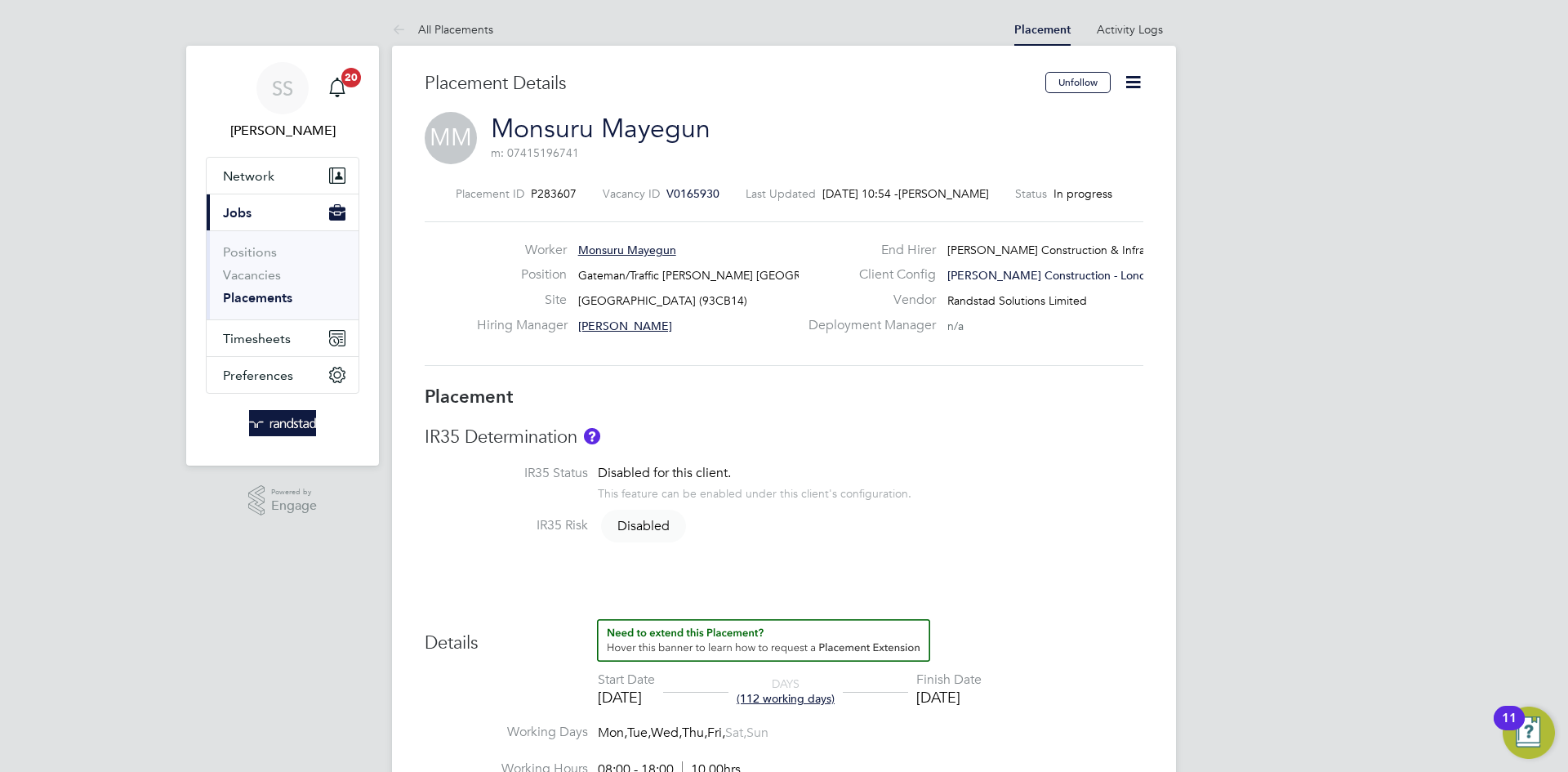
click at [880, 125] on div "MM Monsuru Mayegun m: 07415196741" at bounding box center [784, 140] width 718 height 56
click at [238, 341] on span "Timesheets" at bounding box center [257, 338] width 68 height 15
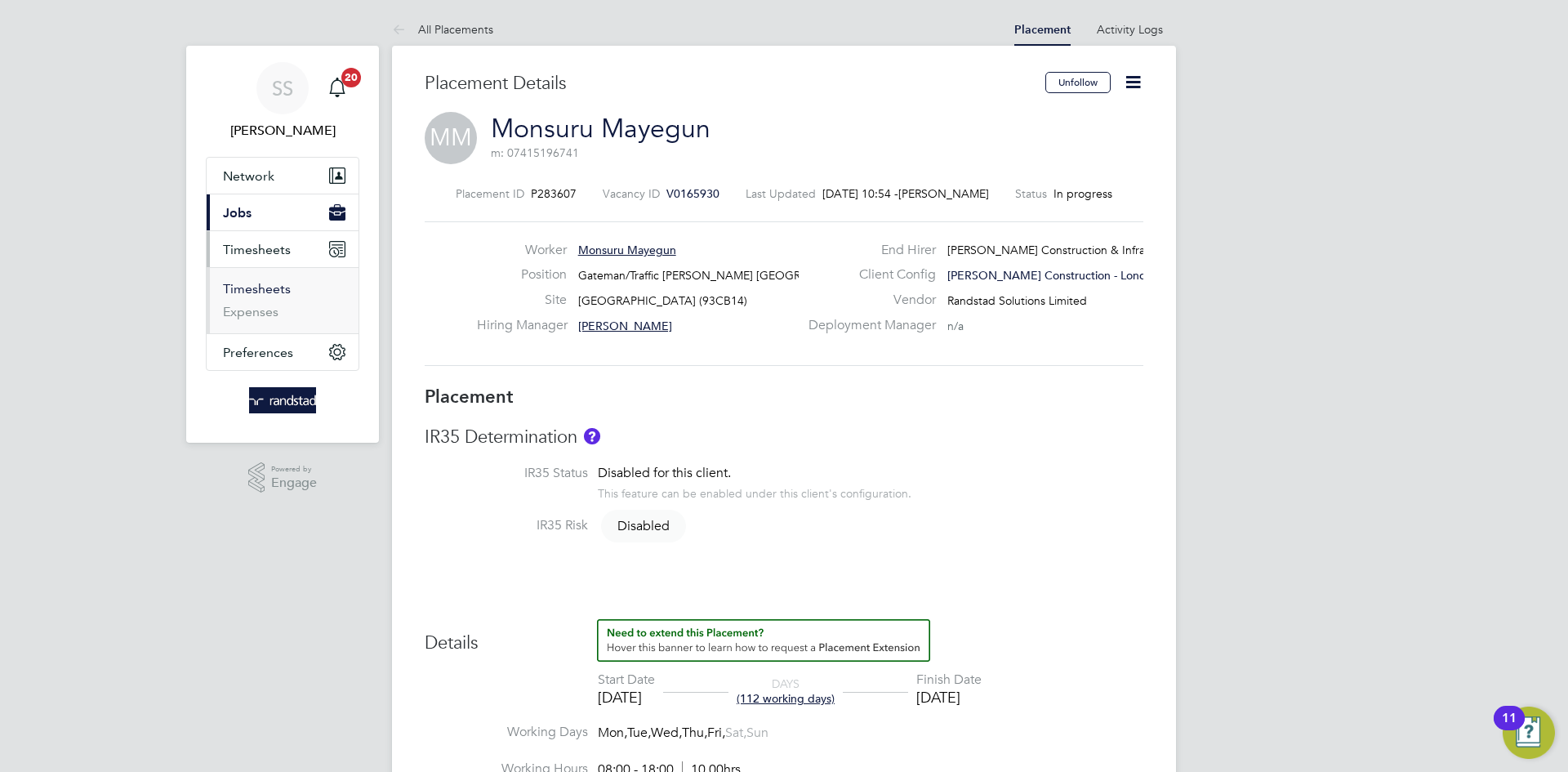
click at [261, 295] on link "Timesheets" at bounding box center [257, 289] width 68 height 15
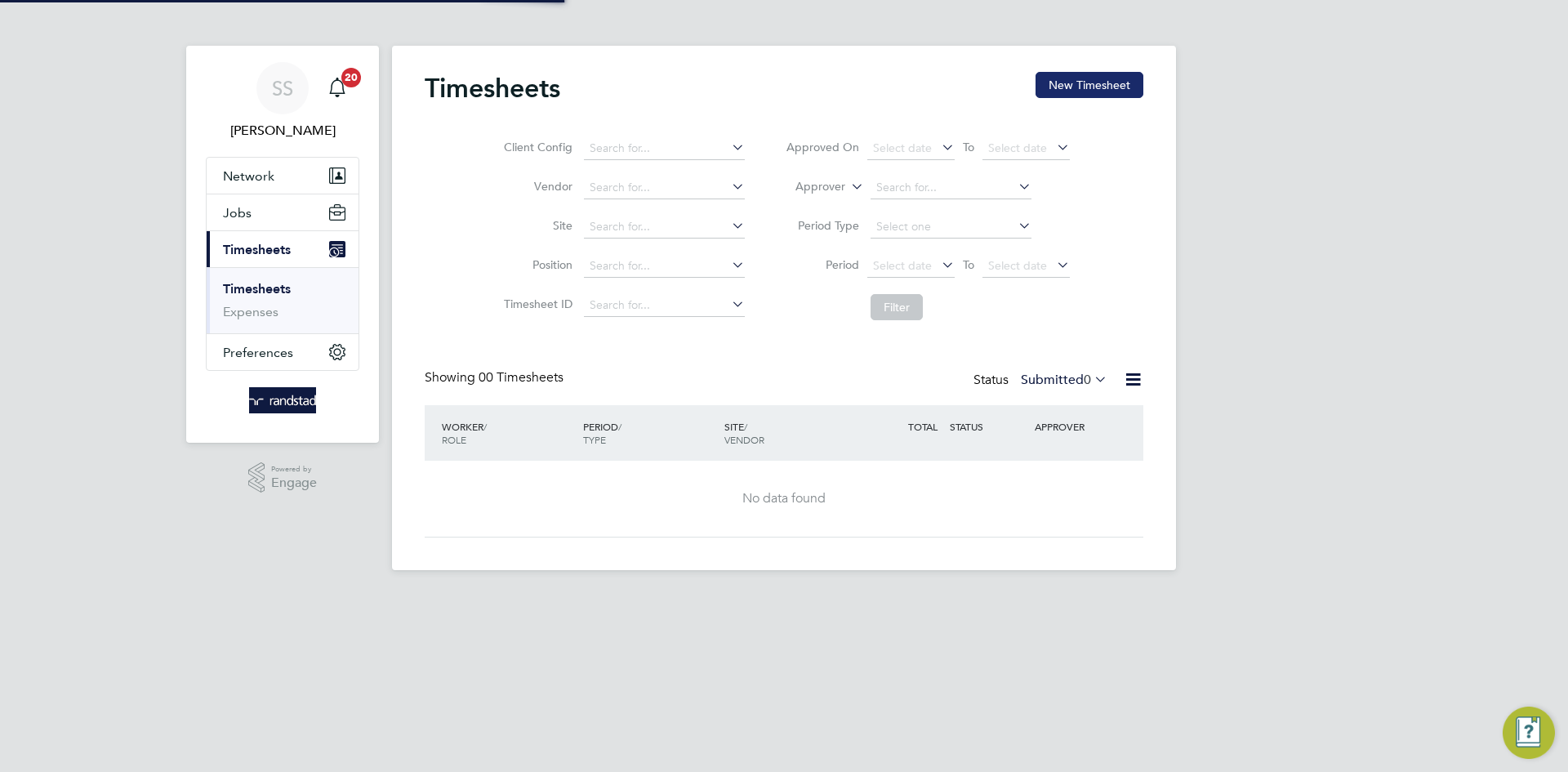
click at [1049, 92] on button "New Timesheet" at bounding box center [1089, 85] width 108 height 26
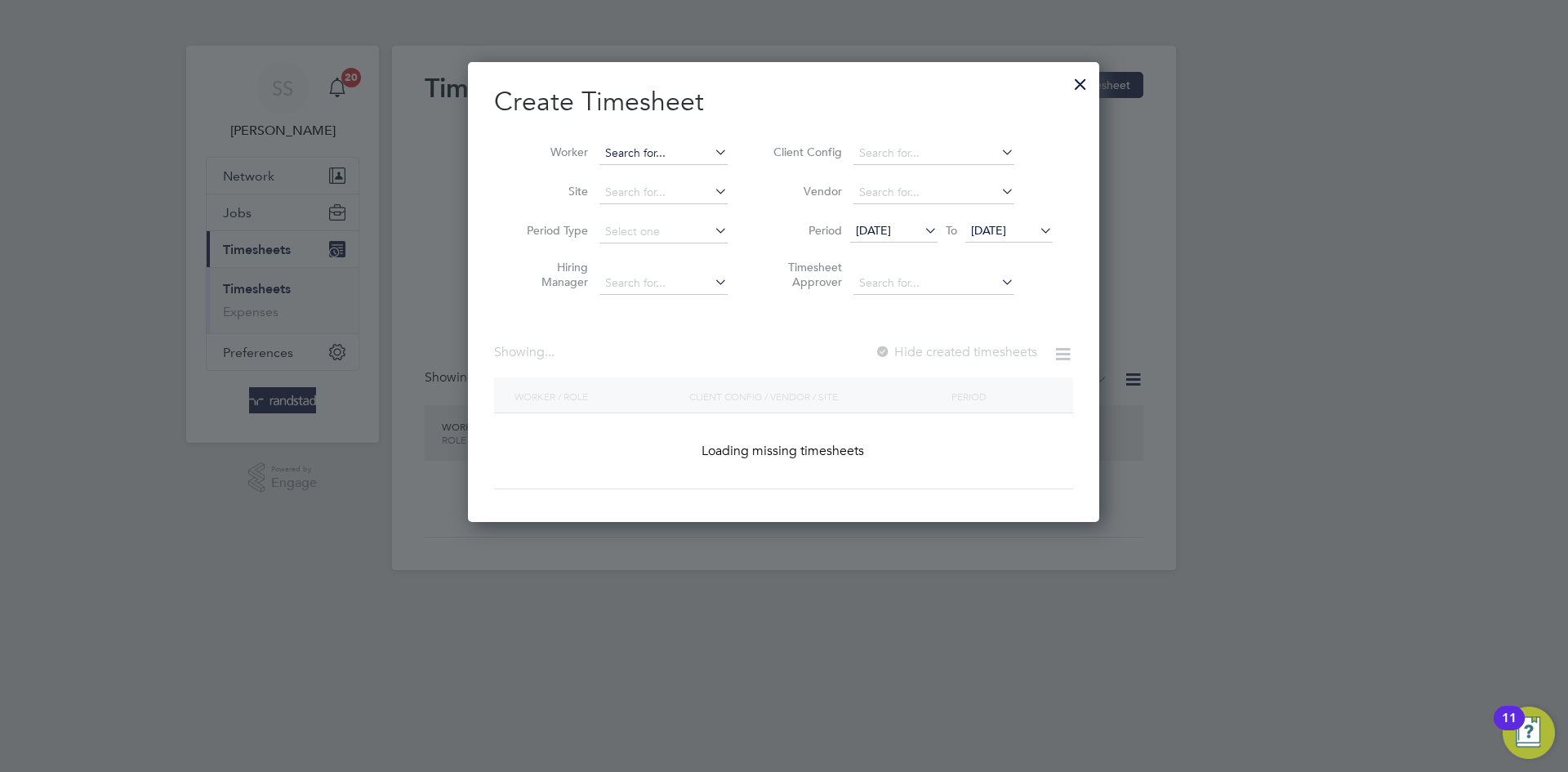
scroll to position [461, 632]
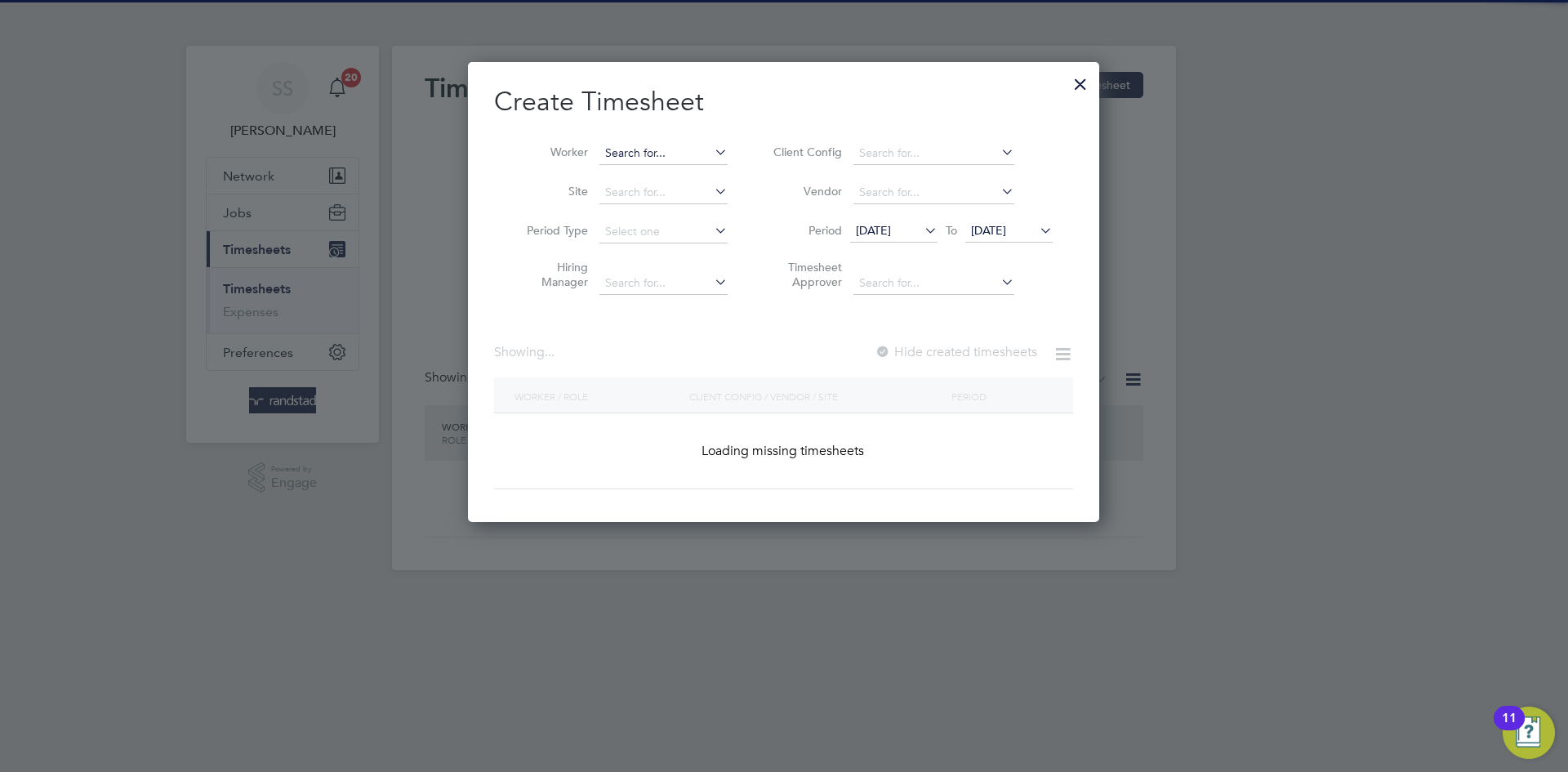
click at [663, 151] on input at bounding box center [663, 153] width 128 height 23
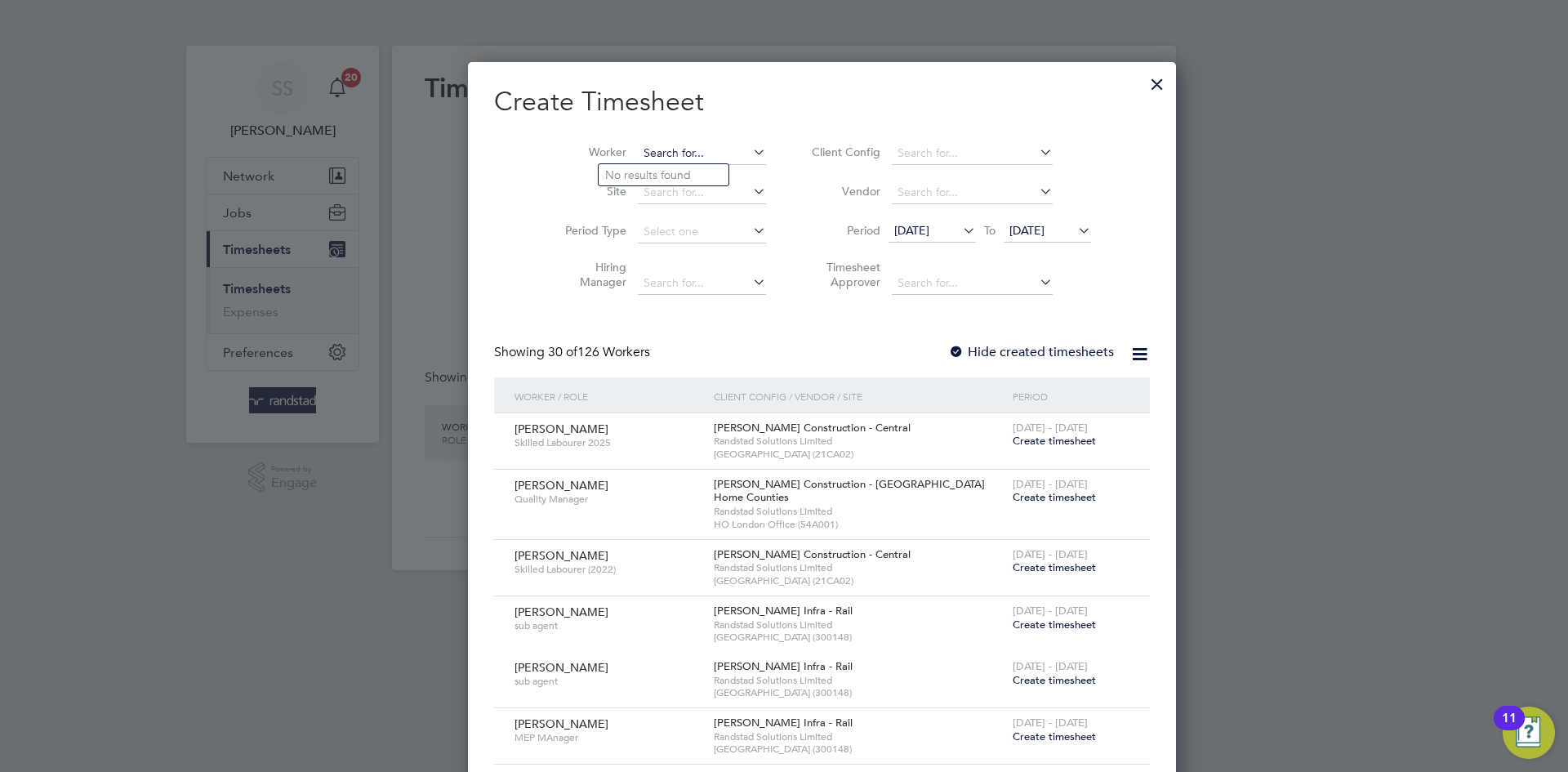
scroll to position [2959, 632]
click at [703, 170] on b "Ne" at bounding box center [711, 175] width 15 height 14
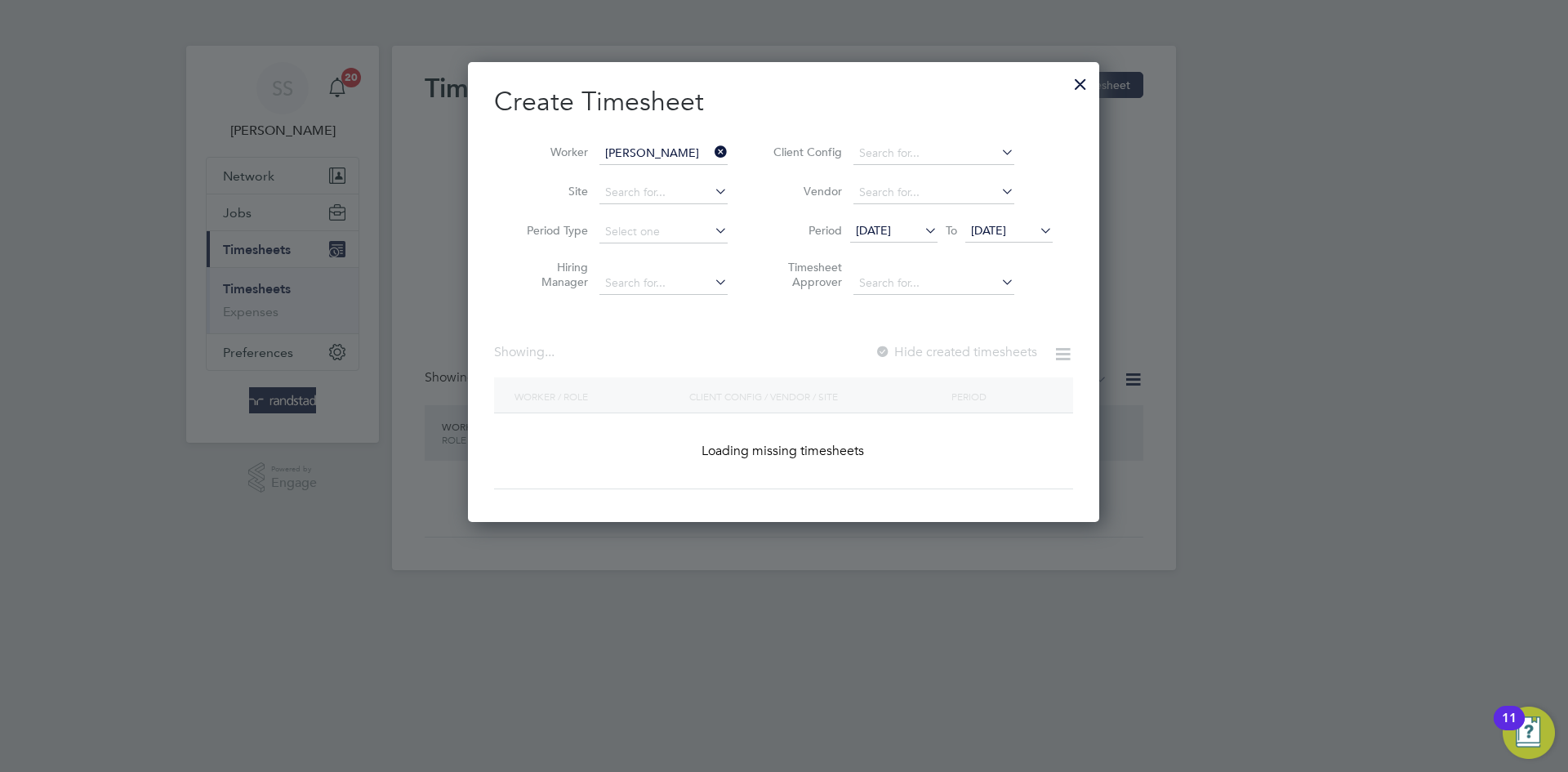
type input "[PERSON_NAME]"
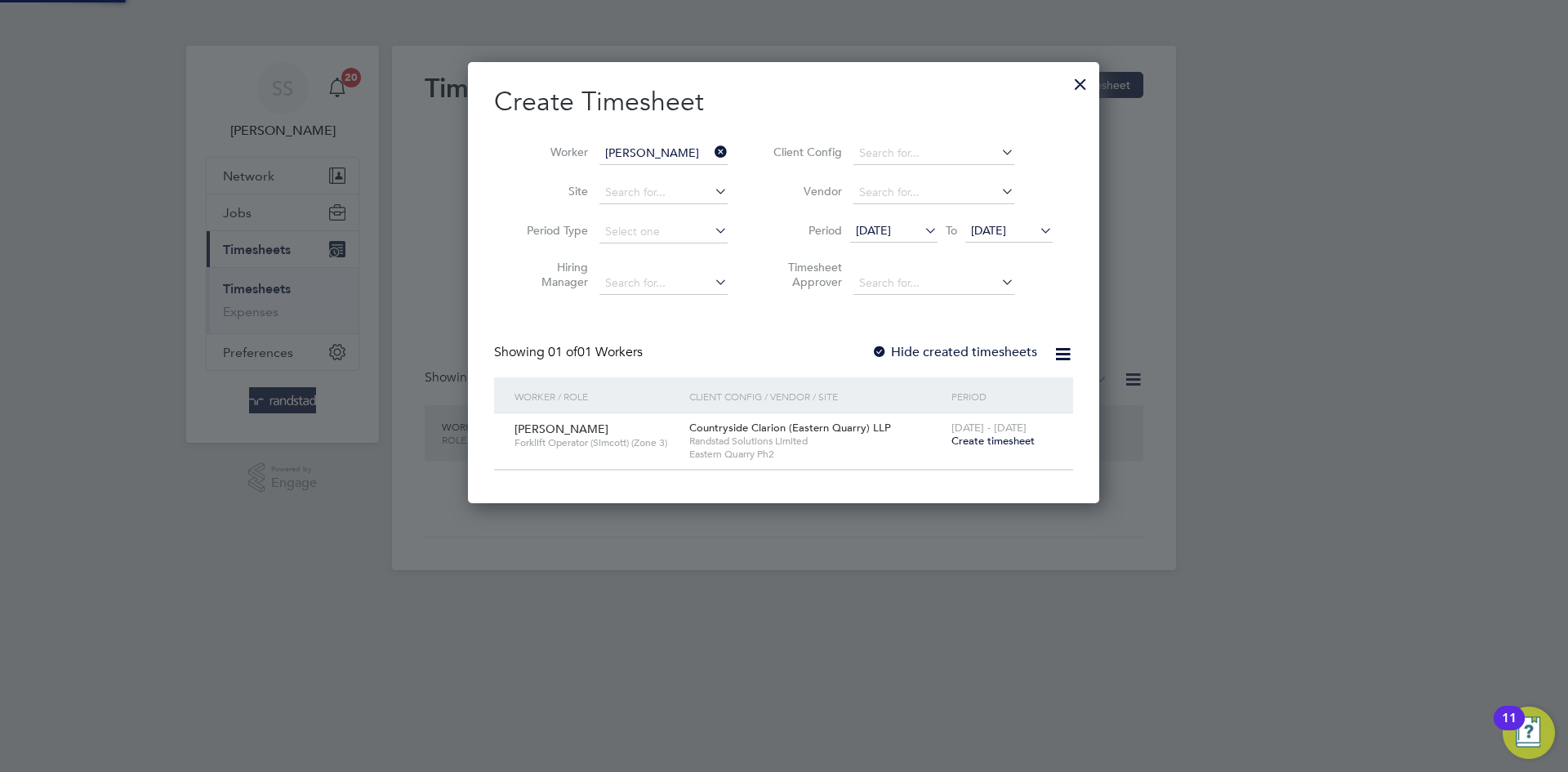
click at [790, 107] on h2 "Create Timesheet" at bounding box center [783, 102] width 579 height 34
click at [989, 442] on span "Create timesheet" at bounding box center [993, 441] width 83 height 14
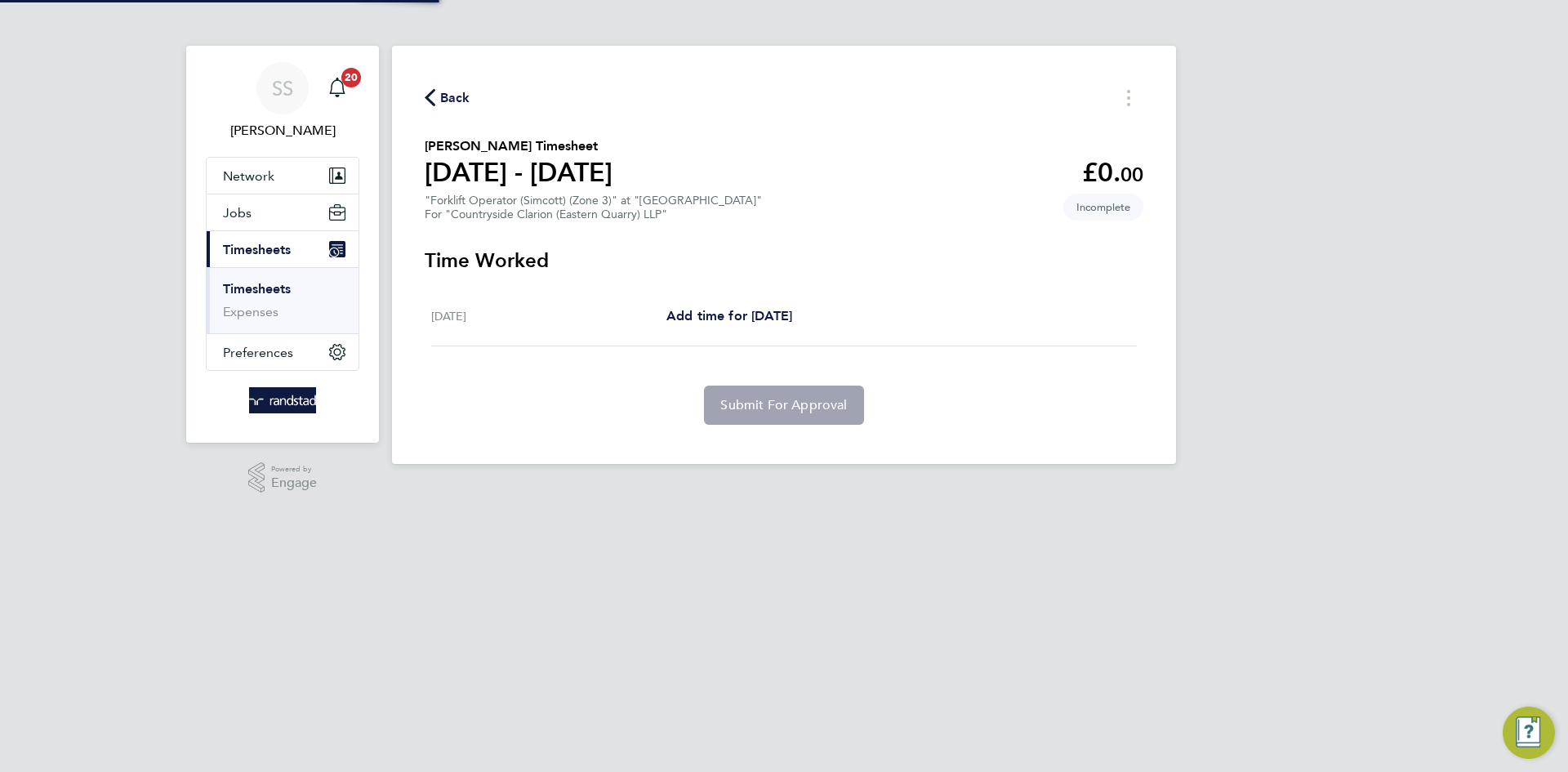
click at [1212, 236] on div "SS Shaye Stoneham Notifications 20 Applications: Network Businesses Sites Worke…" at bounding box center [784, 245] width 1568 height 490
click at [708, 86] on div "Back" at bounding box center [784, 97] width 718 height 25
click at [736, 158] on section "[PERSON_NAME] Timesheet [DATE] - [DATE] £0. 00 "Forklift Operator (Simcott) (Zo…" at bounding box center [784, 179] width 718 height 85
click at [726, 148] on section "[PERSON_NAME] Timesheet [DATE] - [DATE] £0. 00 "Forklift Operator (Simcott) (Zo…" at bounding box center [784, 179] width 718 height 85
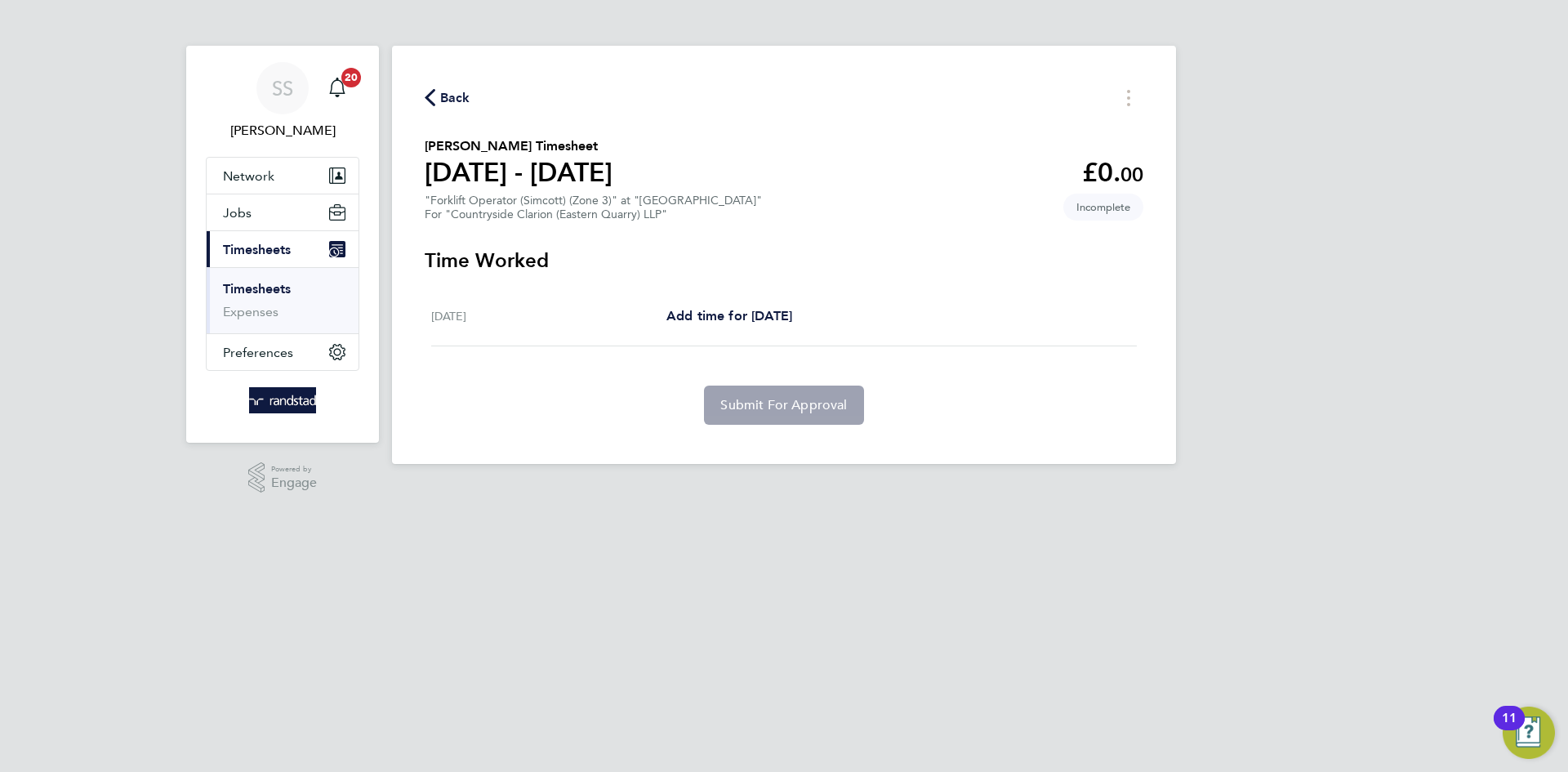
drag, startPoint x: 783, startPoint y: 136, endPoint x: 718, endPoint y: 136, distance: 65.0
click at [780, 136] on section "[PERSON_NAME] Timesheet [DATE] - [DATE] £0. 00 "Forklift Operator (Simcott) (Zo…" at bounding box center [784, 179] width 718 height 85
click at [745, 203] on section "[PERSON_NAME] Timesheet [DATE] - [DATE] £0. 00 "Forklift Operator (Simcott) (Zo…" at bounding box center [784, 179] width 718 height 85
drag, startPoint x: 435, startPoint y: 311, endPoint x: 502, endPoint y: 325, distance: 68.4
click at [502, 325] on div "[DATE]" at bounding box center [549, 315] width 235 height 19
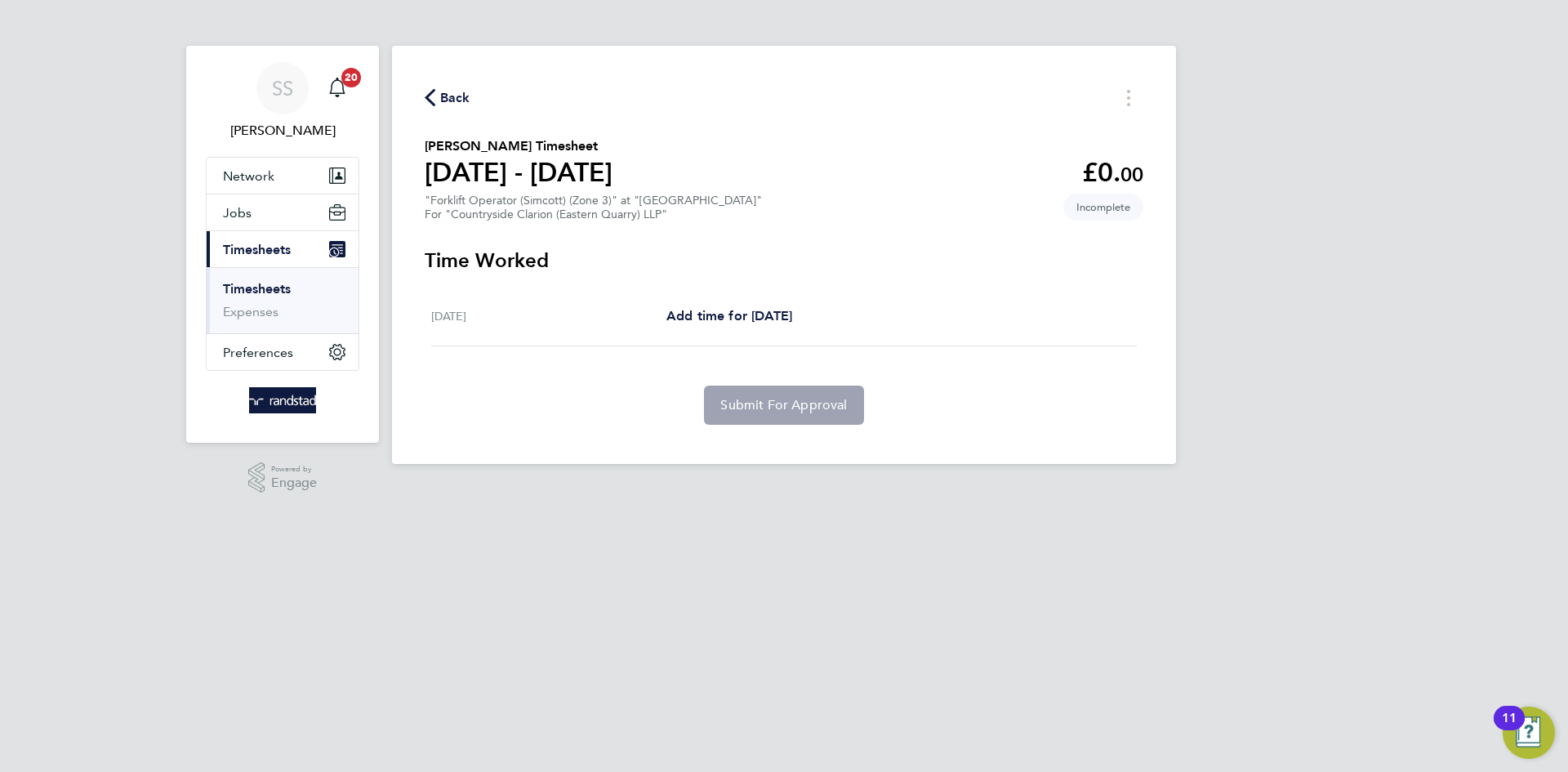
click at [436, 97] on span "Back" at bounding box center [447, 97] width 46 height 15
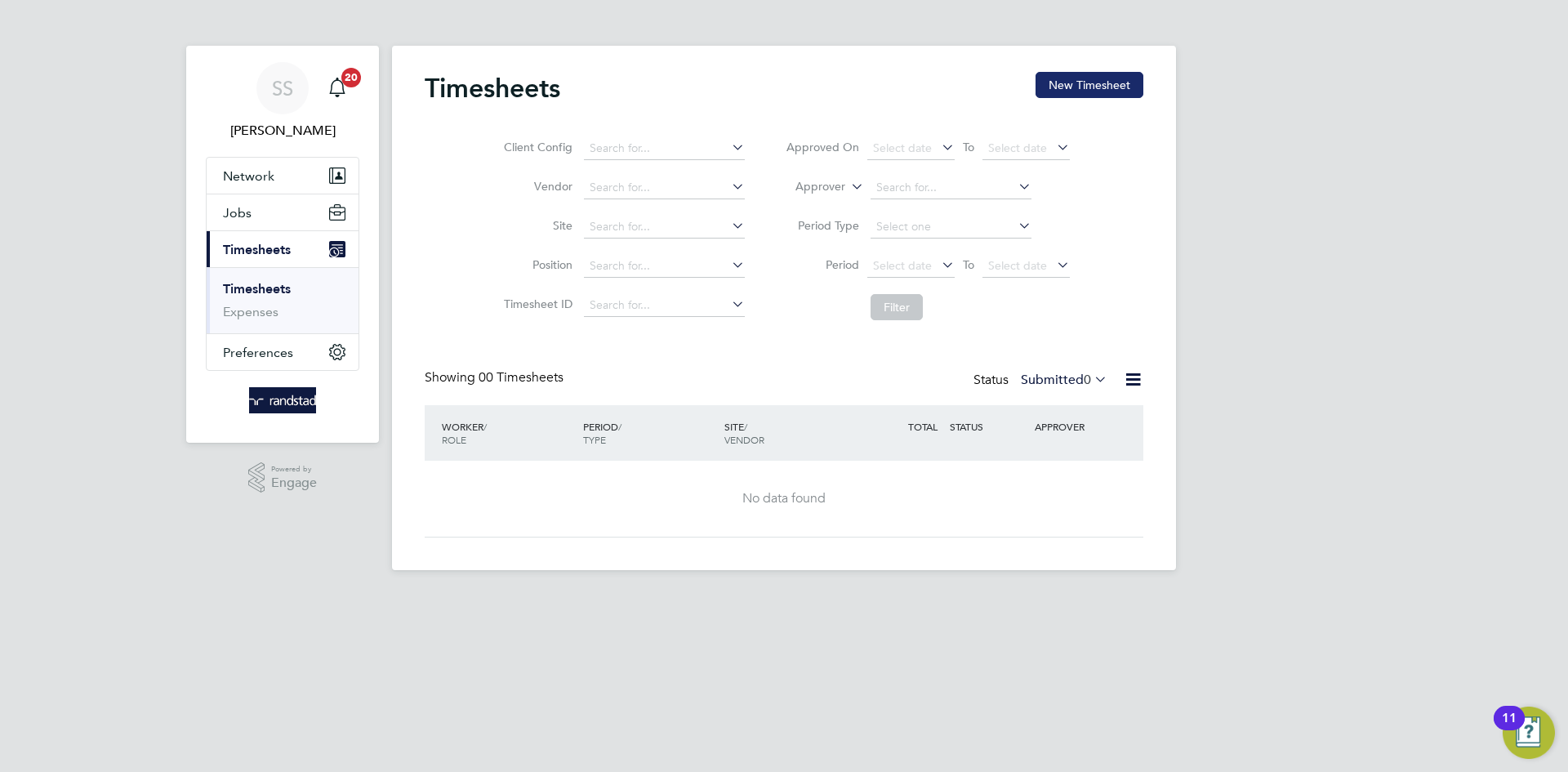
click at [1121, 97] on button "New Timesheet" at bounding box center [1089, 85] width 108 height 26
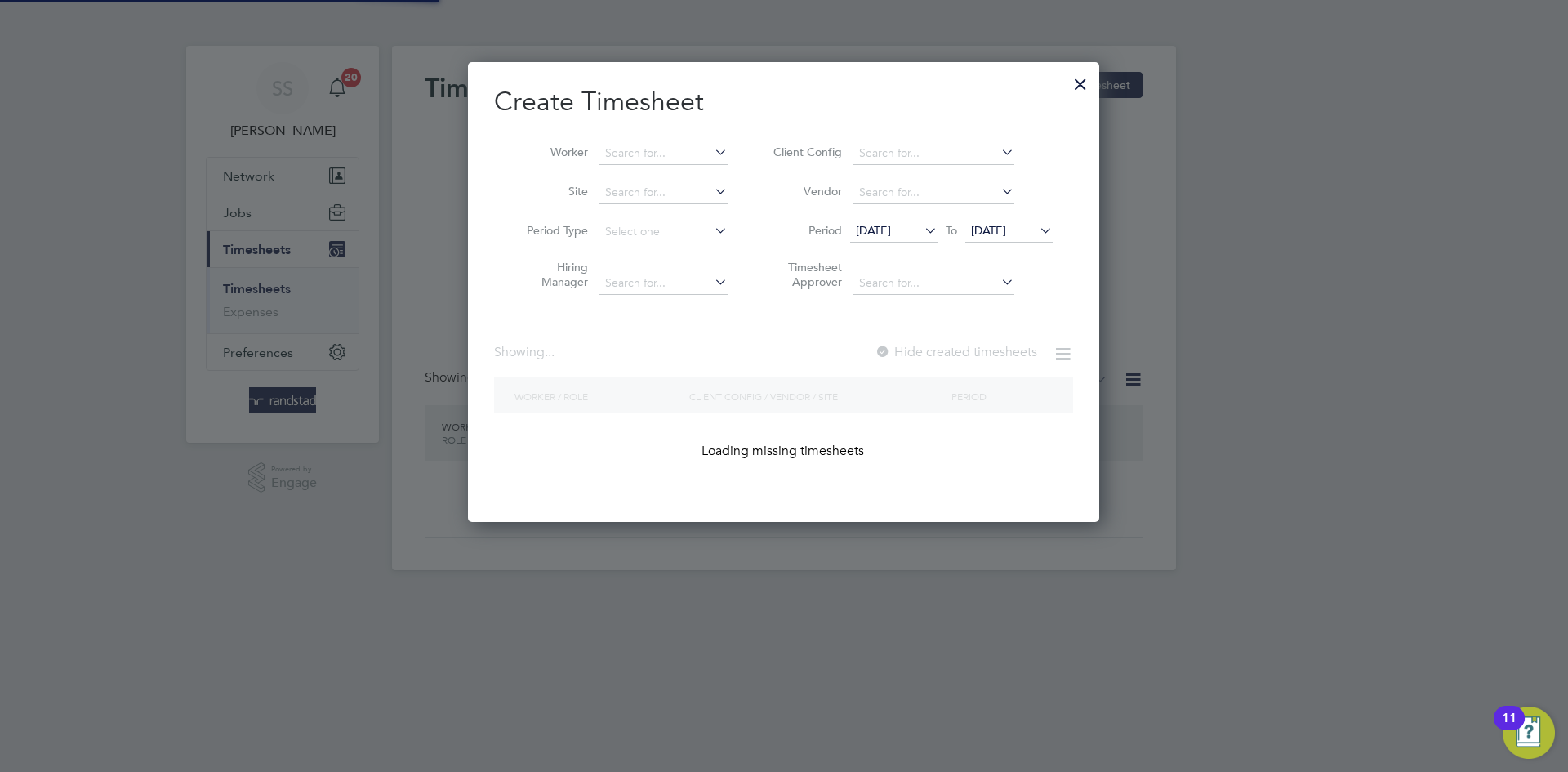
scroll to position [461, 632]
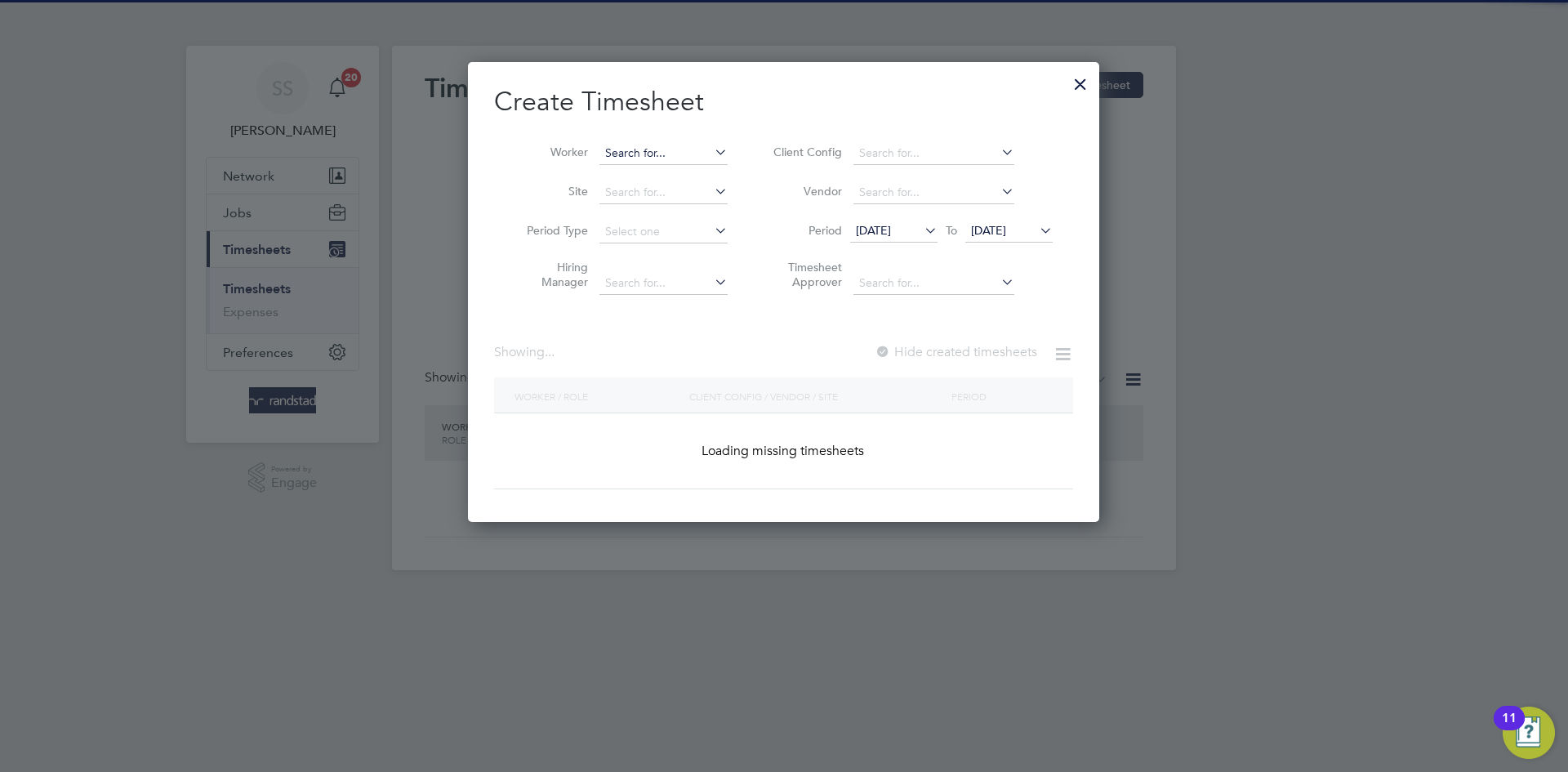
click at [662, 149] on input at bounding box center [663, 153] width 128 height 23
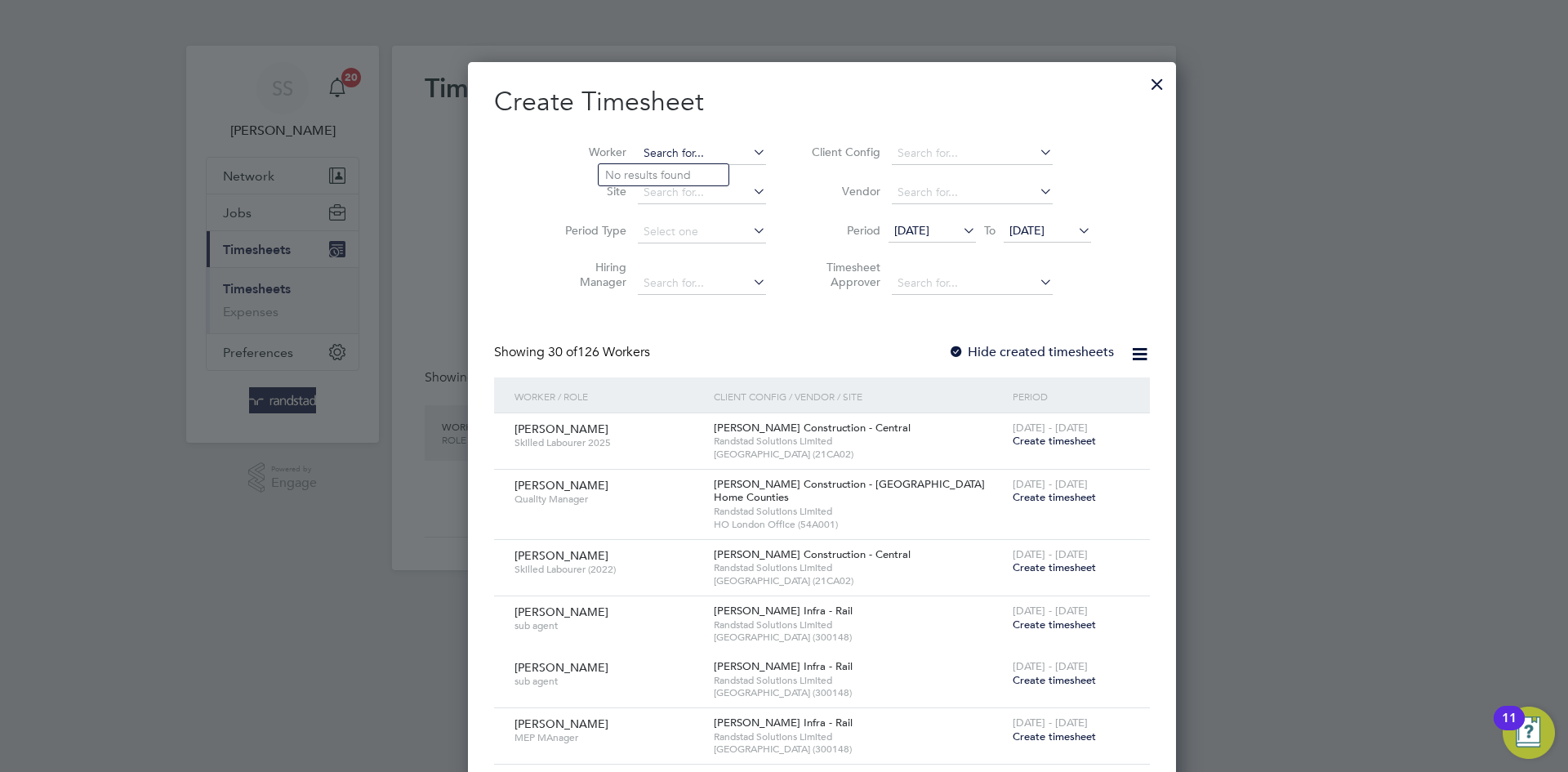
scroll to position [2959, 632]
click at [701, 174] on li "[PERSON_NAME] son" at bounding box center [673, 175] width 147 height 22
type input "[PERSON_NAME]"
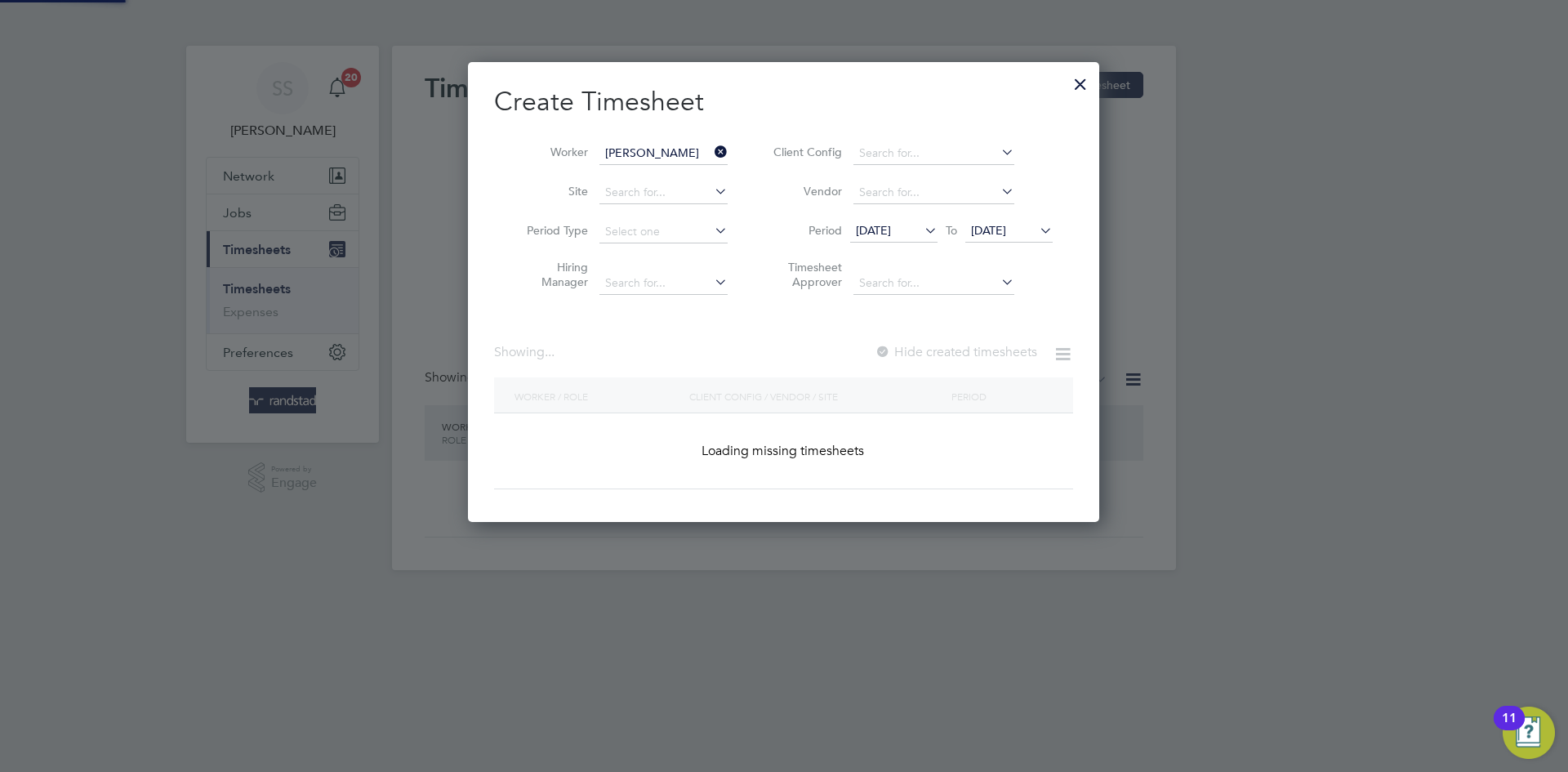
scroll to position [461, 632]
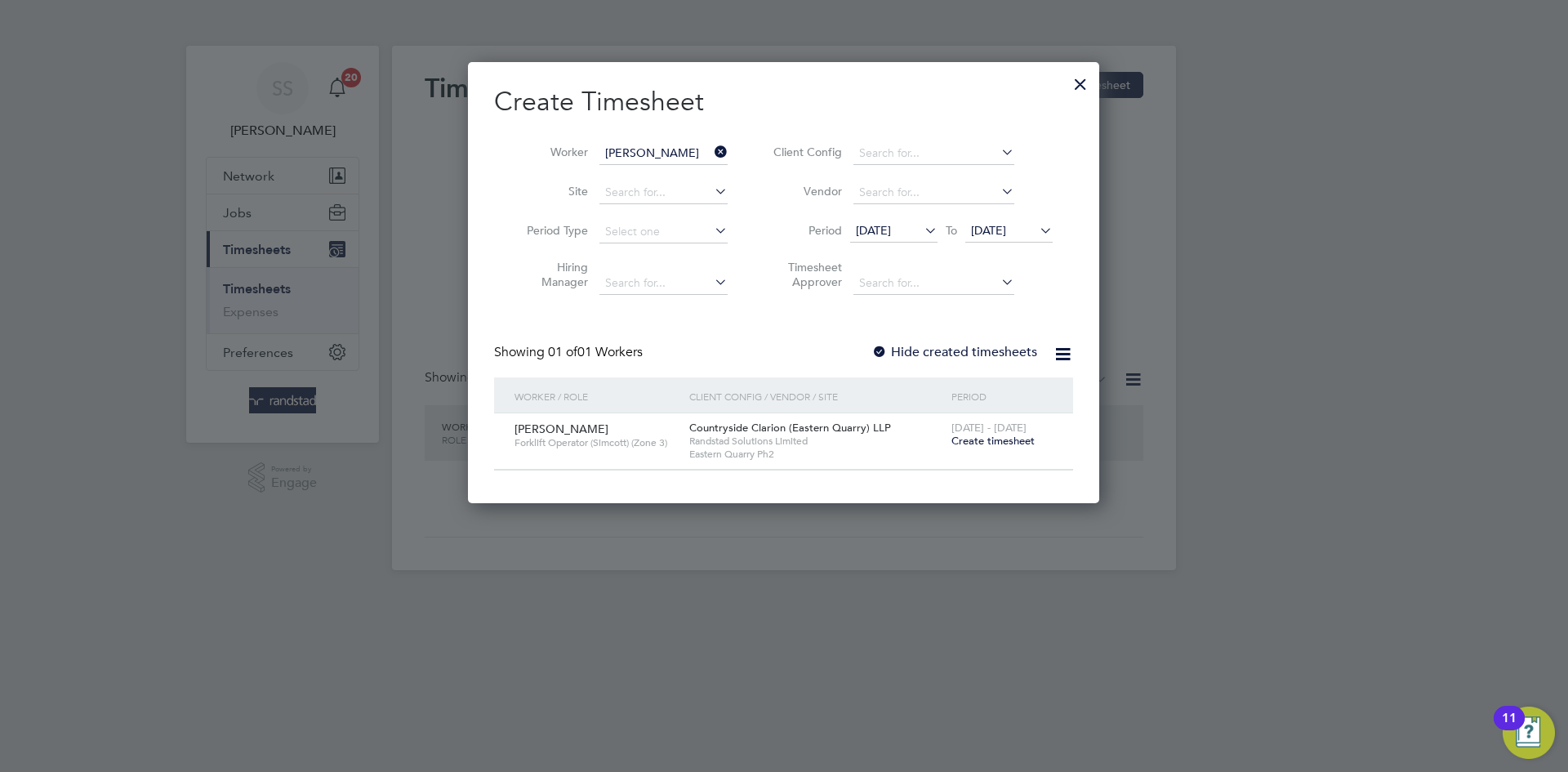
drag, startPoint x: 802, startPoint y: 118, endPoint x: 941, endPoint y: 436, distance: 347.1
click at [803, 118] on h2 "Create Timesheet" at bounding box center [783, 102] width 579 height 34
click at [996, 225] on span "[DATE]" at bounding box center [988, 230] width 35 height 14
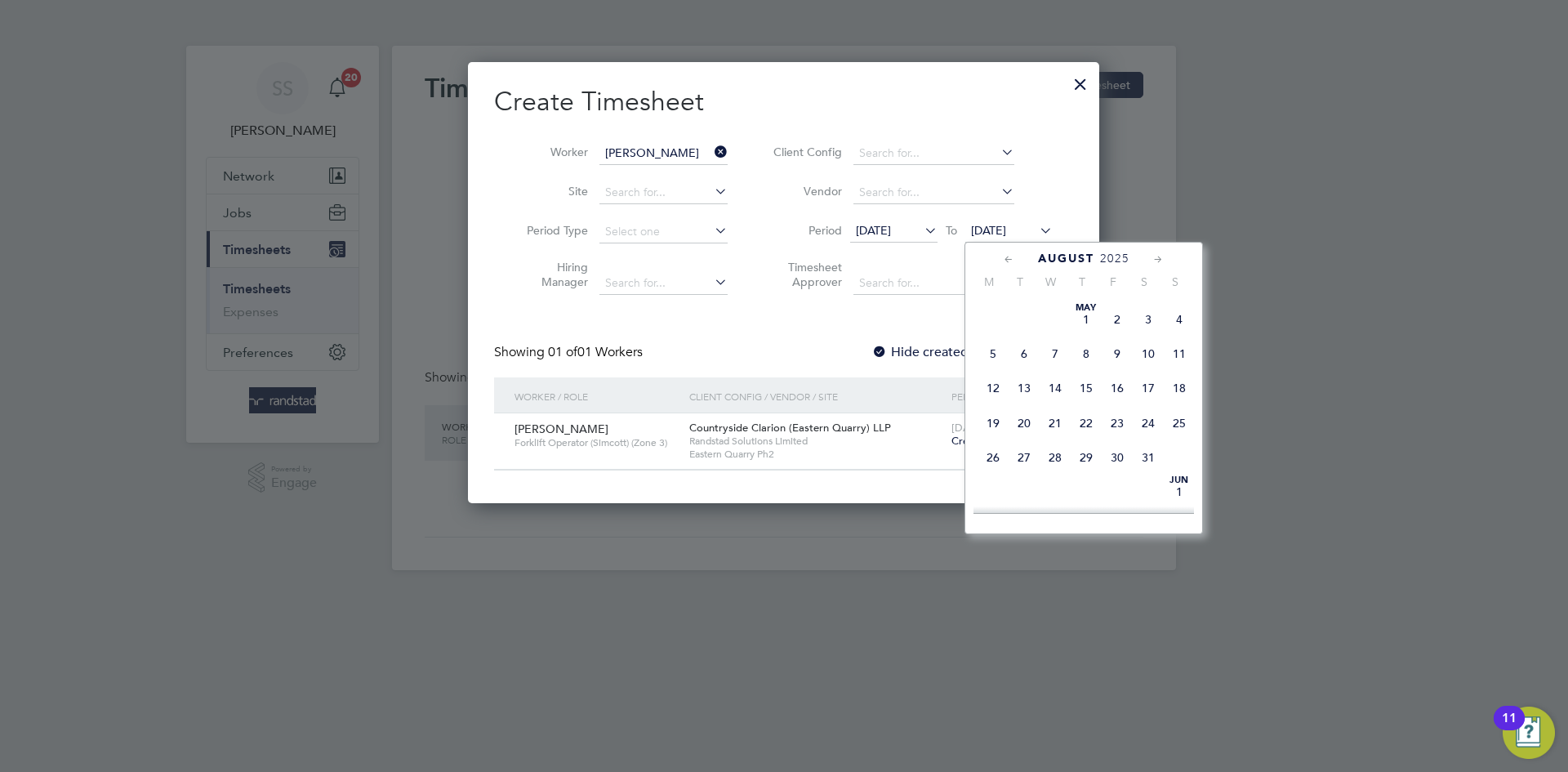
scroll to position [617, 0]
click at [1078, 442] on span "4" at bounding box center [1086, 426] width 31 height 31
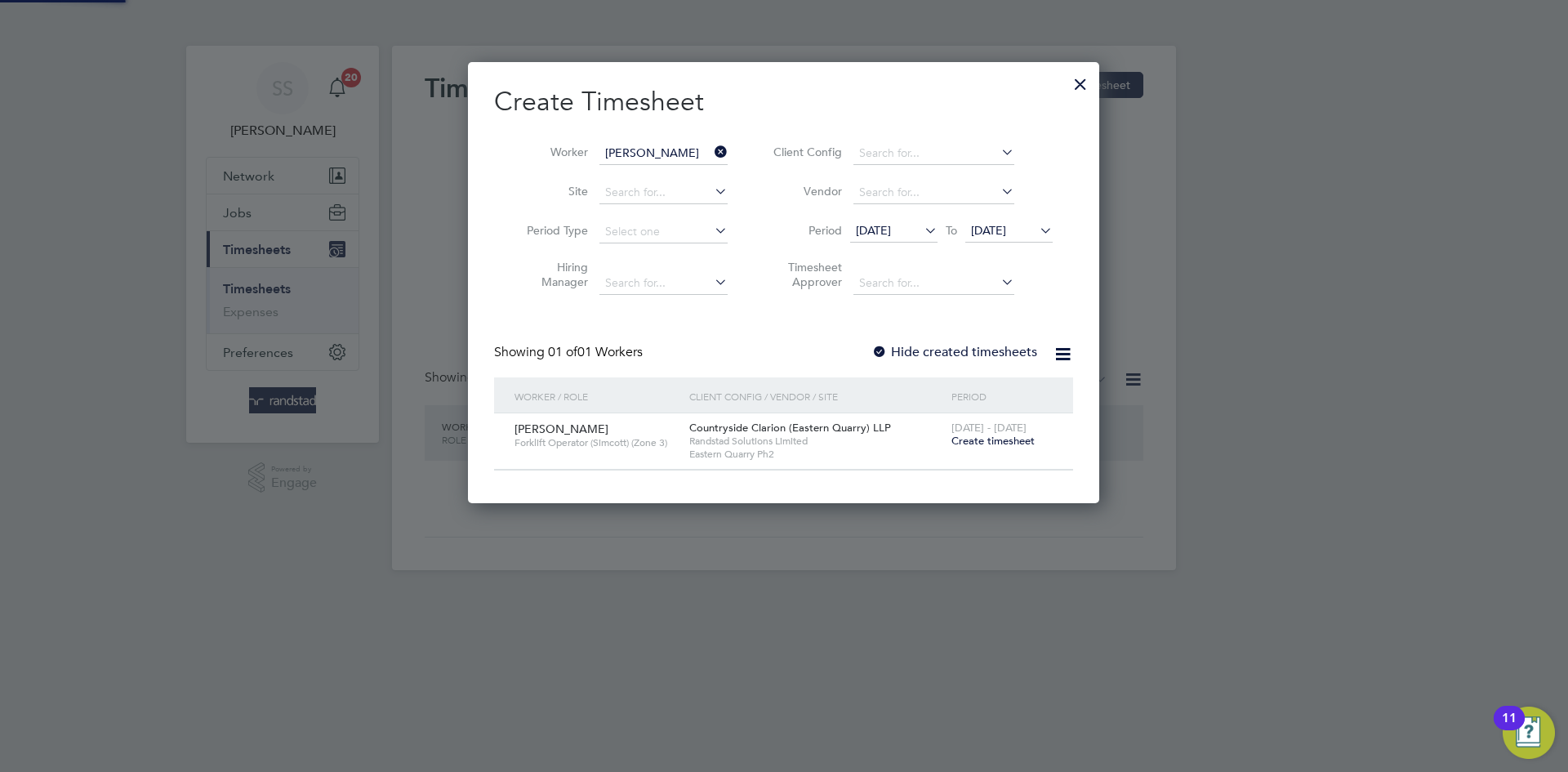
scroll to position [441, 632]
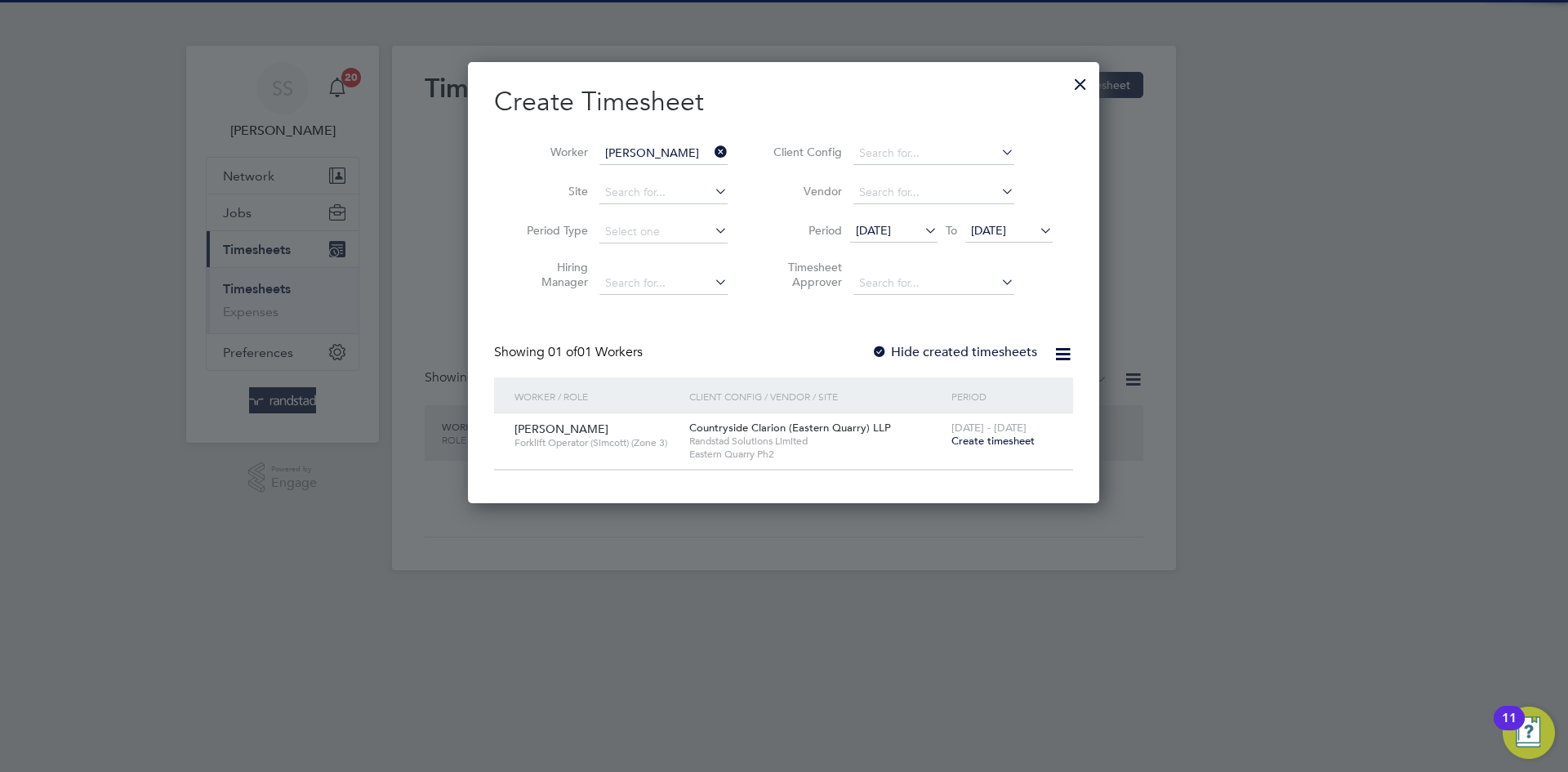
click at [980, 353] on label "Hide created timesheets" at bounding box center [955, 352] width 166 height 16
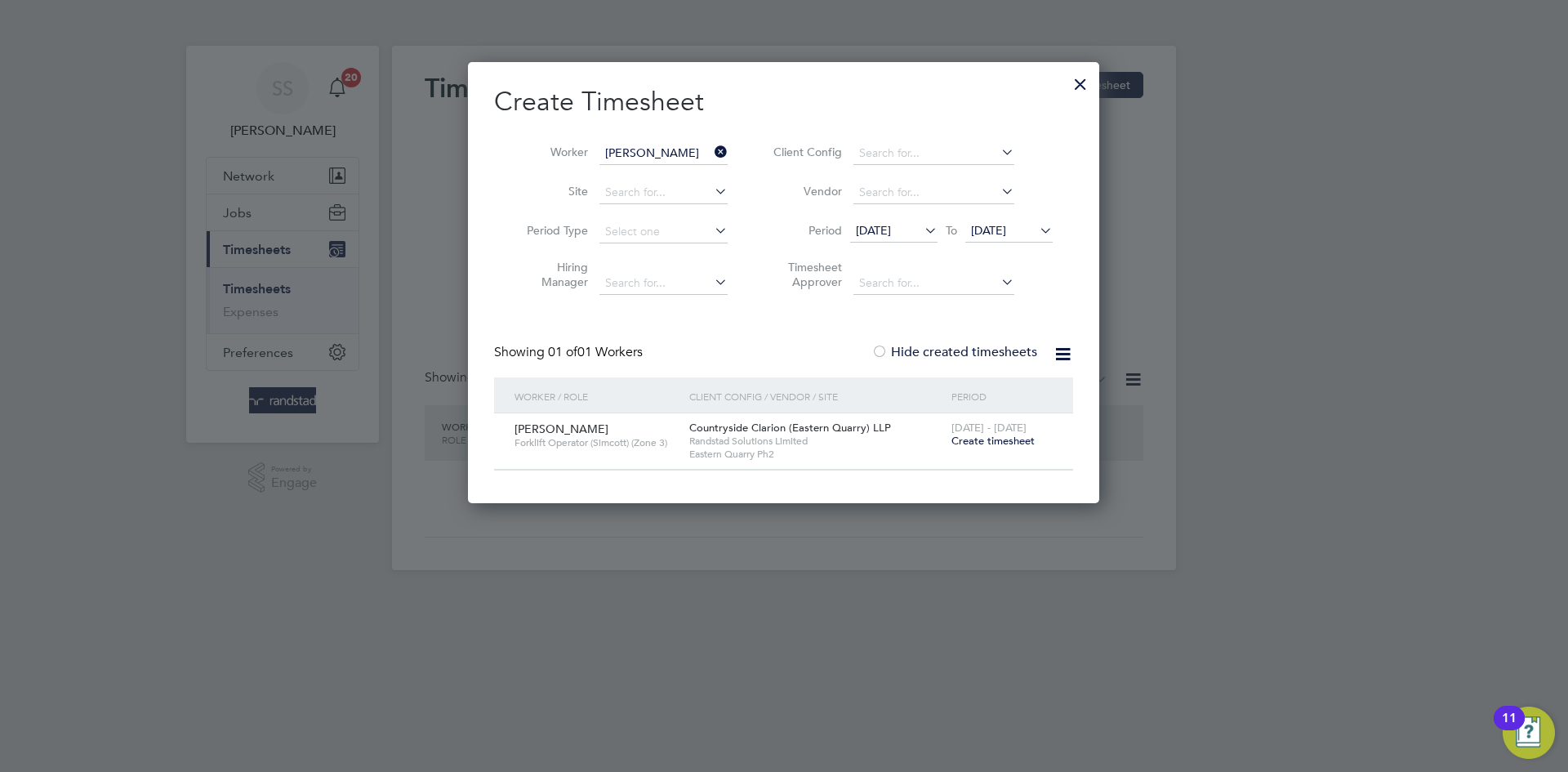
click at [891, 230] on span "[DATE]" at bounding box center [873, 230] width 35 height 14
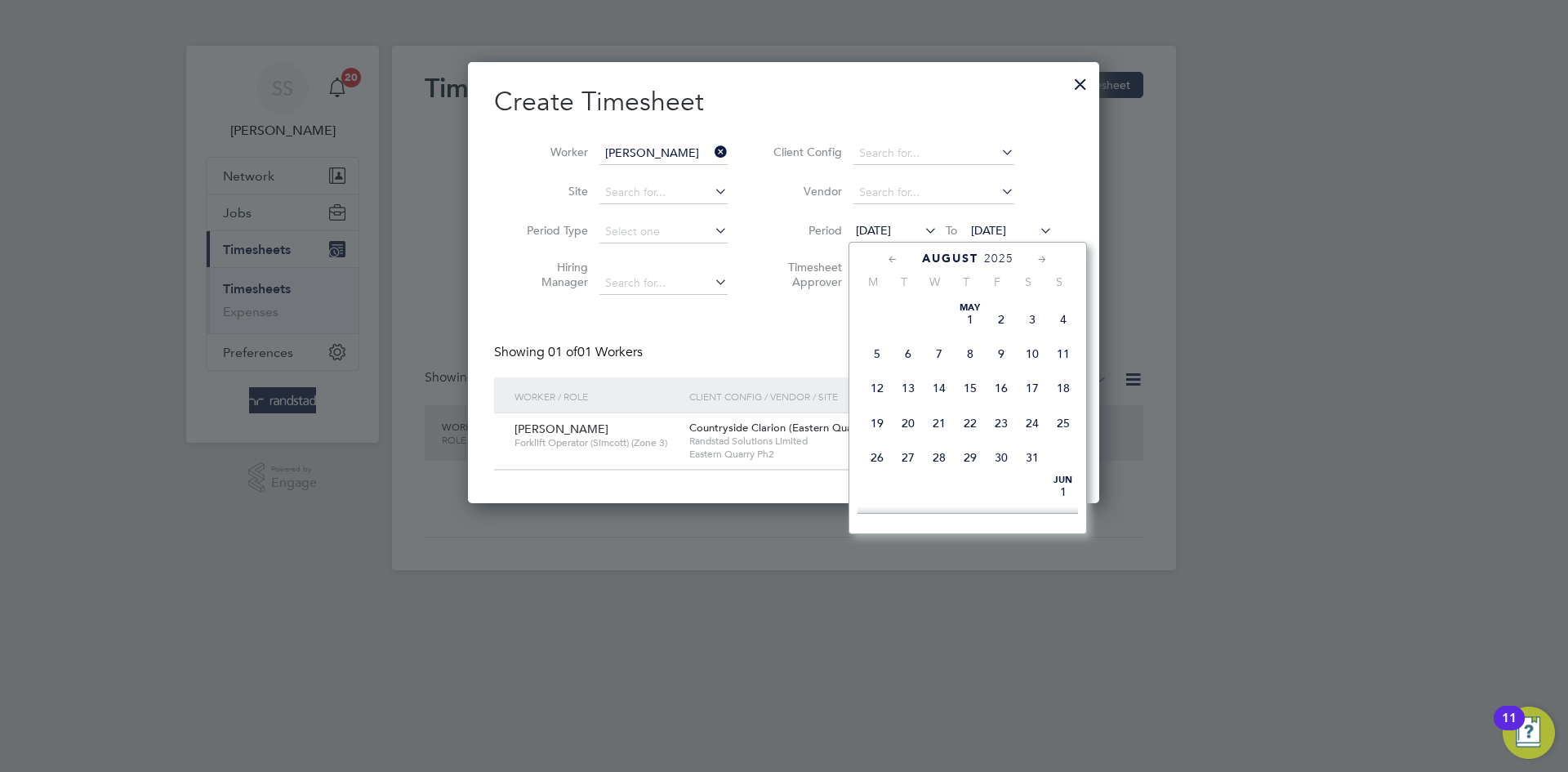
scroll to position [580, 0]
click at [885, 410] on span "18" at bounding box center [877, 394] width 31 height 31
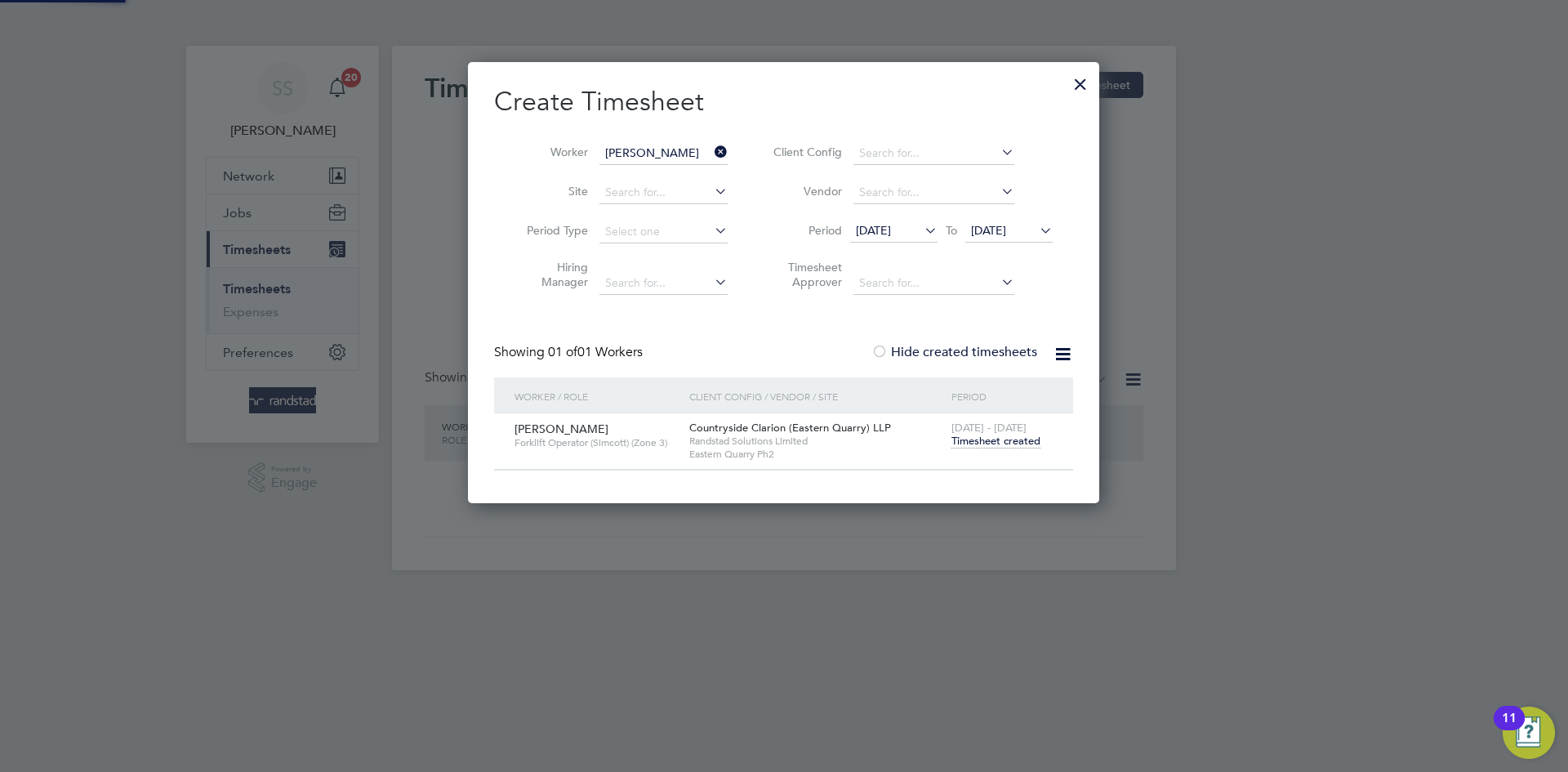
scroll to position [441, 632]
click at [797, 304] on div "Create Timesheet Worker Robert Nelson Site Period Type Hiring Manager Client Co…" at bounding box center [783, 277] width 579 height 386
click at [898, 237] on span "18 Aug 2025" at bounding box center [893, 231] width 87 height 22
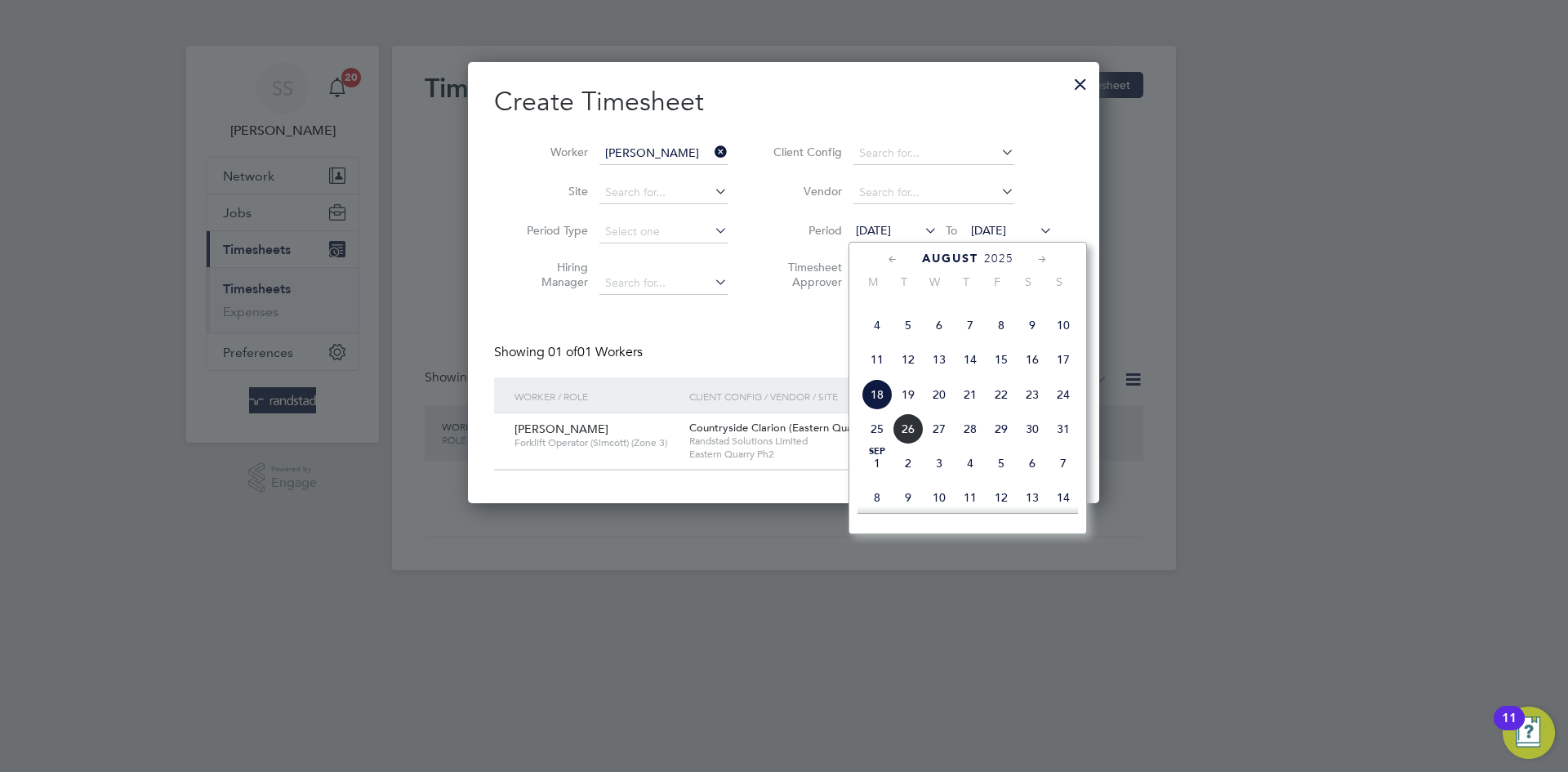
scroll to position [617, 0]
click at [729, 283] on li "Hiring Manager" at bounding box center [621, 277] width 254 height 52
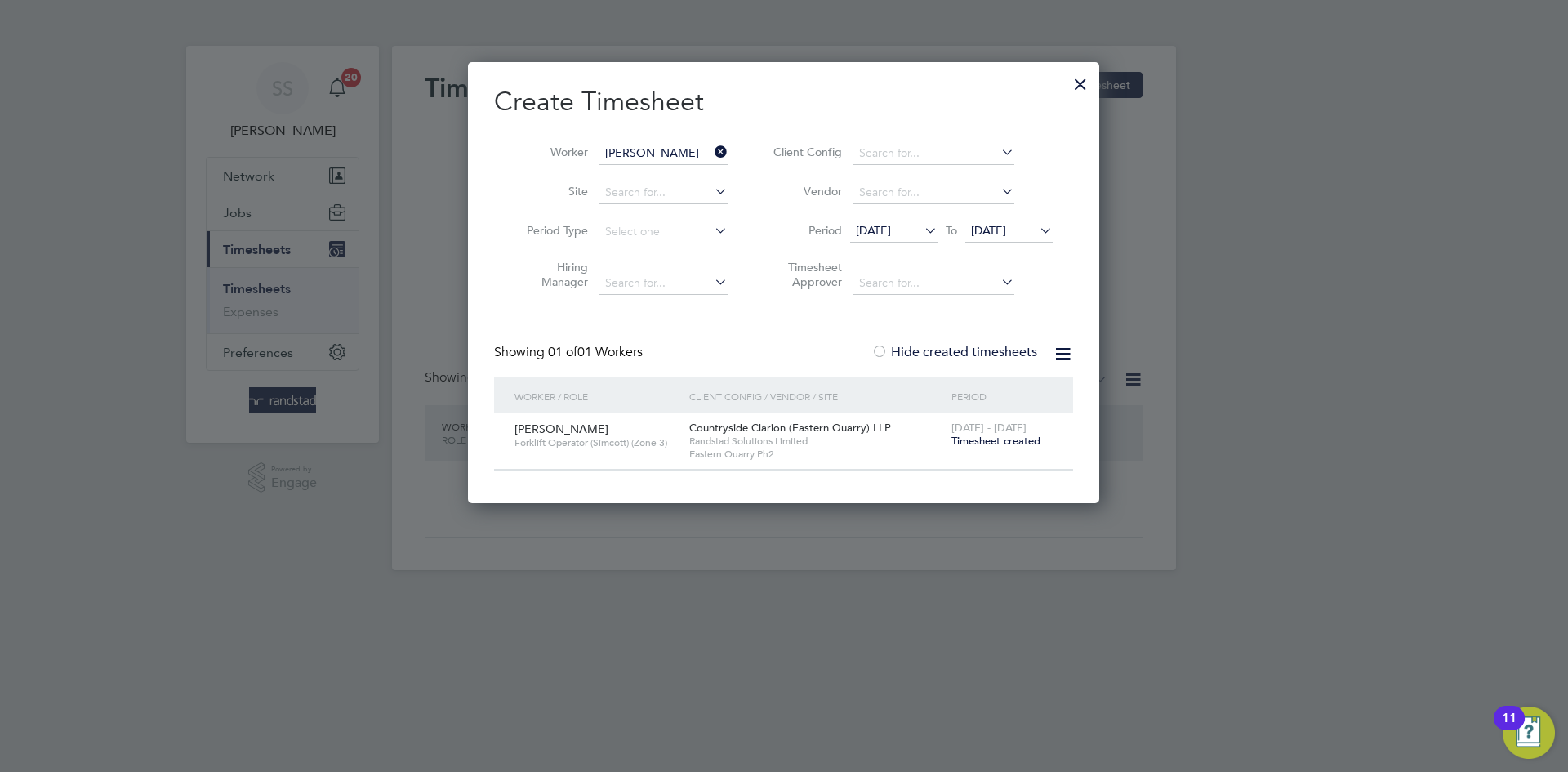
click at [1018, 437] on span "Timesheet created" at bounding box center [995, 441] width 89 height 14
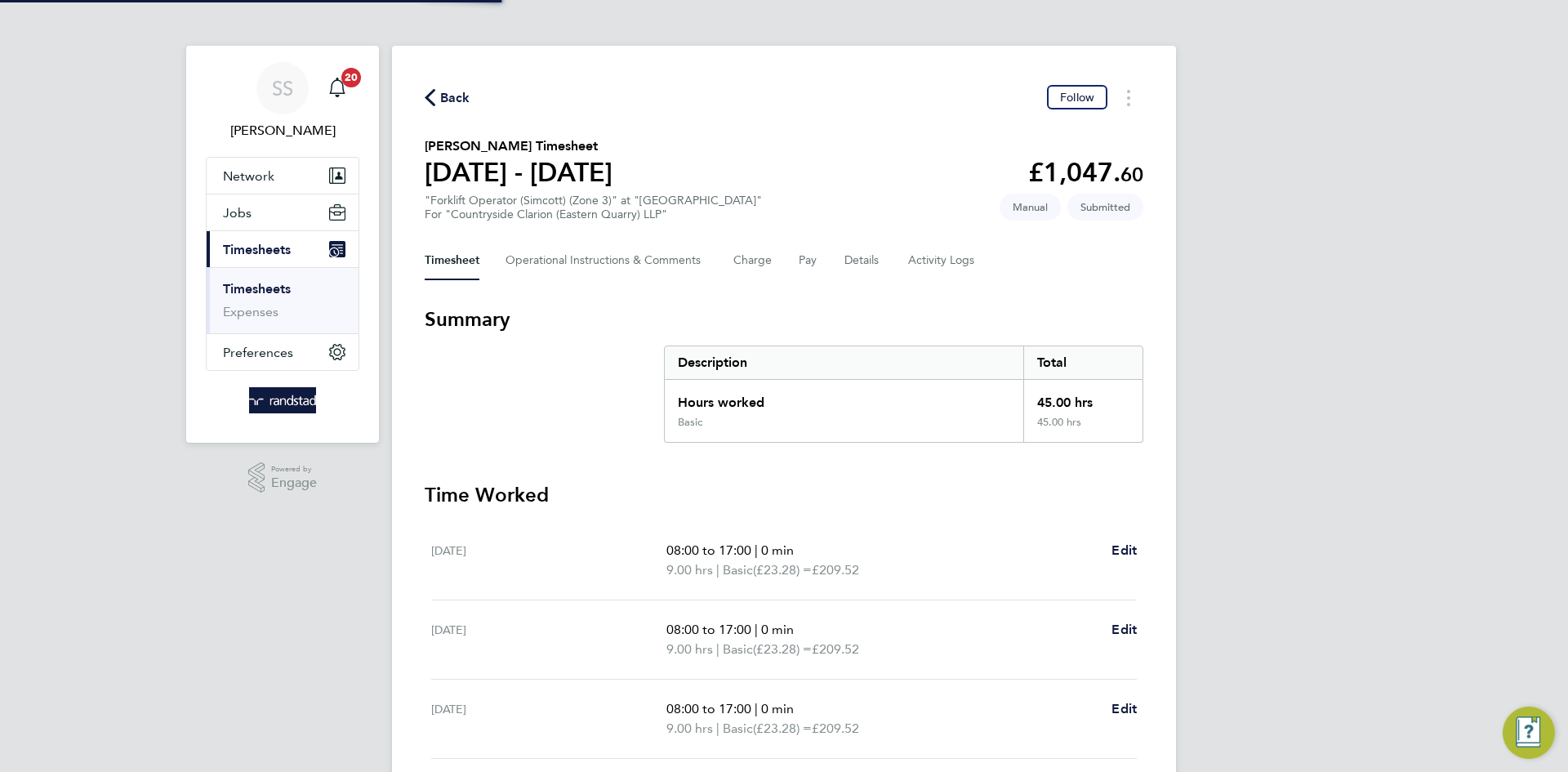
click at [847, 78] on div "Back Follow Robert Nelson's Timesheet 18 - 24 Aug 2025 £1,047. 60 "Forklift Ope…" at bounding box center [784, 540] width 784 height 989
click at [871, 255] on button "Details" at bounding box center [863, 260] width 37 height 39
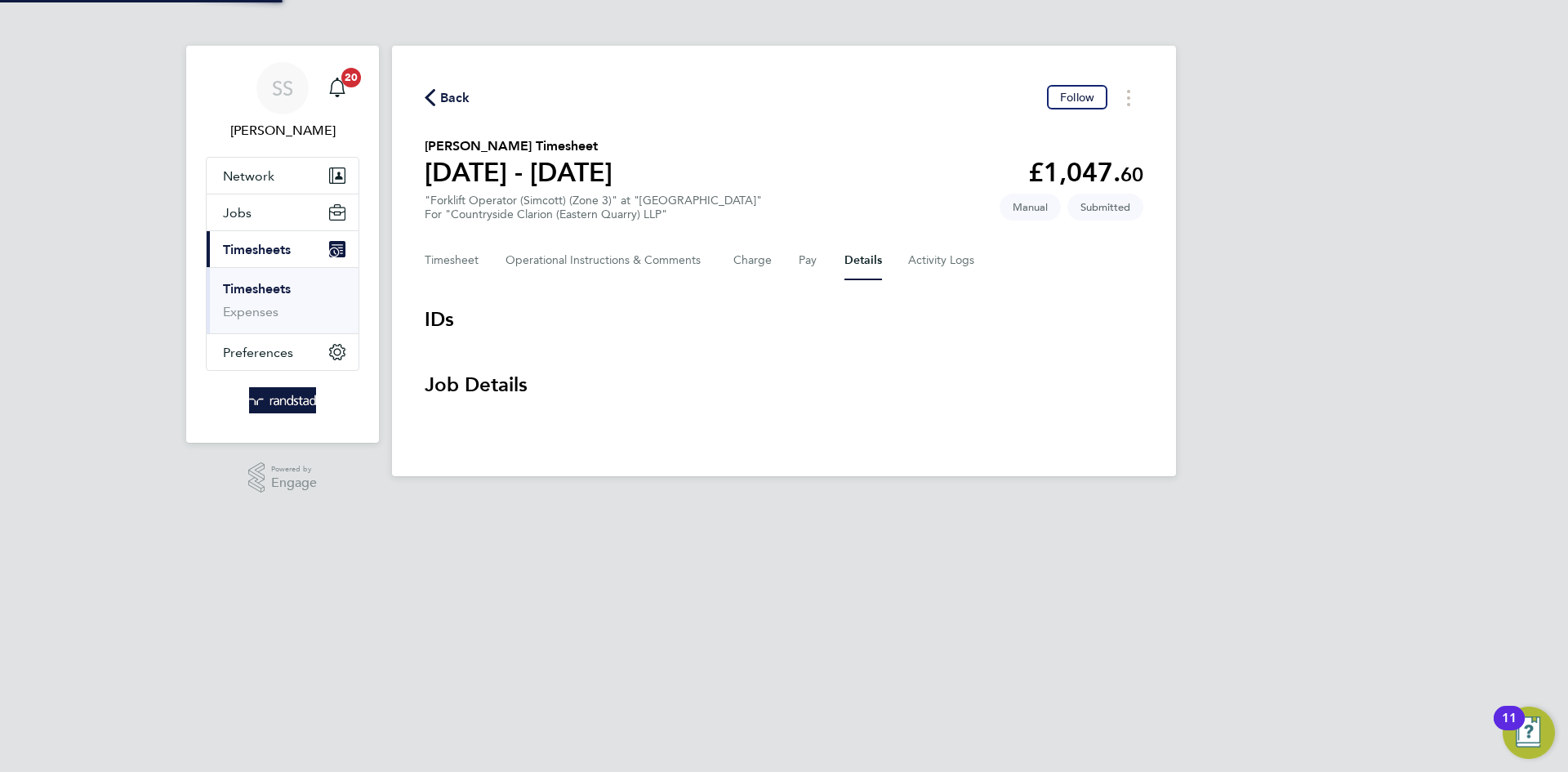
click at [883, 58] on div "Back Follow Robert Nelson's Timesheet 18 - 24 Aug 2025 £1,047. 60 "Forklift Ope…" at bounding box center [784, 261] width 784 height 430
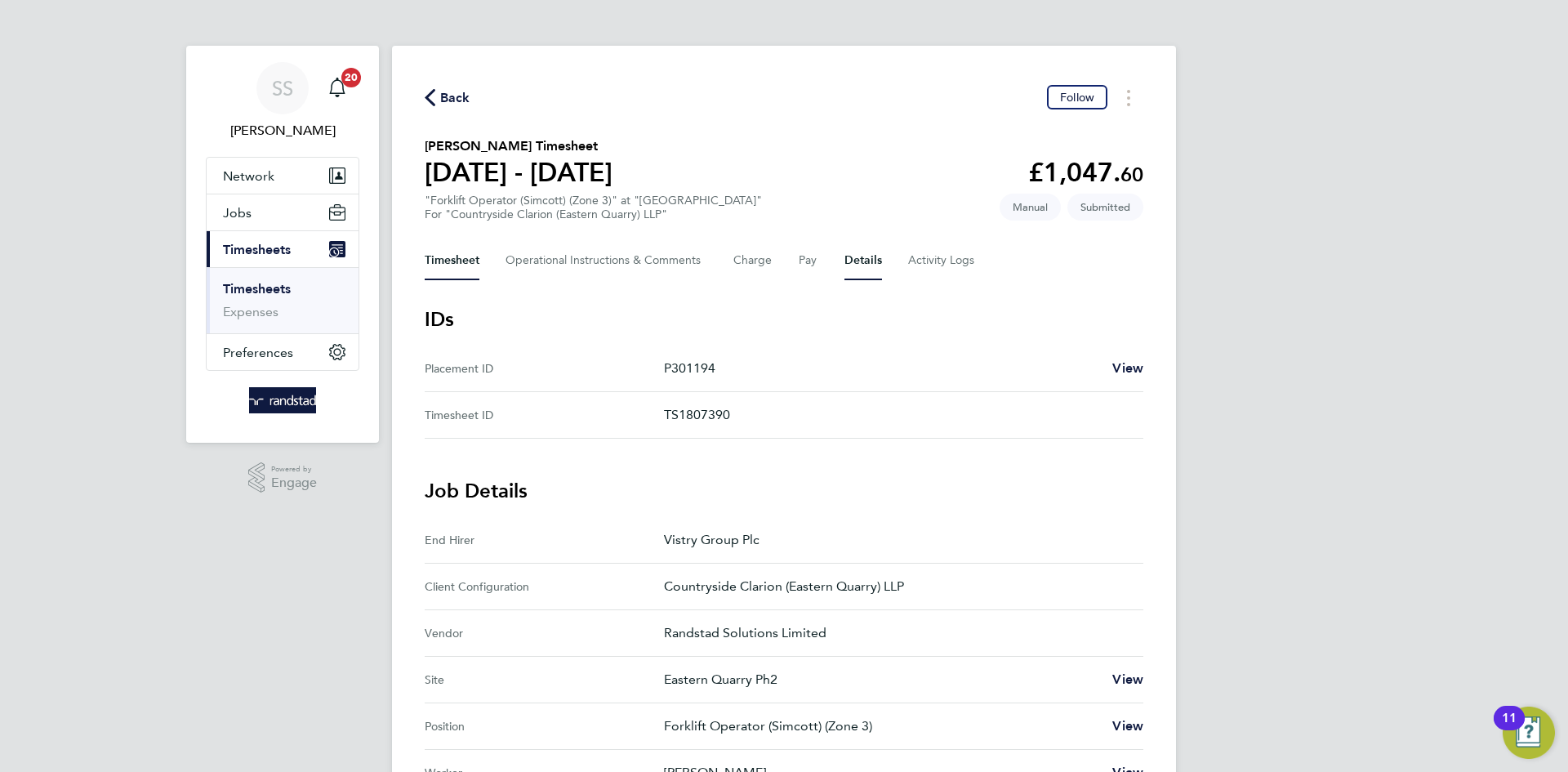
click at [441, 255] on button "Timesheet" at bounding box center [452, 260] width 55 height 39
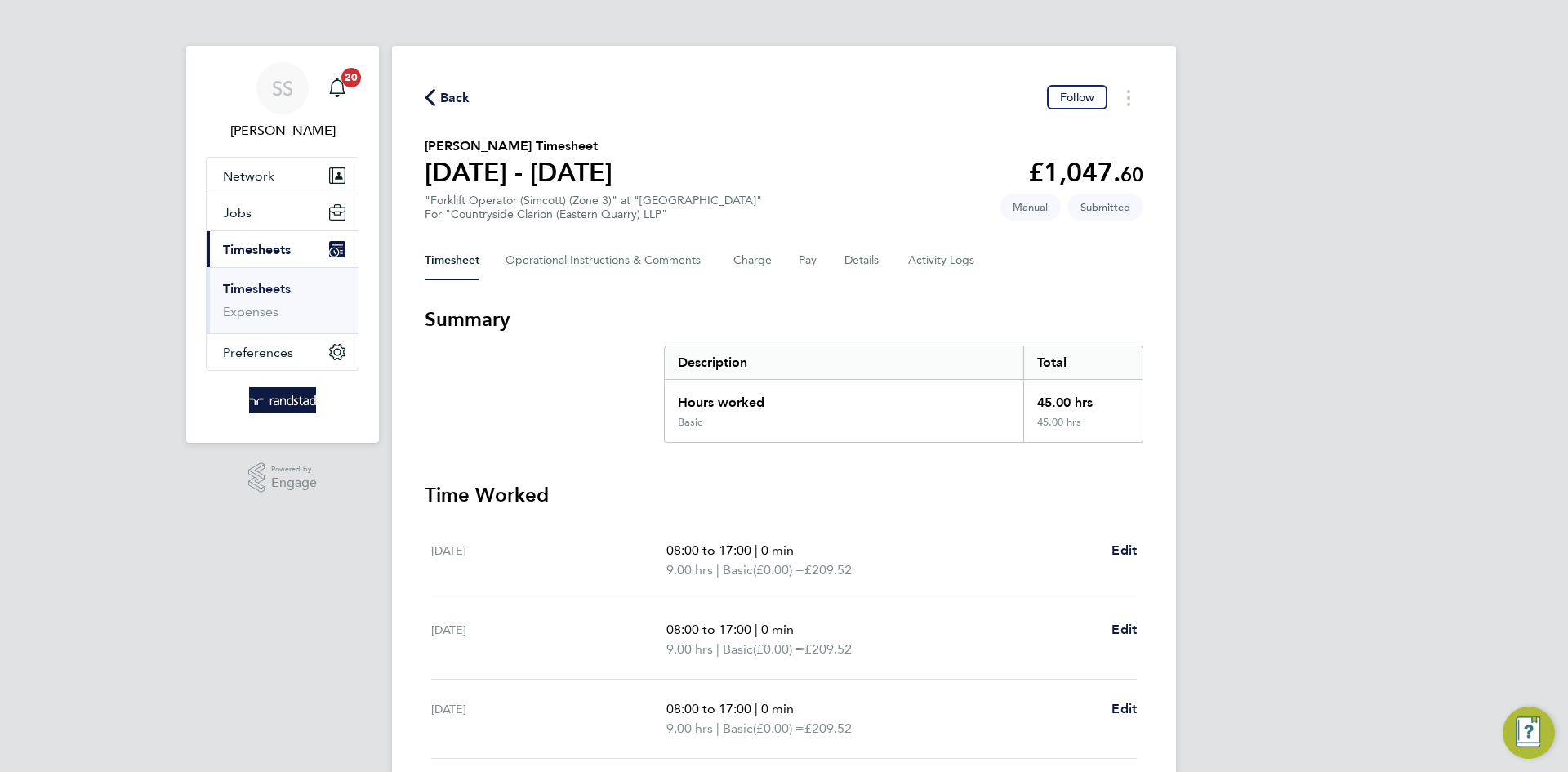
click at [752, 167] on section "Robert Nelson's Timesheet 18 - 24 Aug 2025 £1,047. 60 "Forklift Operator (Simco…" at bounding box center [784, 179] width 718 height 85
click at [1238, 307] on div "SS Shaye Stoneham Notifications 20 Applications: Network Businesses Sites Worke…" at bounding box center [784, 530] width 1568 height 1061
click at [1168, 283] on div "Back Follow Robert Nelson's Timesheet 18 - 24 Aug 2025 £1,047. 60 "Forklift Ope…" at bounding box center [784, 540] width 784 height 989
click at [863, 255] on button "Details" at bounding box center [863, 260] width 37 height 39
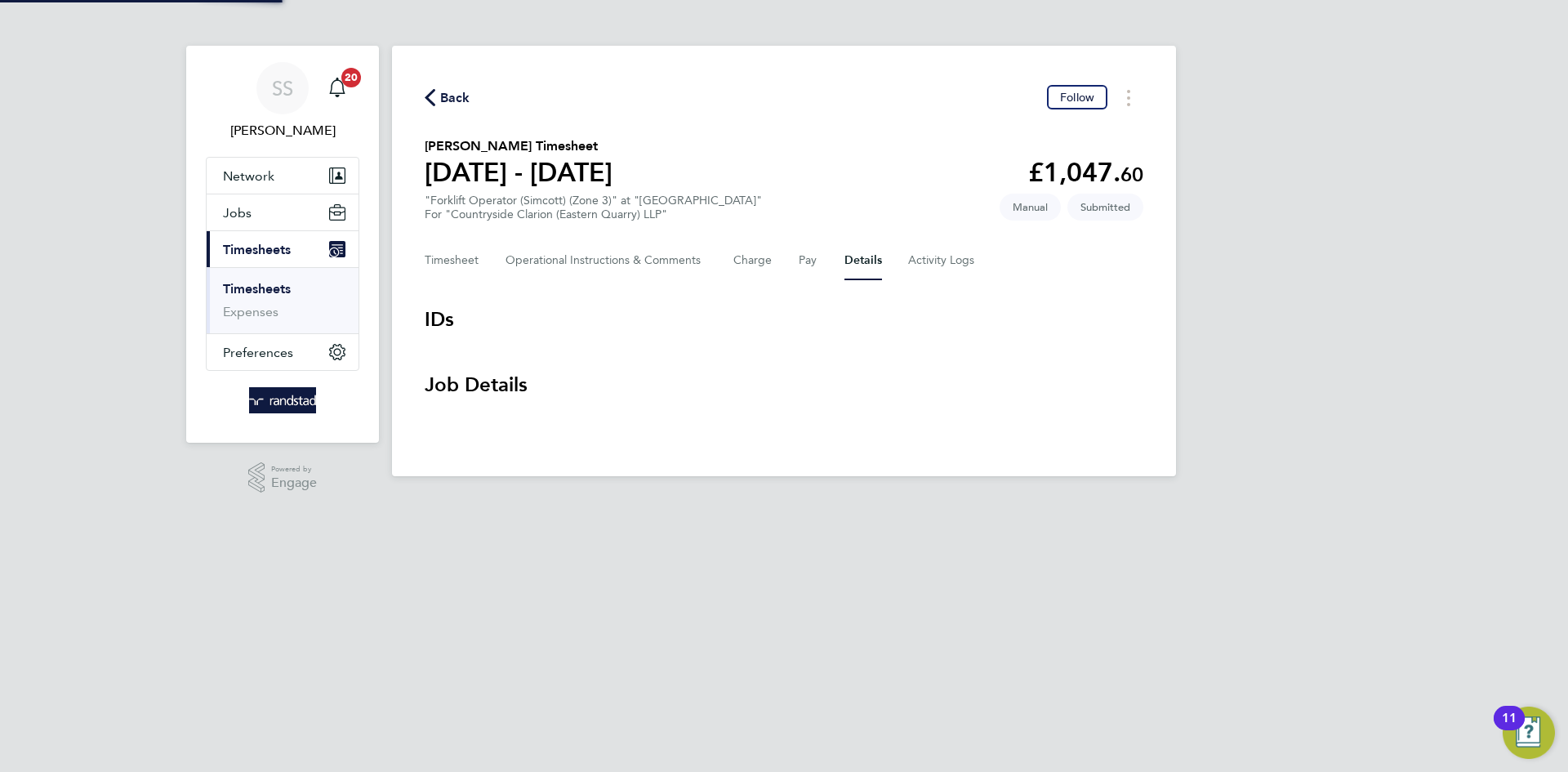
click at [900, 109] on div "Back Follow Robert Nelson's Timesheet 18 - 24 Aug 2025 £1,047. 60 "Forklift Ope…" at bounding box center [784, 261] width 784 height 430
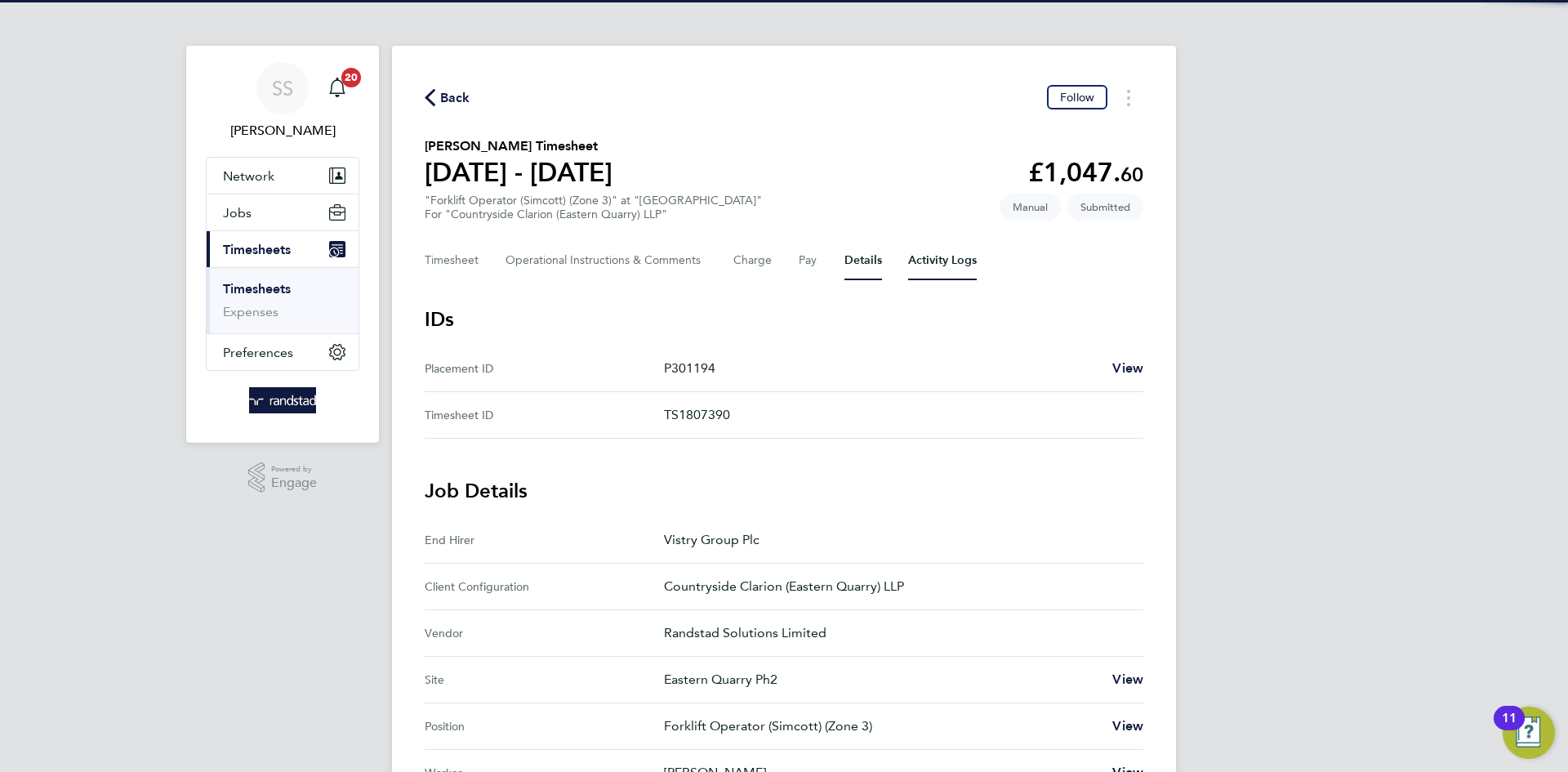
click at [945, 252] on Logs-tab "Activity Logs" at bounding box center [942, 260] width 69 height 39
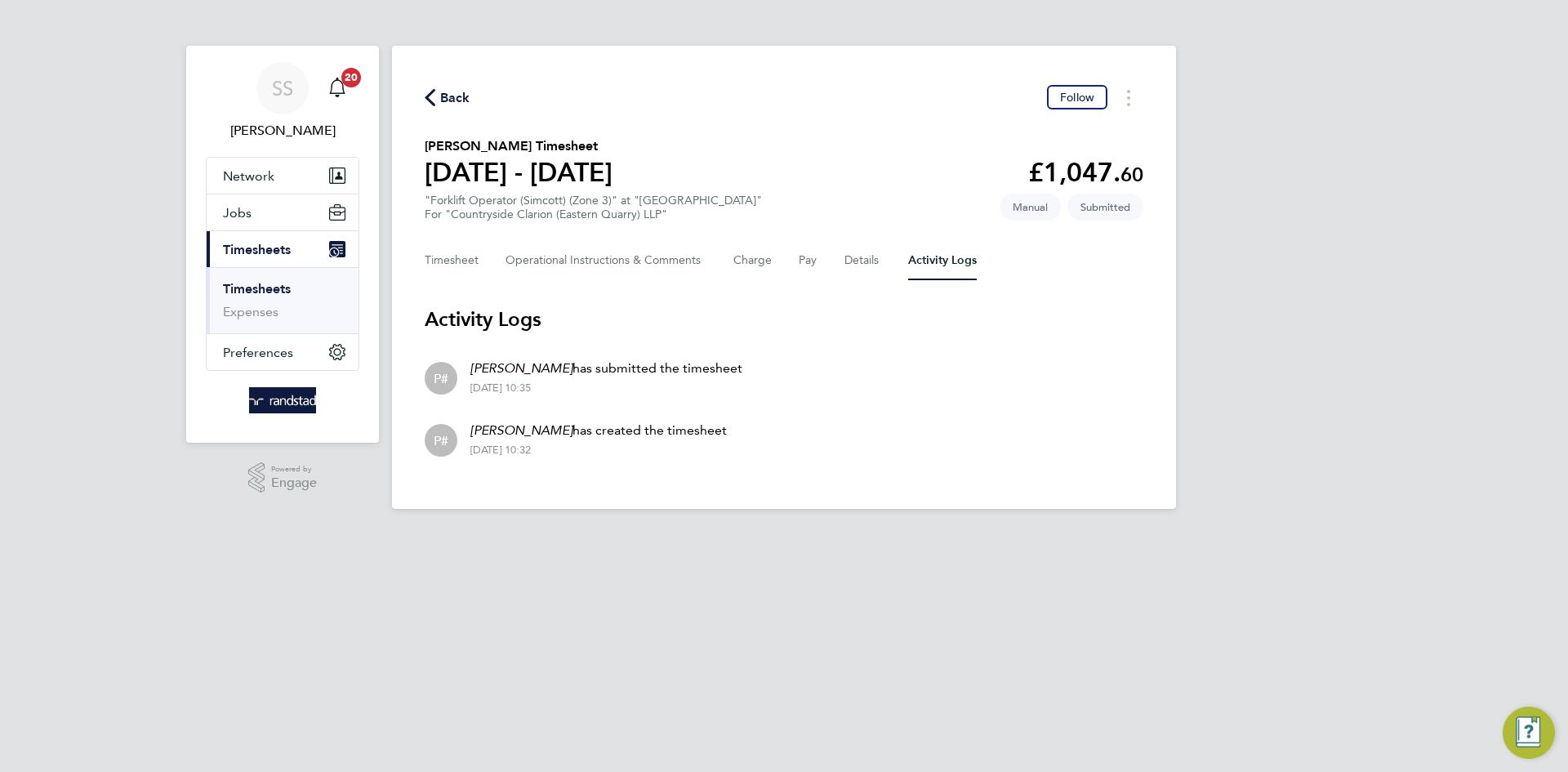
click at [822, 164] on section "Robert Nelson's Timesheet 18 - 24 Aug 2025 £1,047. 60 "Forklift Operator (Simco…" at bounding box center [784, 179] width 718 height 85
click at [636, 373] on p "Robert Nelson has submitted the timesheet" at bounding box center [606, 368] width 272 height 19
click at [454, 271] on button "Timesheet" at bounding box center [452, 260] width 55 height 39
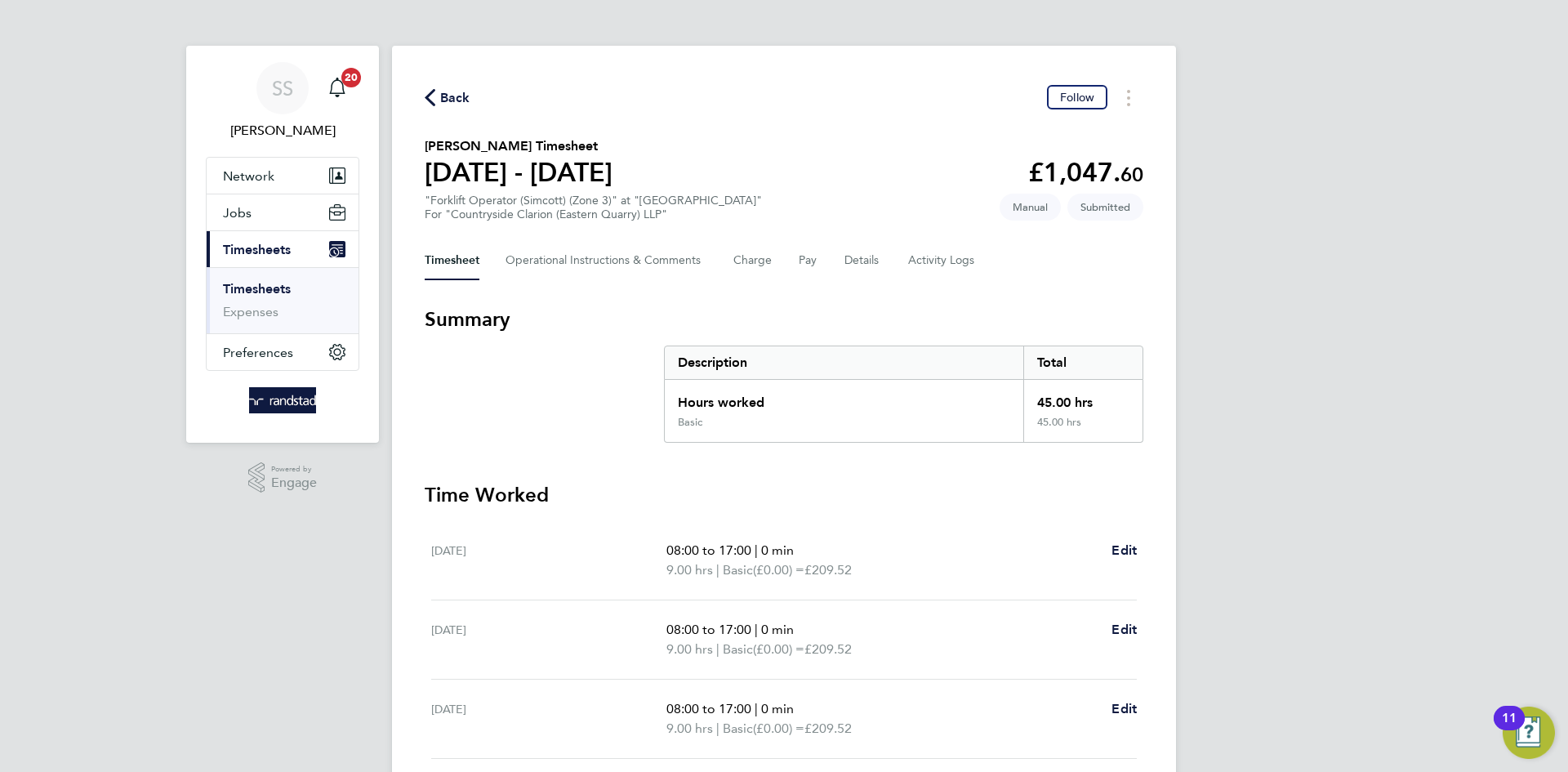
click at [809, 179] on section "Robert Nelson's Timesheet 18 - 24 Aug 2025 £1,047. 60 "Forklift Operator (Simco…" at bounding box center [784, 179] width 718 height 85
click at [815, 175] on section "Robert Nelson's Timesheet 18 - 24 Aug 2025 £1,047. 60 "Forklift Operator (Simco…" at bounding box center [784, 179] width 718 height 85
